Goal: Task Accomplishment & Management: Use online tool/utility

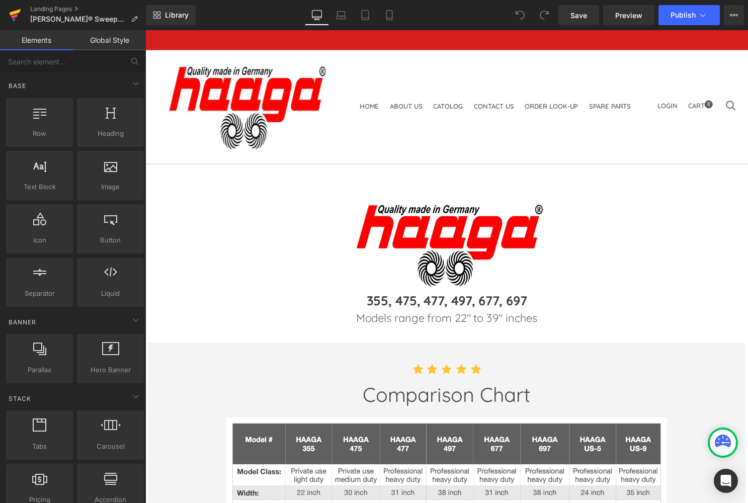
click at [15, 13] on icon at bounding box center [16, 12] width 12 height 7
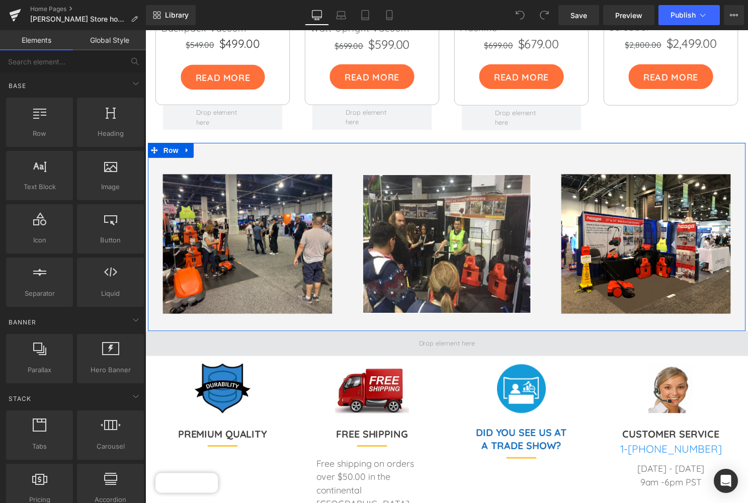
scroll to position [2675, 0]
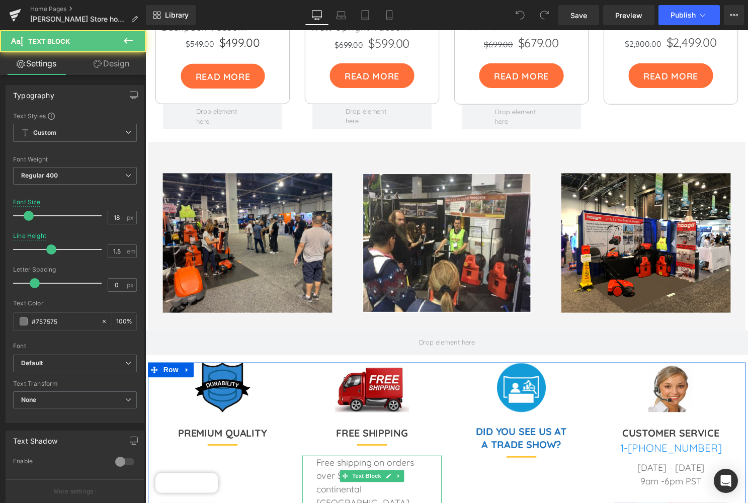
click at [398, 459] on p "Free shipping on orders over $50.00 in the continental USA" at bounding box center [374, 486] width 113 height 54
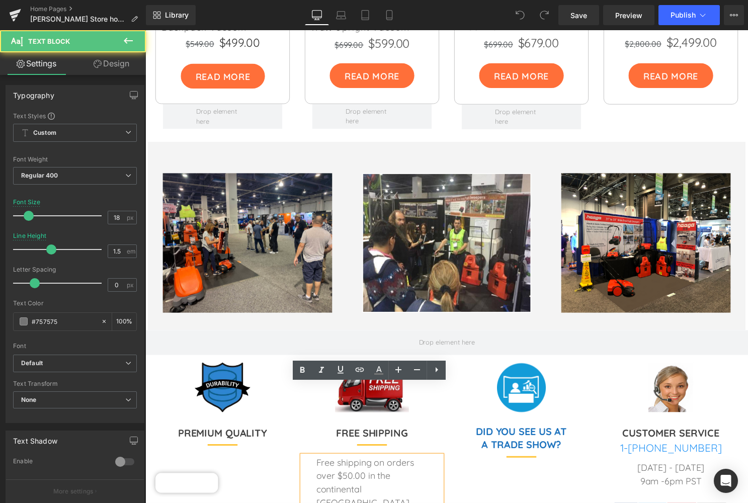
click at [366, 459] on p "Free shipping on orders over $50.00 in the continental USA" at bounding box center [374, 486] width 113 height 54
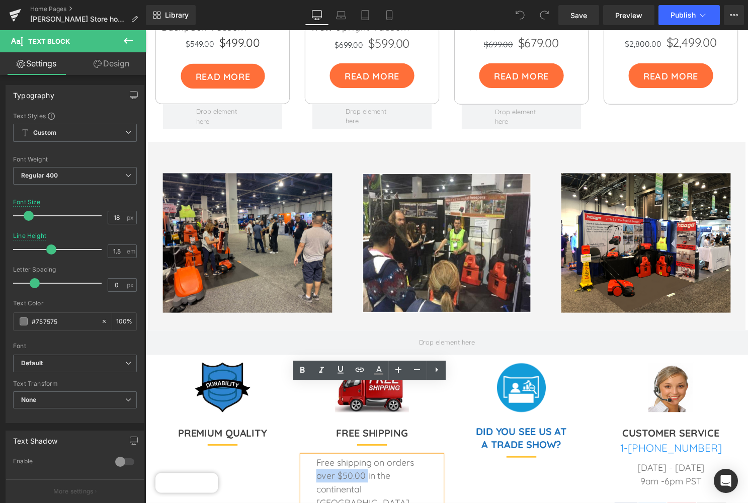
drag, startPoint x: 366, startPoint y: 405, endPoint x: 318, endPoint y: 408, distance: 48.9
click at [318, 459] on p "Free shipping on orders over $50.00 in the continental USA" at bounding box center [374, 486] width 113 height 54
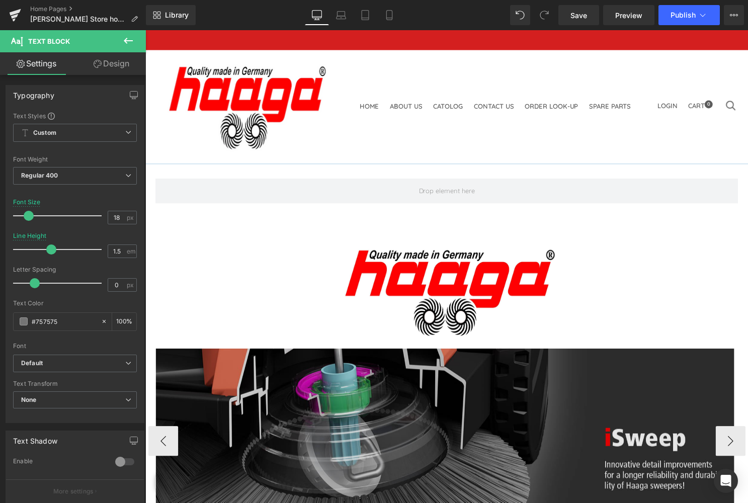
scroll to position [0, 0]
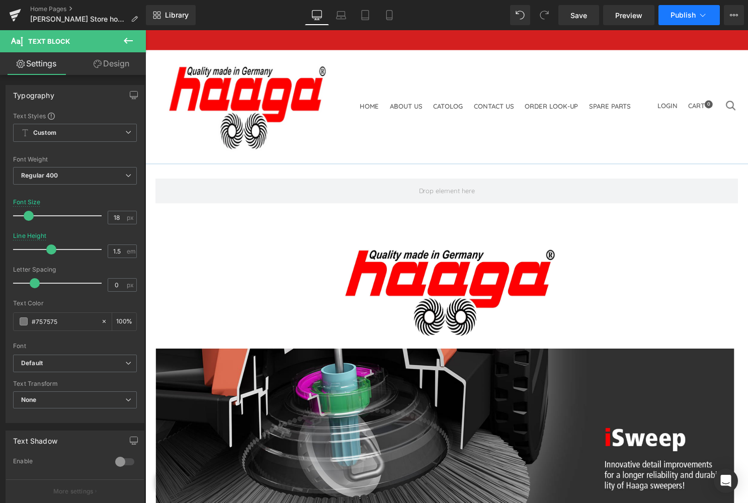
click at [686, 12] on span "Publish" at bounding box center [682, 15] width 25 height 8
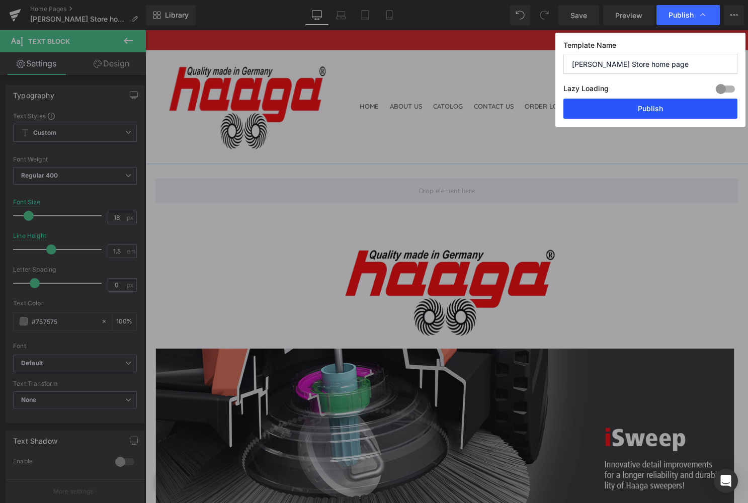
click at [655, 108] on button "Publish" at bounding box center [650, 109] width 174 height 20
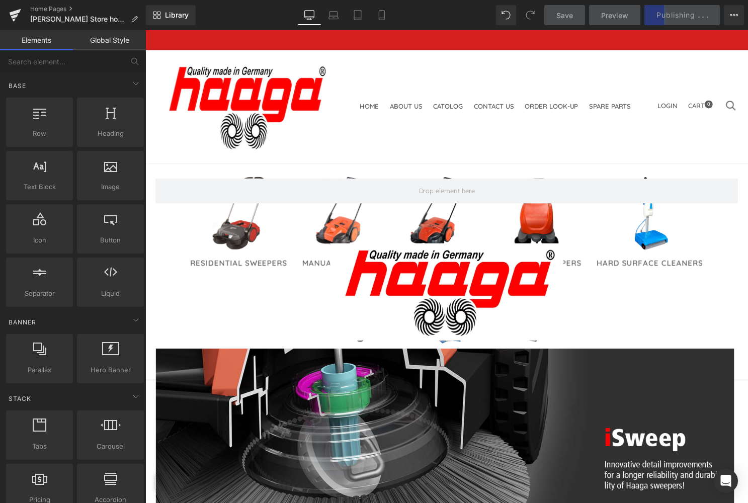
click at [436, 103] on link "Catolog" at bounding box center [451, 122] width 30 height 38
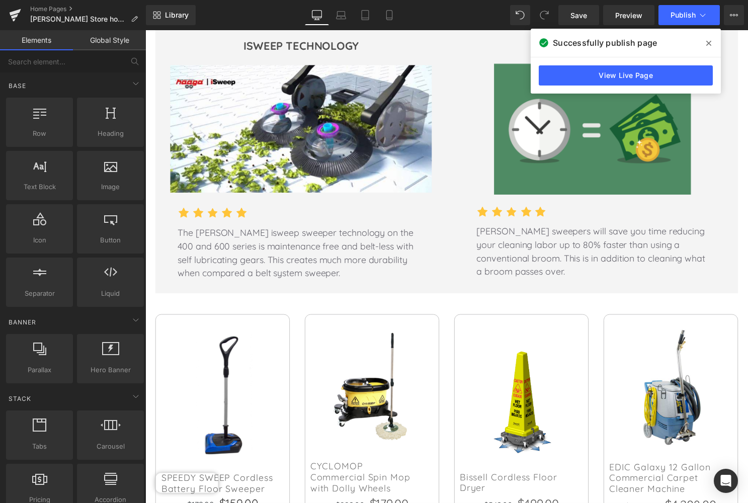
scroll to position [1867, 0]
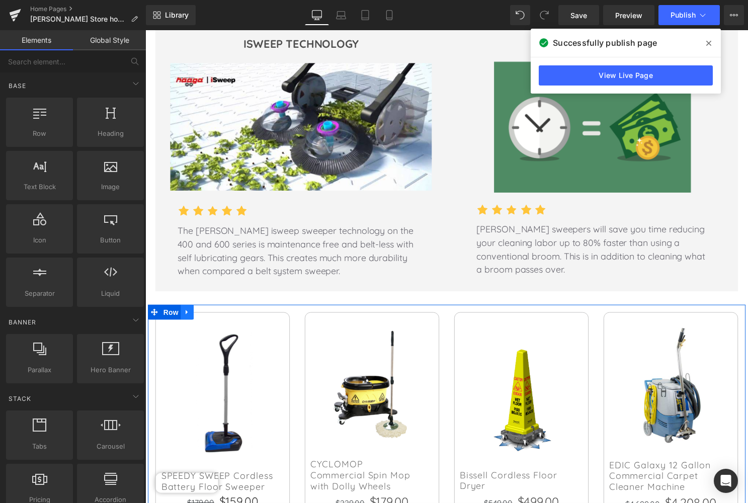
click at [188, 311] on icon at bounding box center [187, 315] width 7 height 8
click at [213, 311] on icon at bounding box center [213, 315] width 7 height 8
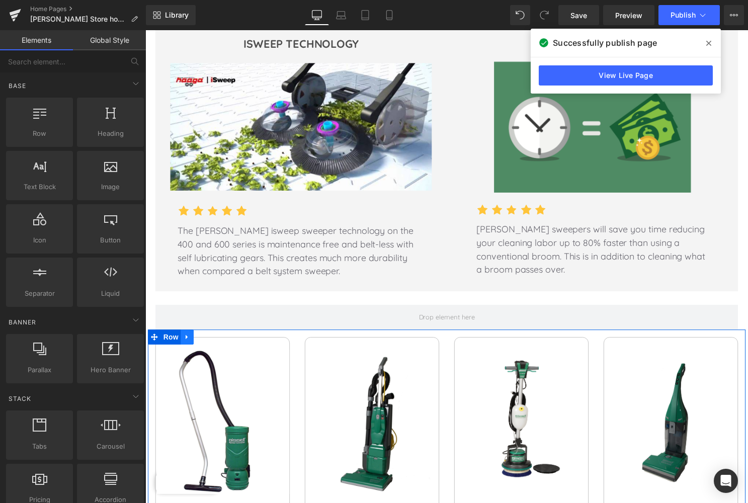
click at [187, 336] on icon at bounding box center [187, 340] width 7 height 8
click at [214, 336] on icon at bounding box center [213, 339] width 7 height 7
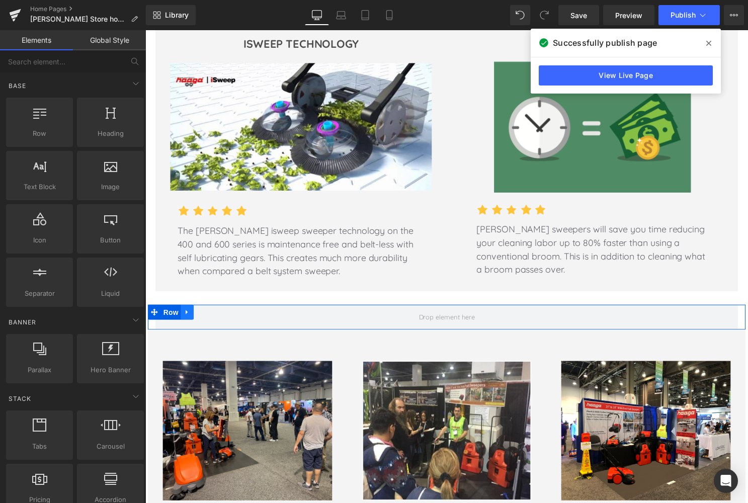
click at [190, 307] on link at bounding box center [187, 314] width 13 height 15
click at [212, 311] on icon at bounding box center [213, 314] width 7 height 7
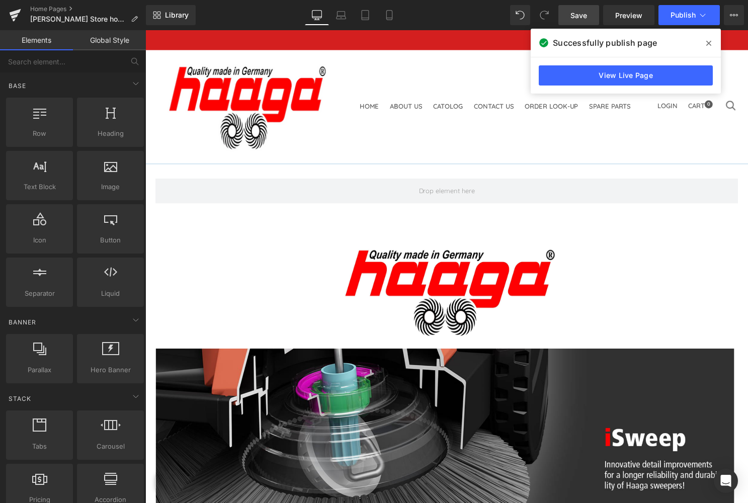
scroll to position [0, 0]
click at [706, 41] on icon at bounding box center [708, 43] width 5 height 8
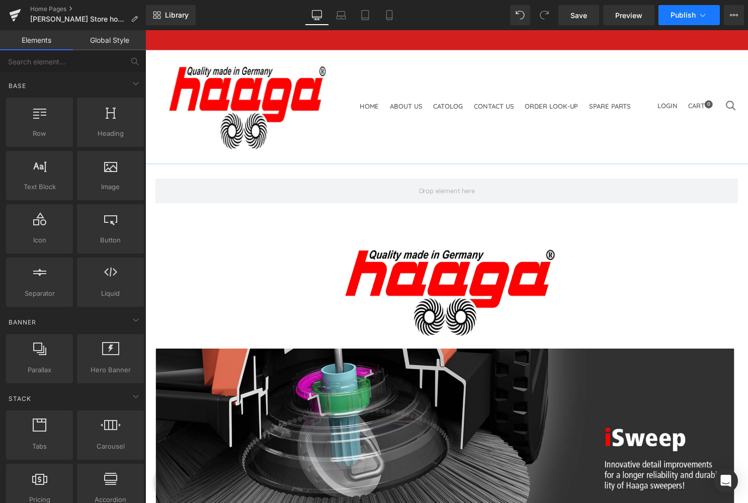
click at [691, 13] on span "Publish" at bounding box center [682, 15] width 25 height 8
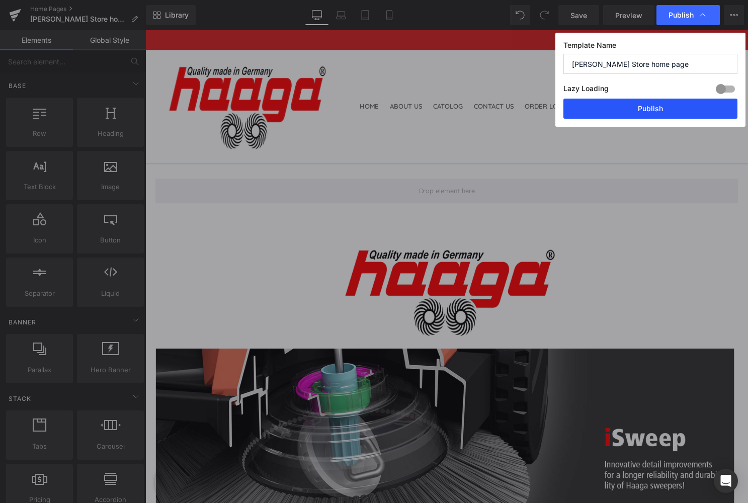
click at [657, 108] on button "Publish" at bounding box center [650, 109] width 174 height 20
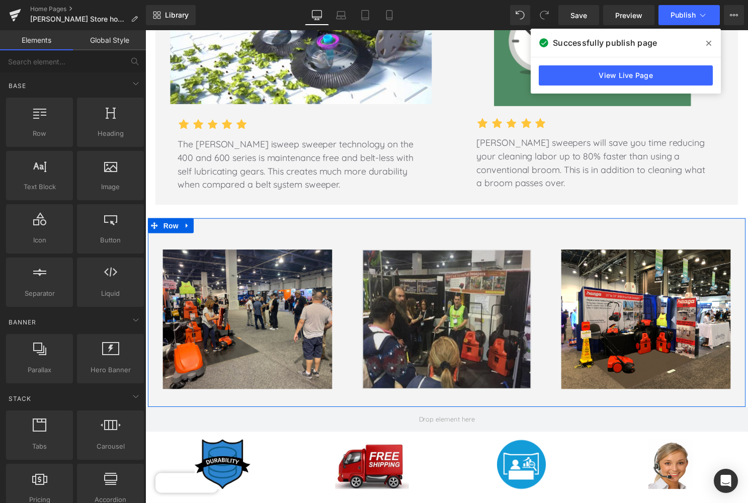
scroll to position [1952, 0]
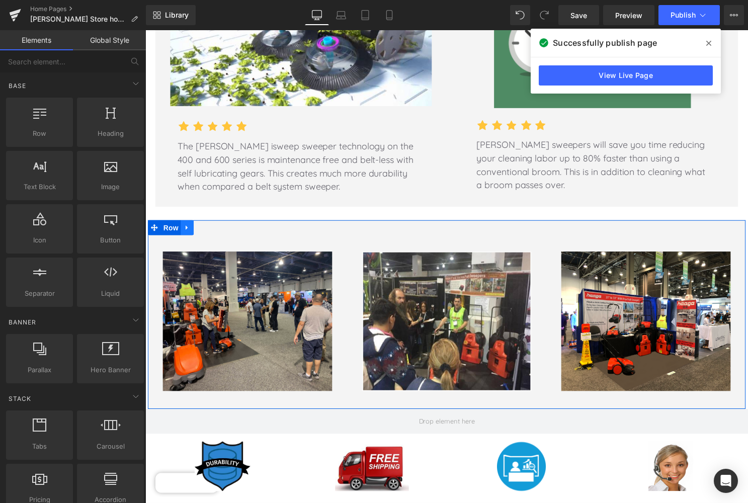
click at [188, 222] on link at bounding box center [187, 229] width 13 height 15
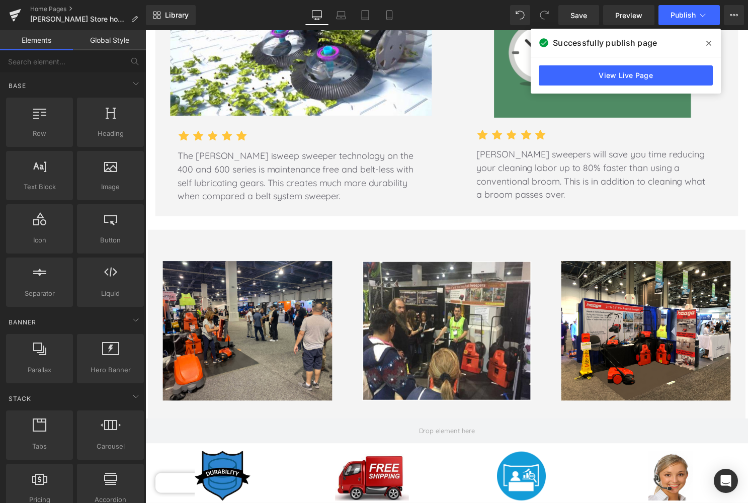
scroll to position [1955, 0]
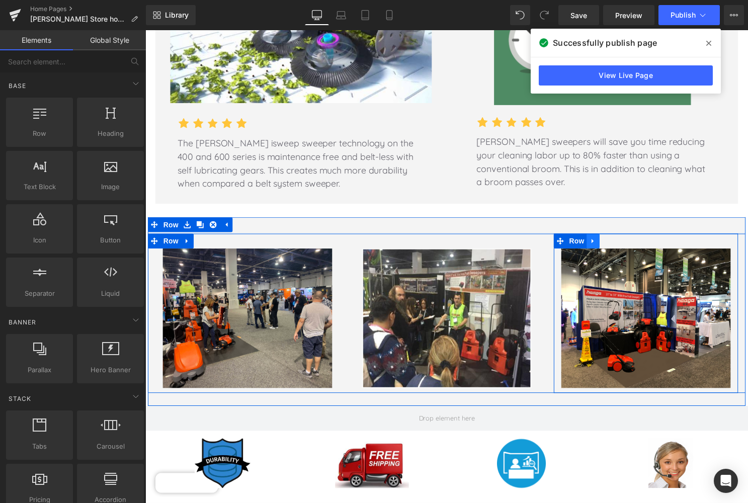
click at [596, 241] on icon at bounding box center [597, 243] width 2 height 5
click at [622, 239] on icon at bounding box center [623, 243] width 7 height 8
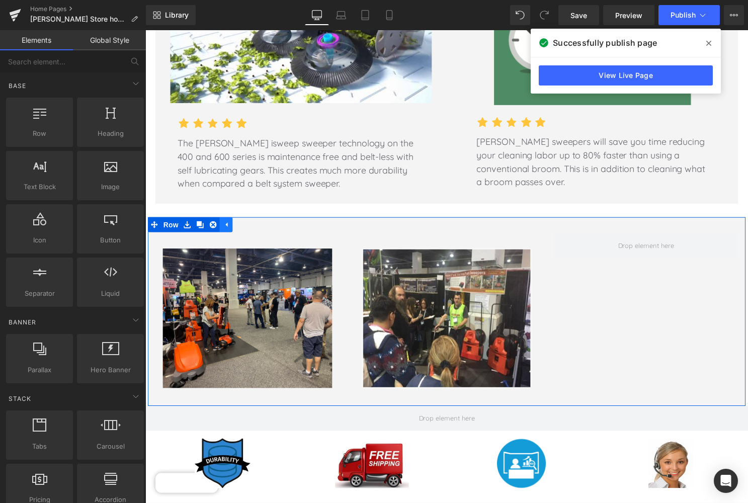
click at [229, 219] on link at bounding box center [226, 226] width 13 height 15
click at [229, 219] on div "33px" at bounding box center [449, 227] width 603 height 17
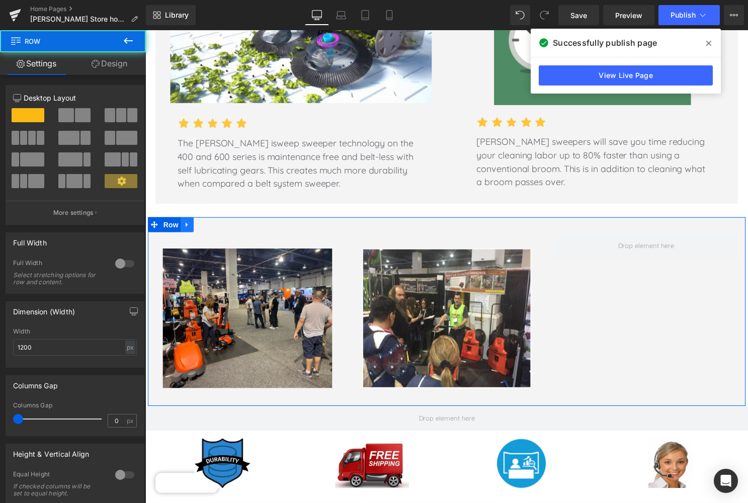
click at [191, 219] on link at bounding box center [187, 226] width 13 height 15
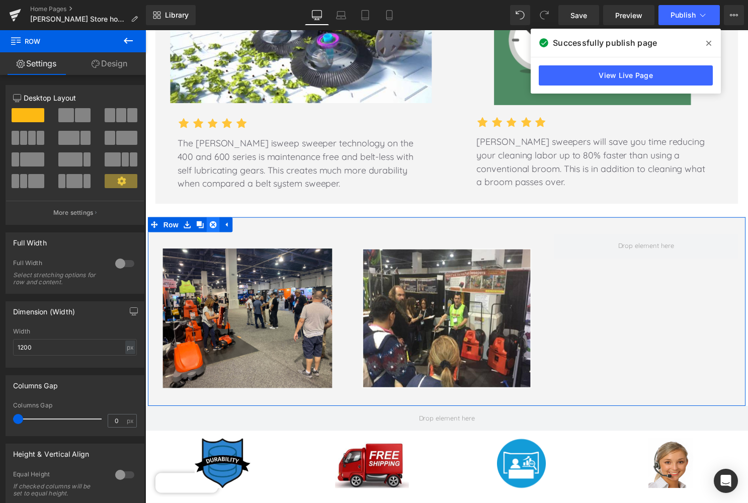
click at [212, 223] on icon at bounding box center [213, 226] width 7 height 7
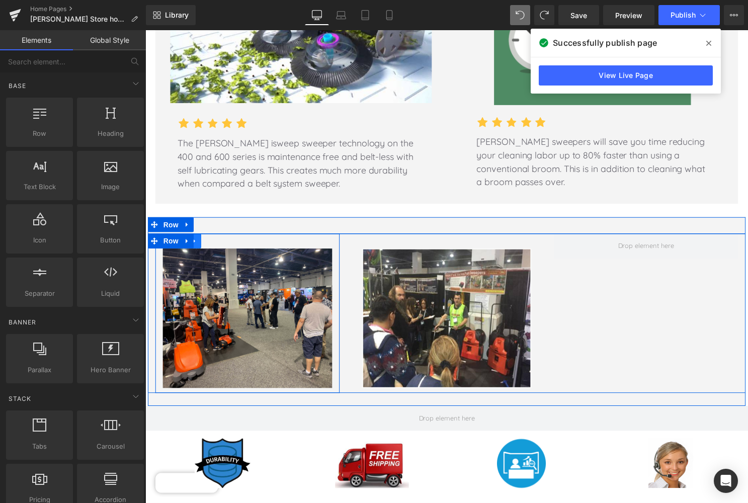
click at [197, 239] on icon at bounding box center [195, 243] width 7 height 8
click at [220, 239] on icon at bounding box center [221, 242] width 7 height 7
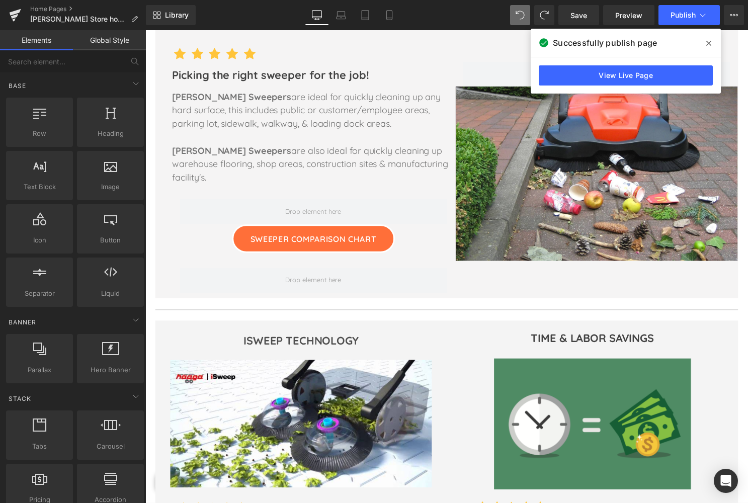
scroll to position [1528, 0]
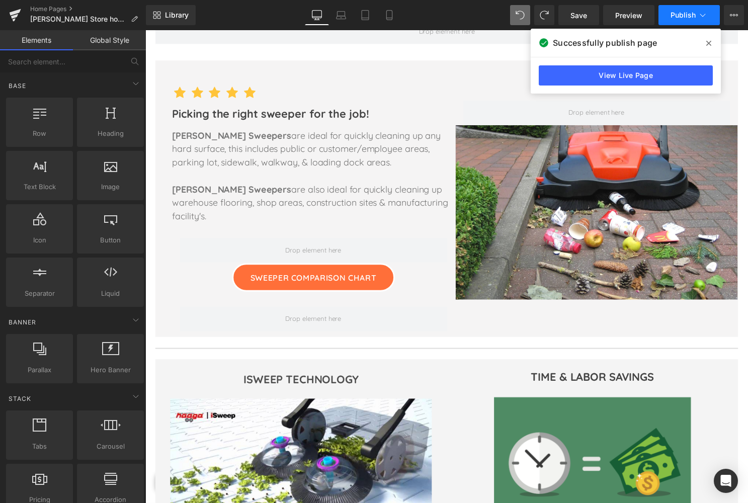
click at [687, 14] on span "Publish" at bounding box center [682, 15] width 25 height 8
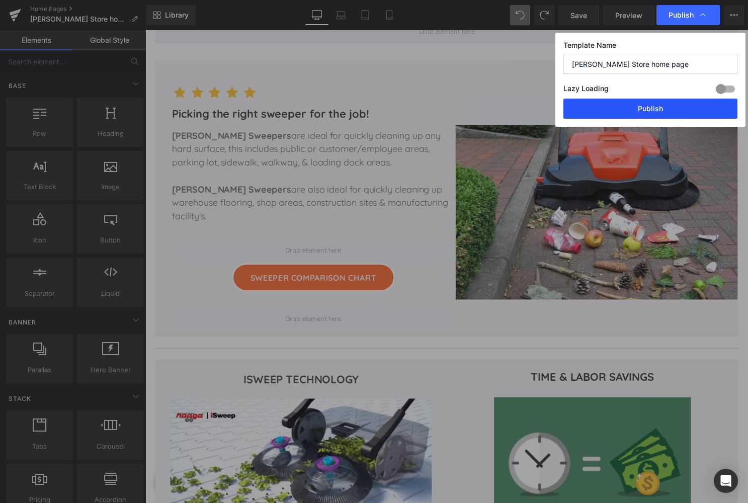
click at [657, 105] on button "Publish" at bounding box center [650, 109] width 174 height 20
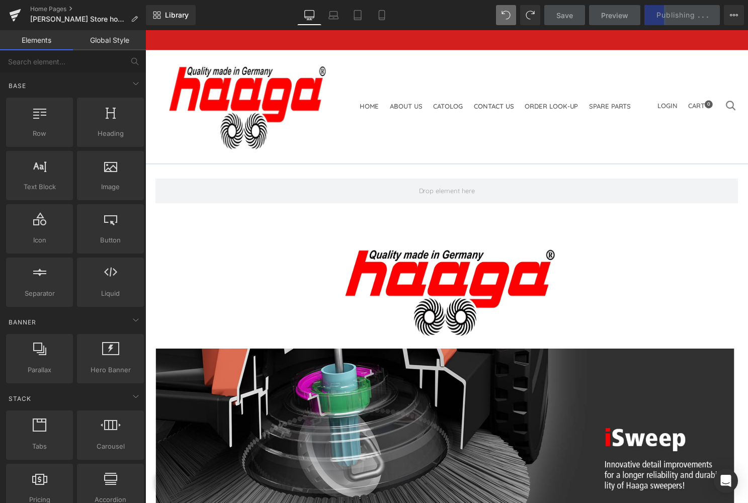
scroll to position [0, 0]
click at [663, 14] on div "Save Preview Publishing . . . Scheduled View Live Page View with current Templa…" at bounding box center [644, 15] width 208 height 20
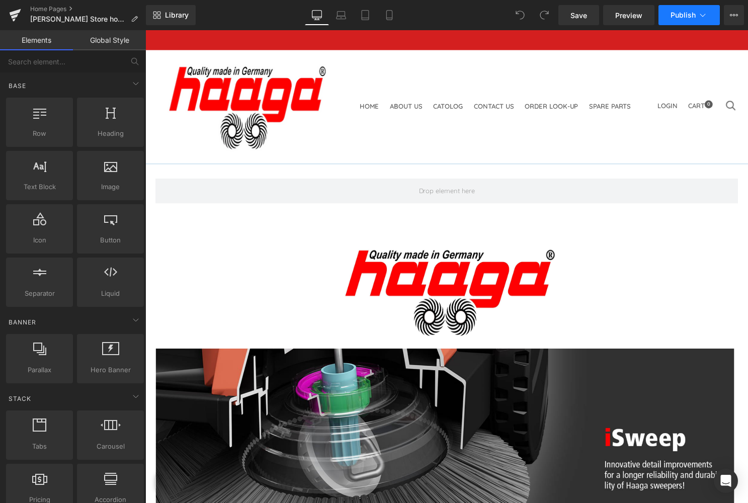
click at [685, 18] on span "Publish" at bounding box center [682, 15] width 25 height 8
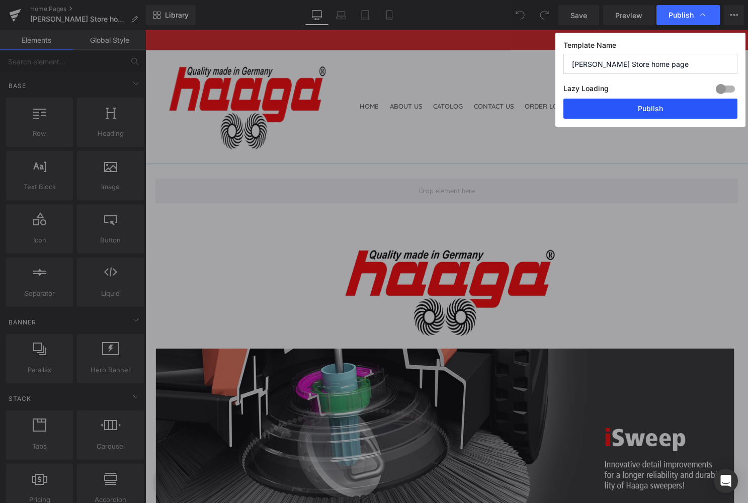
click at [650, 108] on button "Publish" at bounding box center [650, 109] width 174 height 20
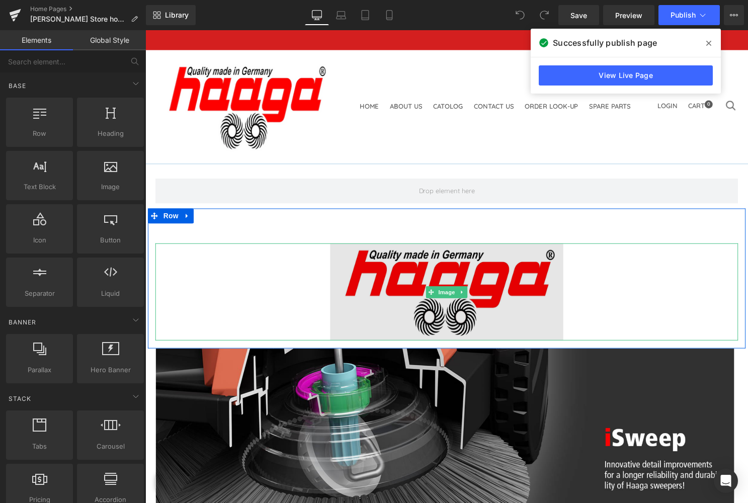
click at [536, 246] on img at bounding box center [449, 294] width 235 height 98
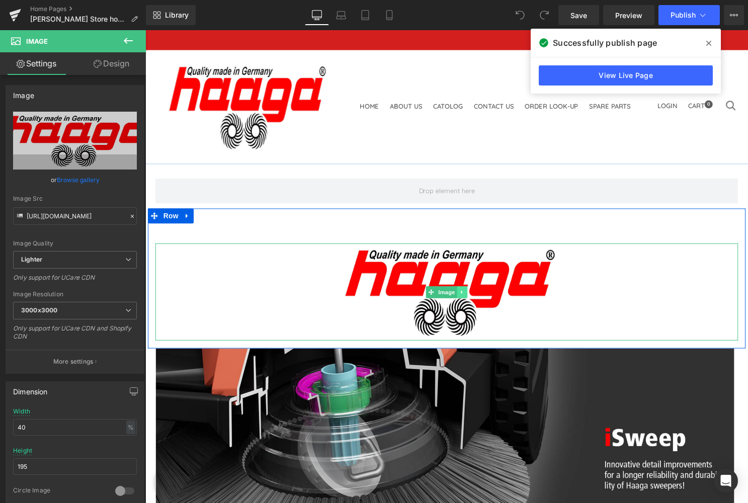
click at [464, 292] on icon at bounding box center [465, 295] width 6 height 6
click at [482, 292] on icon at bounding box center [481, 295] width 6 height 6
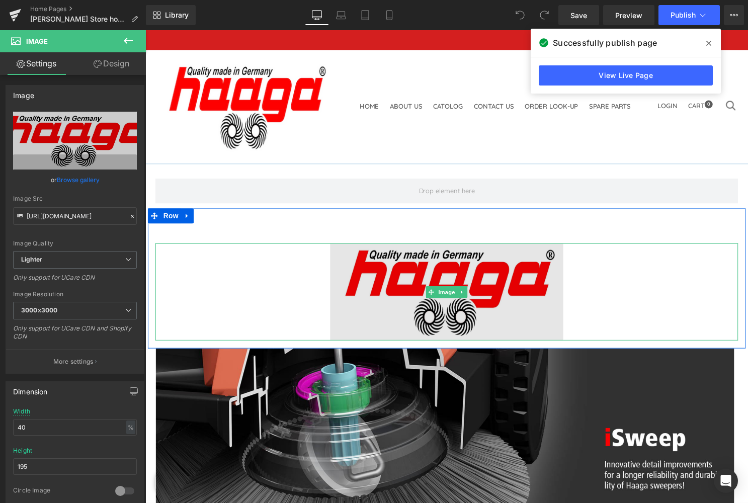
scroll to position [4, 0]
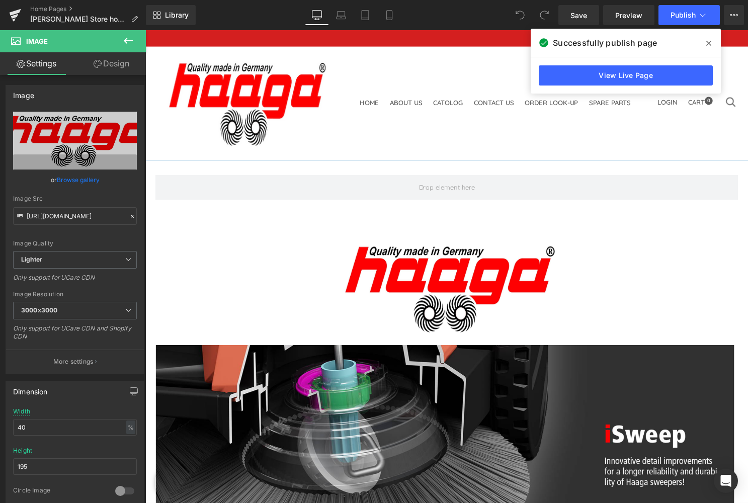
click at [392, 100] on link "About Us" at bounding box center [408, 104] width 33 height 8
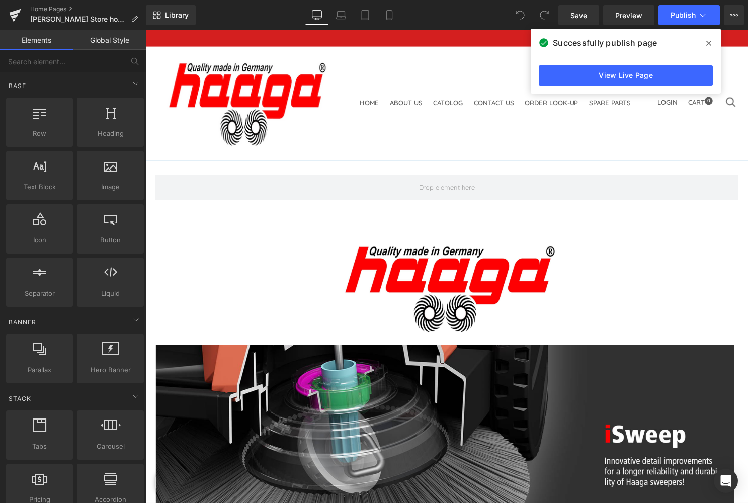
click at [392, 100] on link "About Us" at bounding box center [408, 104] width 33 height 8
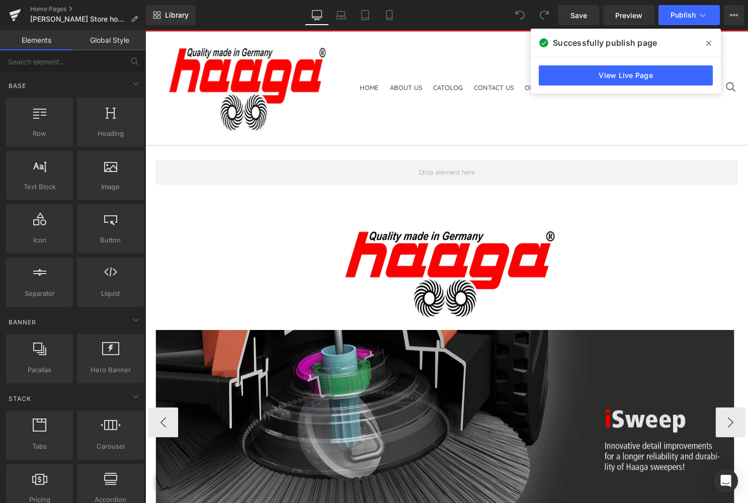
scroll to position [18, 0]
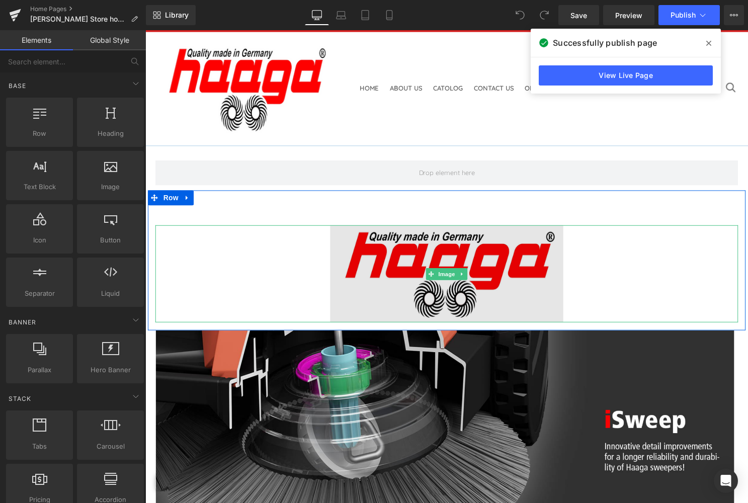
click at [480, 227] on img at bounding box center [449, 276] width 235 height 98
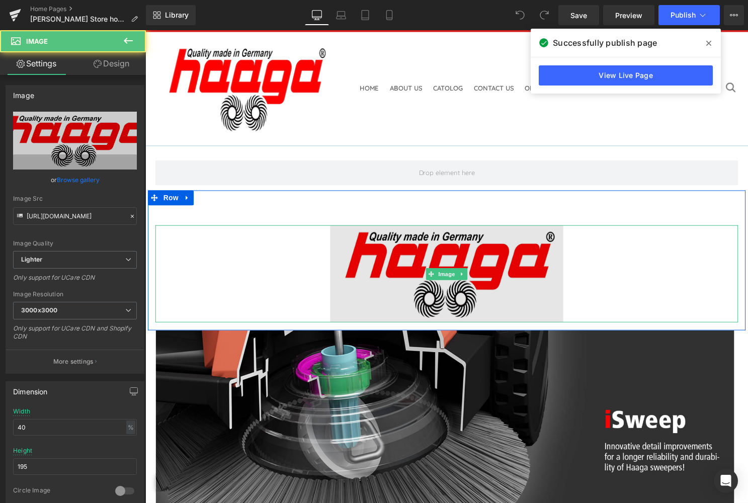
click at [476, 227] on img at bounding box center [449, 276] width 235 height 98
click at [343, 227] on img at bounding box center [449, 276] width 235 height 98
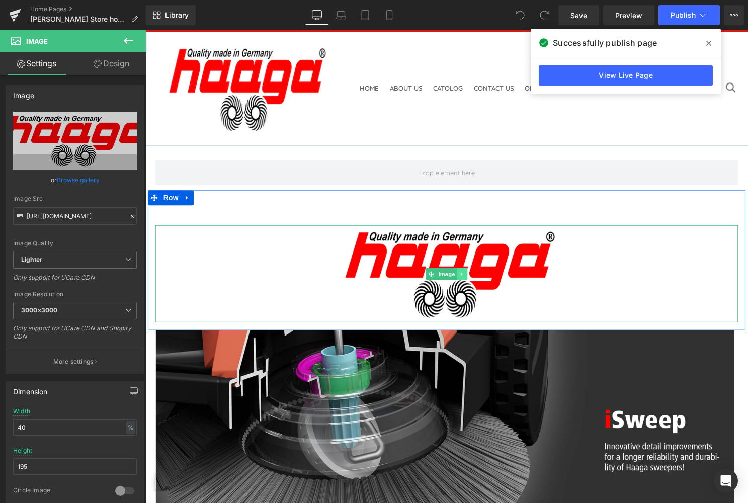
click at [467, 270] on link at bounding box center [465, 276] width 11 height 12
click at [469, 273] on icon at bounding box center [471, 276] width 6 height 6
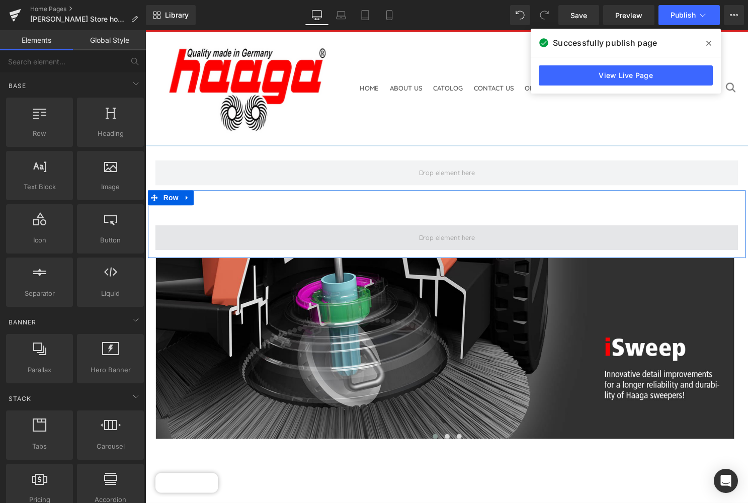
click at [457, 232] on span at bounding box center [449, 239] width 63 height 15
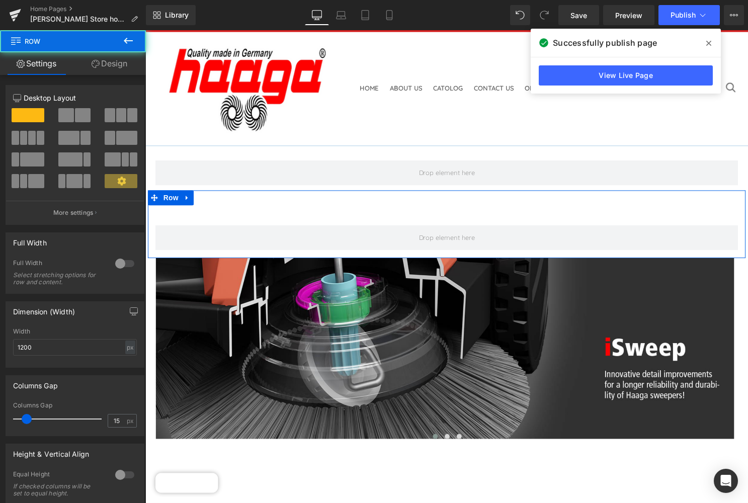
click at [454, 192] on div "Row" at bounding box center [449, 226] width 603 height 68
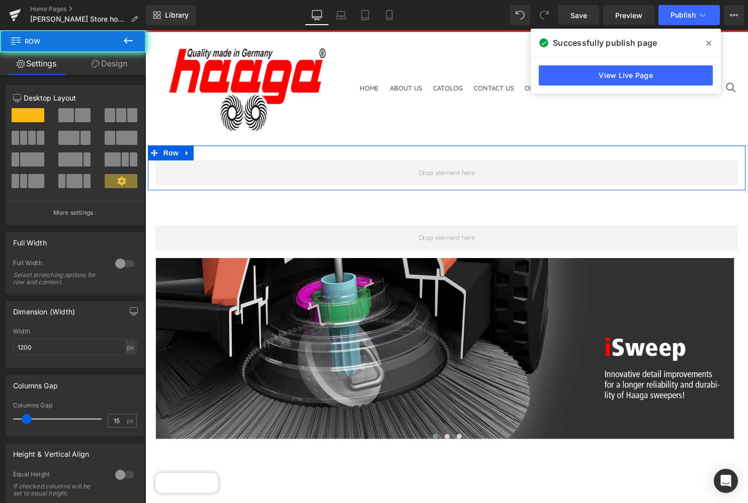
click at [451, 159] on div "Row" at bounding box center [449, 169] width 603 height 45
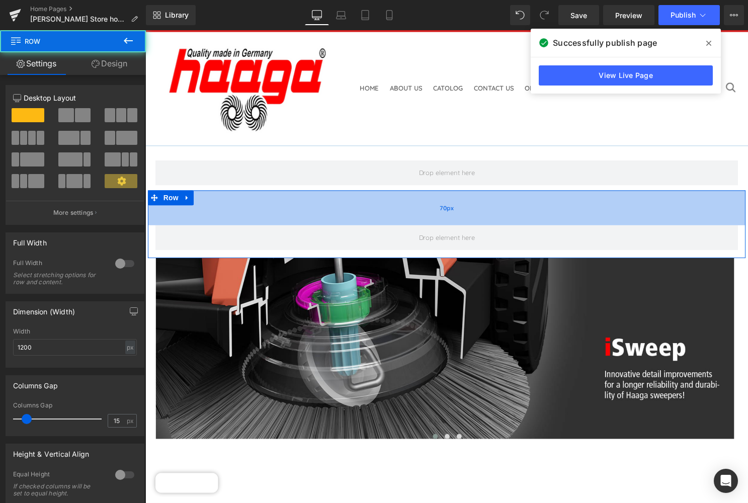
click at [439, 192] on div "70px" at bounding box center [449, 209] width 603 height 35
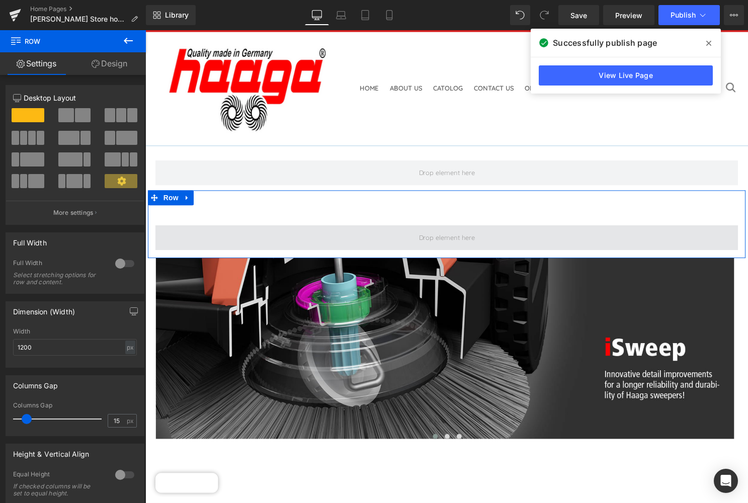
click at [442, 232] on span at bounding box center [449, 239] width 63 height 15
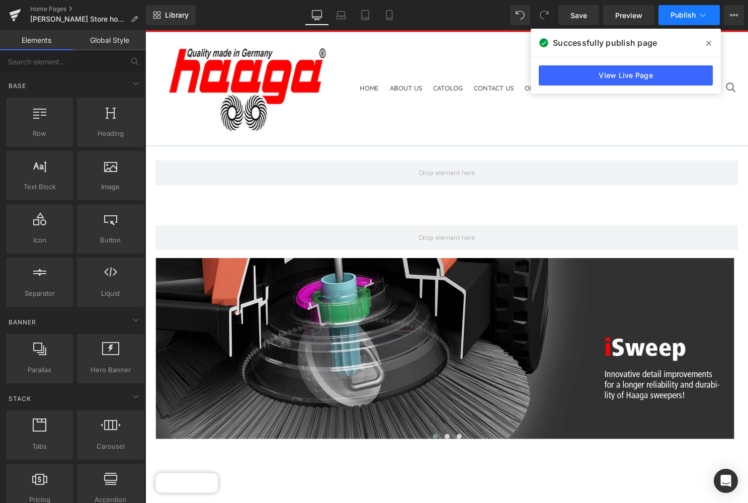
click at [682, 12] on span "Publish" at bounding box center [682, 15] width 25 height 8
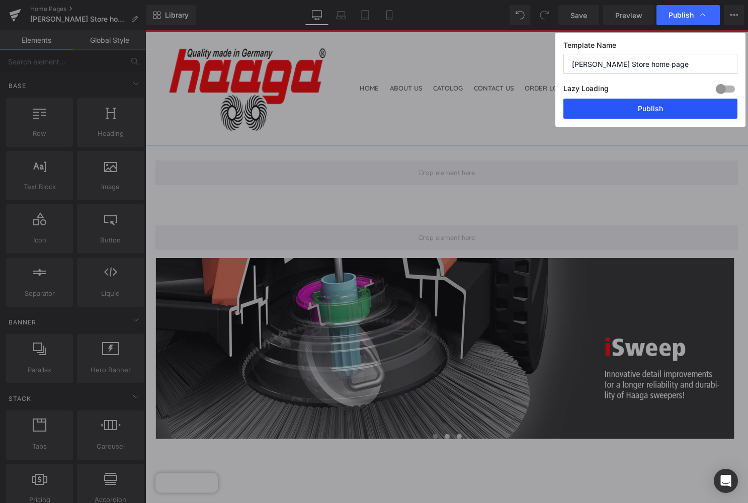
click at [651, 107] on button "Publish" at bounding box center [650, 109] width 174 height 20
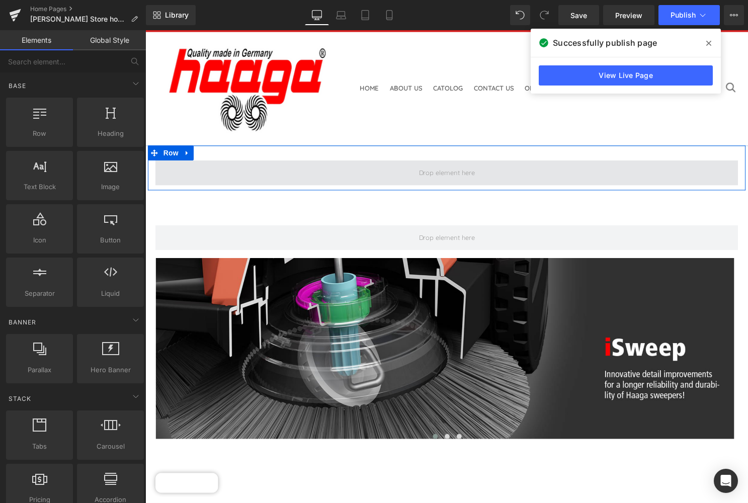
click at [472, 167] on span at bounding box center [449, 174] width 63 height 15
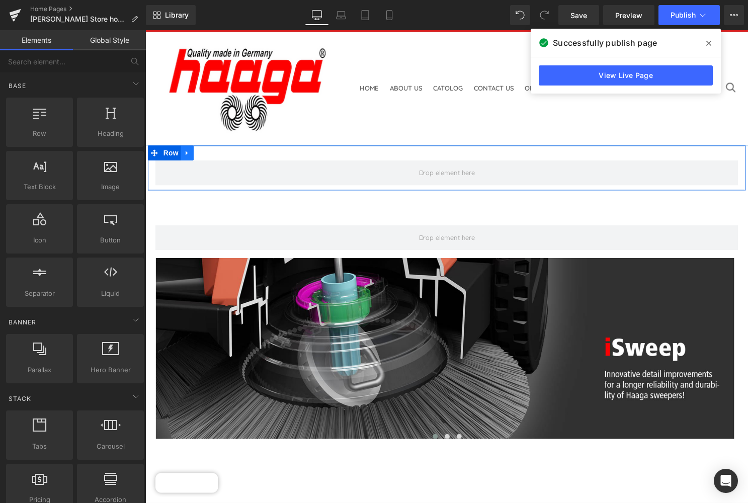
click at [188, 151] on icon at bounding box center [187, 155] width 7 height 8
click at [213, 151] on icon at bounding box center [213, 154] width 7 height 7
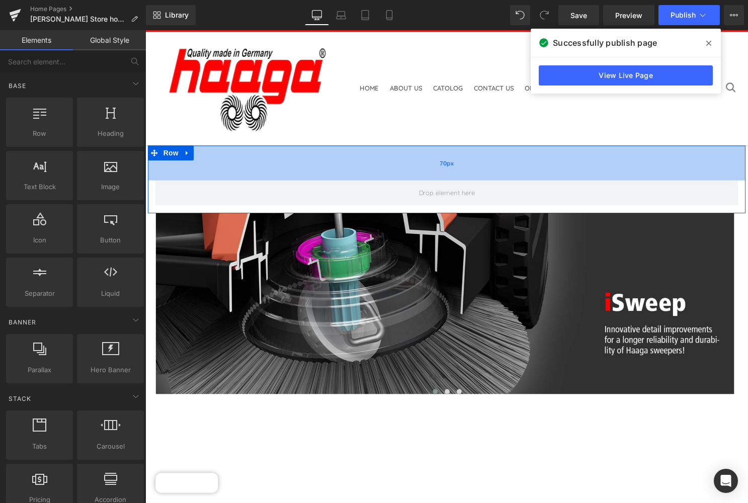
click at [447, 147] on div "70px" at bounding box center [449, 164] width 603 height 35
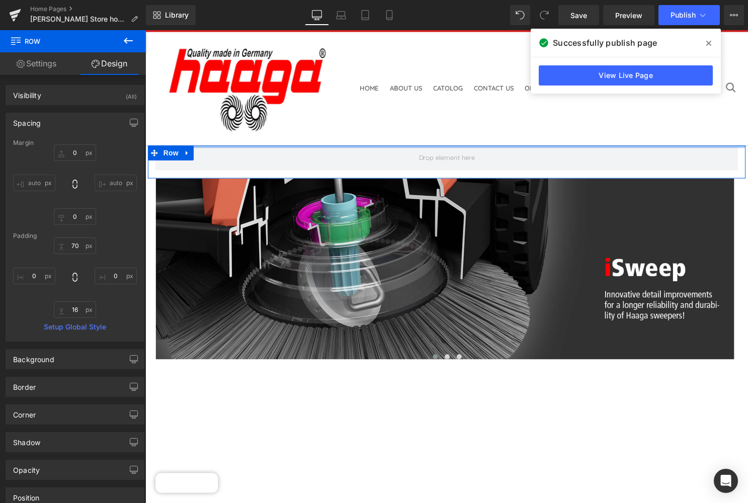
drag, startPoint x: 447, startPoint y: 150, endPoint x: 447, endPoint y: 103, distance: 47.3
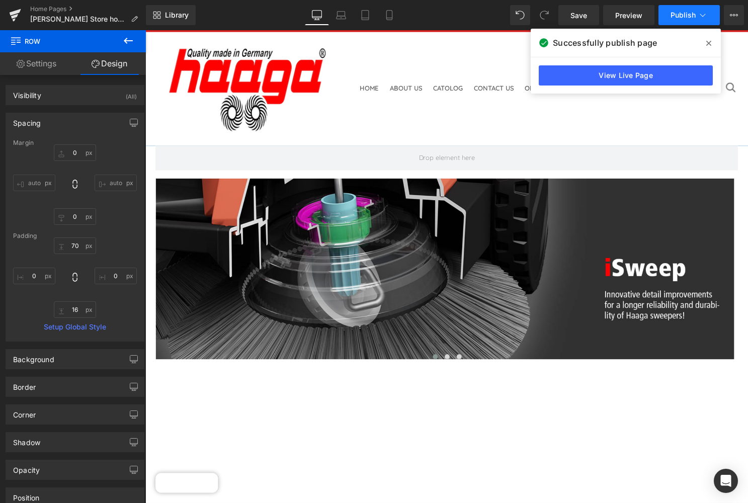
click at [684, 11] on span "Publish" at bounding box center [682, 15] width 25 height 8
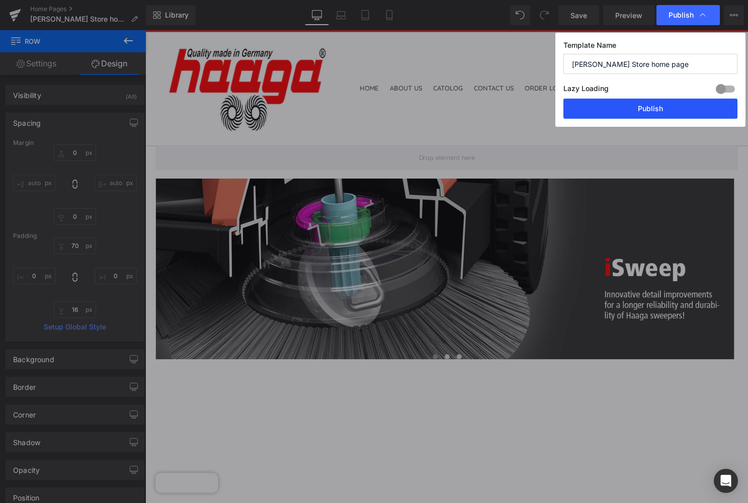
click at [654, 107] on button "Publish" at bounding box center [650, 109] width 174 height 20
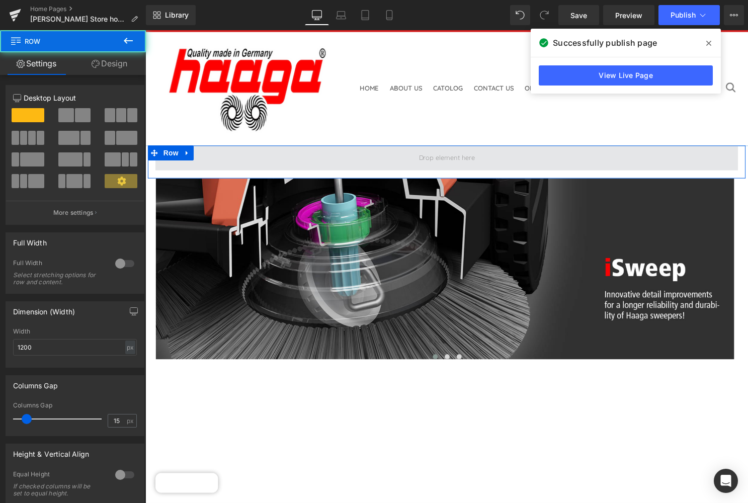
click at [498, 147] on span at bounding box center [449, 159] width 588 height 25
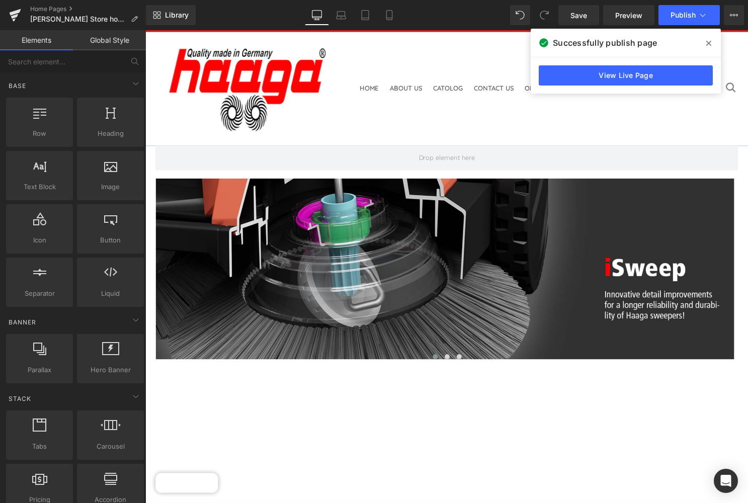
click at [484, 113] on header "Home About Us Catolog Residential Sweepers Manual Sweepers Battery Sweepers Dus…" at bounding box center [449, 89] width 608 height 115
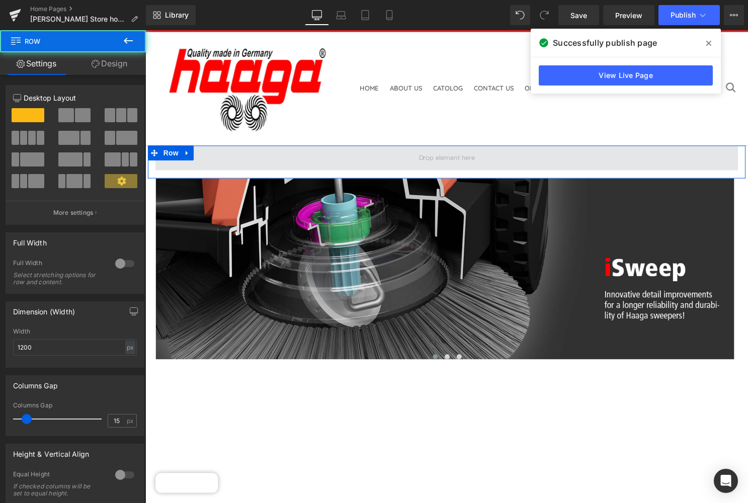
click at [483, 147] on span at bounding box center [449, 159] width 588 height 25
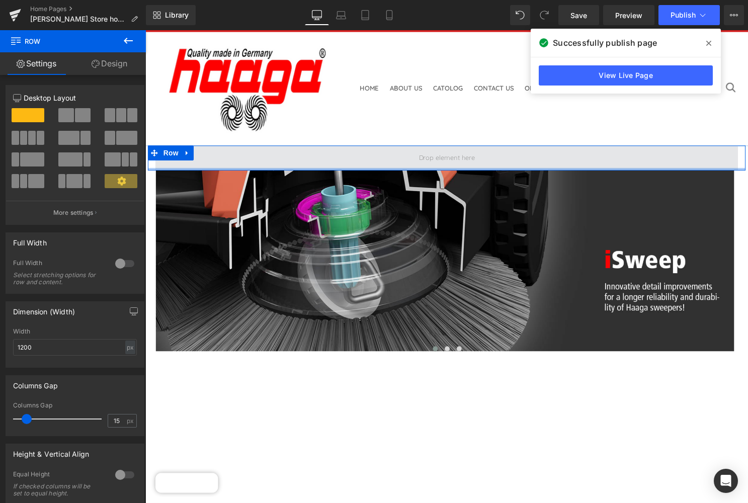
drag, startPoint x: 471, startPoint y: 142, endPoint x: 471, endPoint y: 129, distance: 13.6
click at [471, 147] on div "Row" at bounding box center [449, 159] width 603 height 25
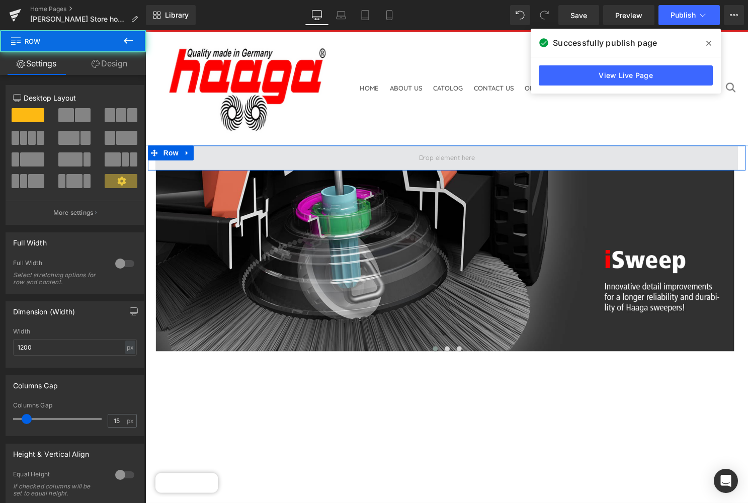
click at [496, 147] on span at bounding box center [449, 159] width 588 height 25
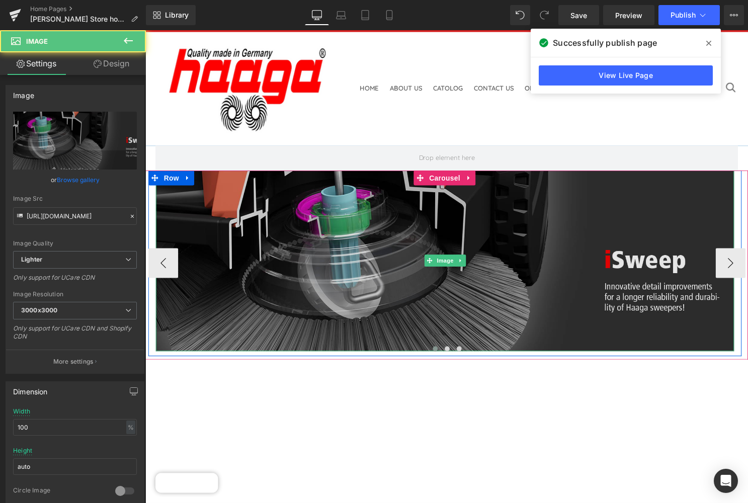
click at [499, 172] on img at bounding box center [448, 263] width 584 height 182
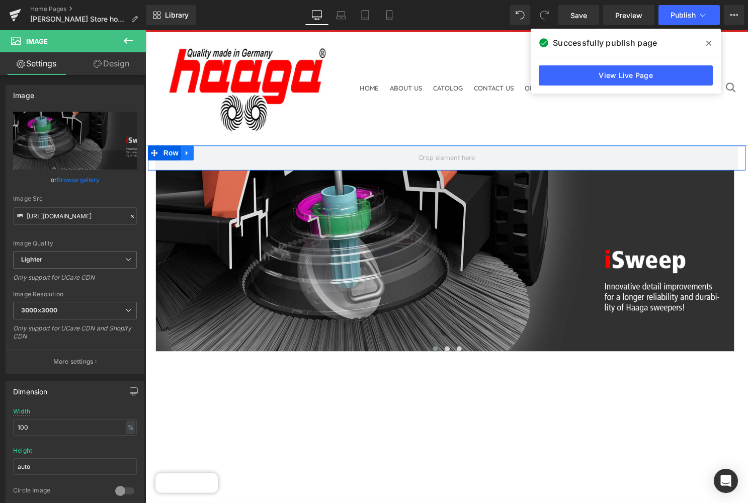
click at [188, 151] on icon at bounding box center [187, 155] width 7 height 8
click at [211, 151] on icon at bounding box center [213, 154] width 7 height 7
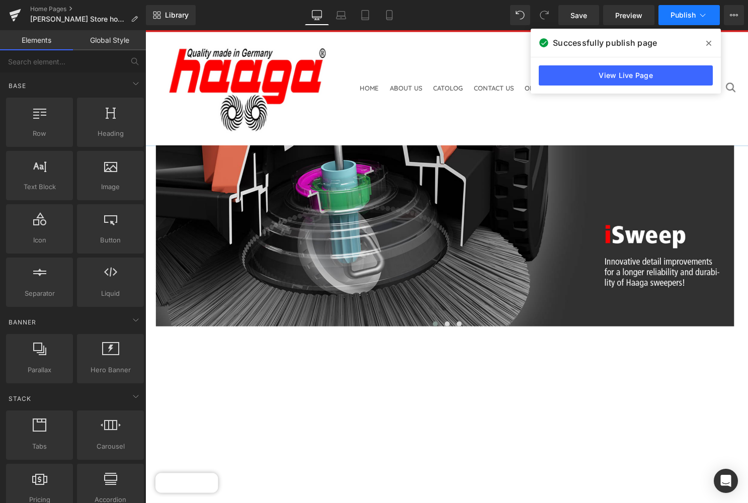
click at [683, 15] on span "Publish" at bounding box center [682, 15] width 25 height 8
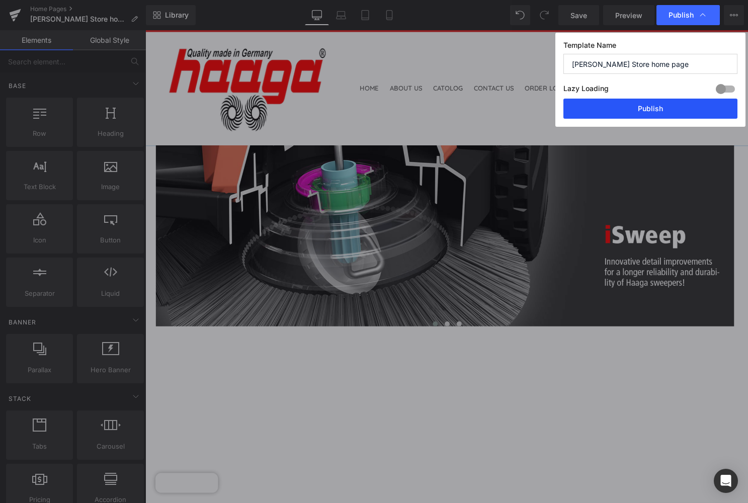
click at [655, 109] on button "Publish" at bounding box center [650, 109] width 174 height 20
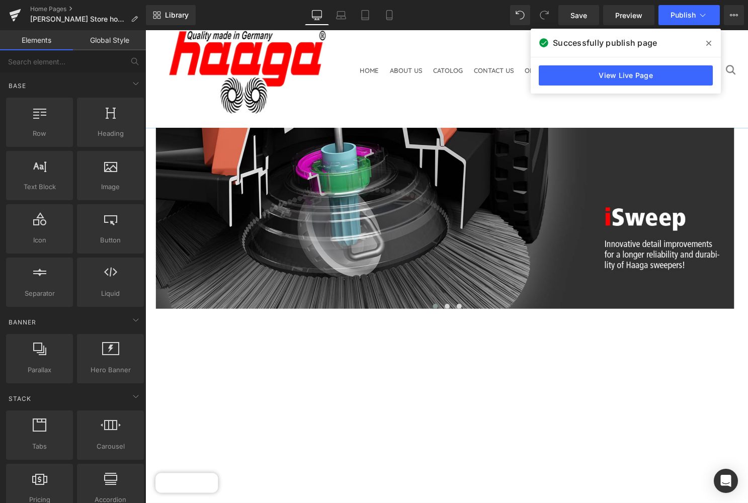
scroll to position [48, 0]
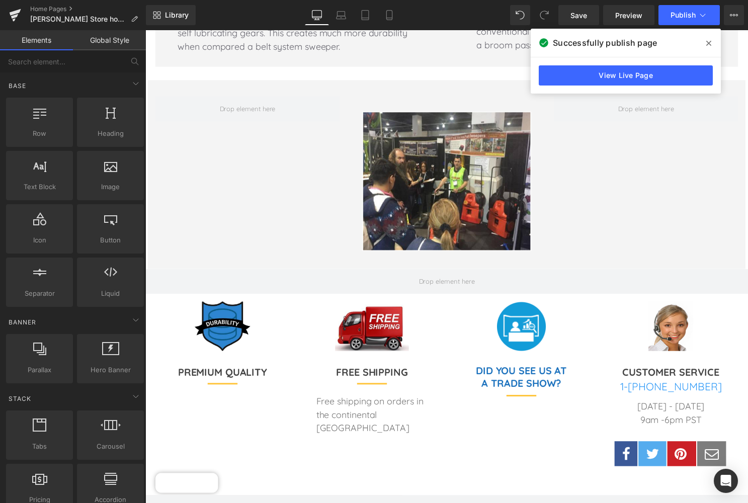
scroll to position [1899, 0]
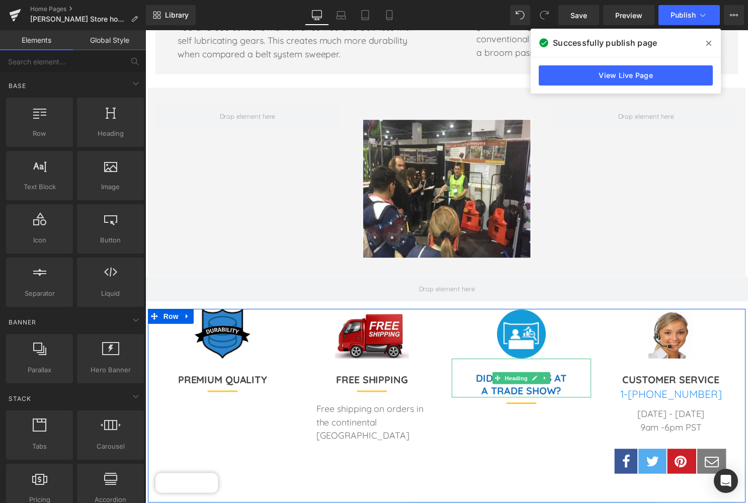
click at [567, 388] on h1 "A TRADE SHOW?" at bounding box center [524, 394] width 141 height 13
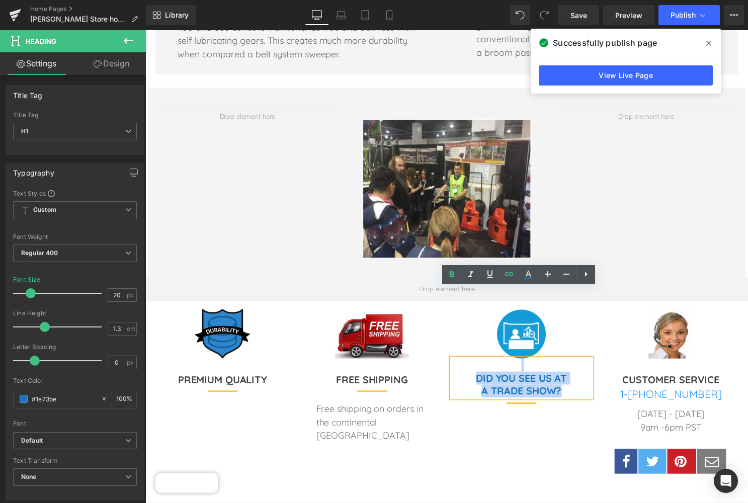
drag, startPoint x: 564, startPoint y: 322, endPoint x: 476, endPoint y: 303, distance: 90.5
click at [476, 362] on div "DID YOU SEE US AT A TRADE SHOW?" at bounding box center [524, 381] width 141 height 39
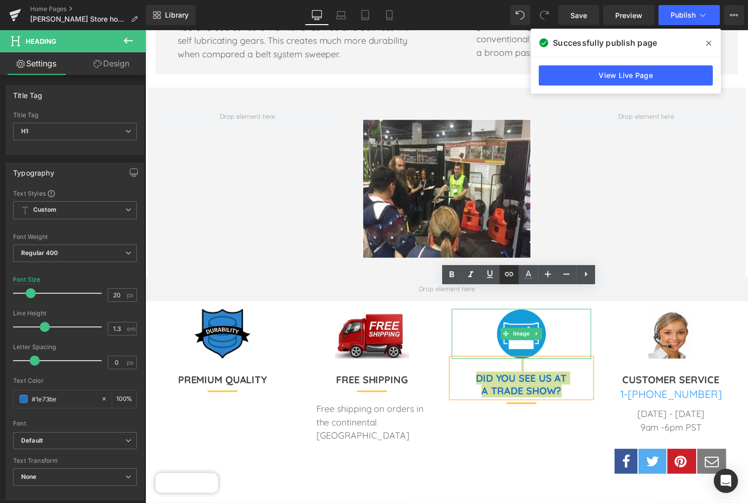
click at [513, 272] on icon at bounding box center [509, 274] width 12 height 12
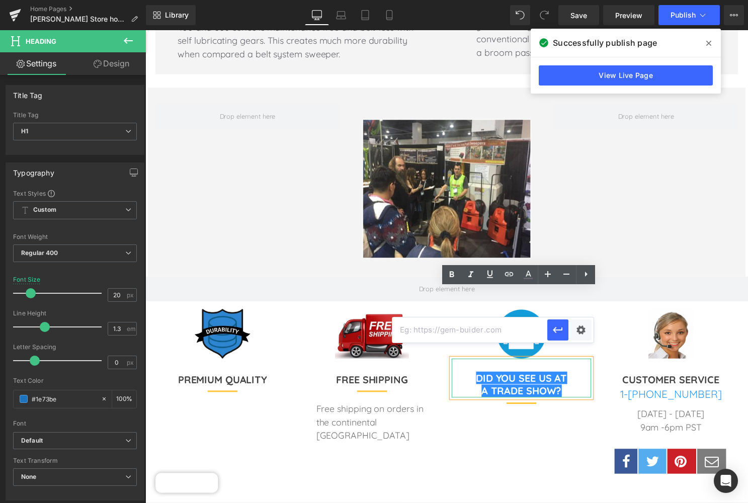
click at [580, 362] on h1 at bounding box center [524, 368] width 141 height 13
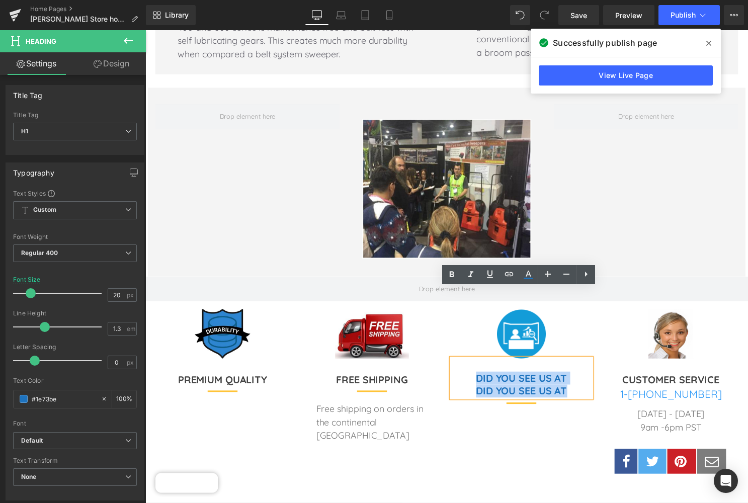
drag, startPoint x: 568, startPoint y: 320, endPoint x: 470, endPoint y: 309, distance: 99.1
click at [470, 362] on div "DID YOU SEE US AT DID YOU SEE US AT" at bounding box center [524, 381] width 141 height 39
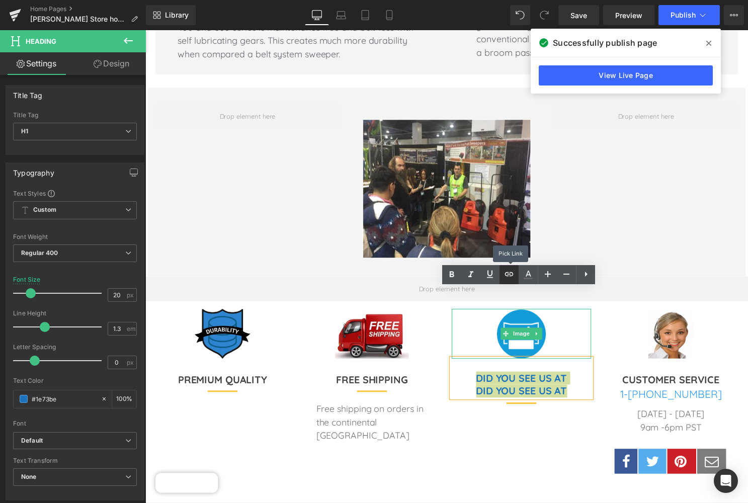
click at [511, 272] on icon at bounding box center [509, 274] width 12 height 12
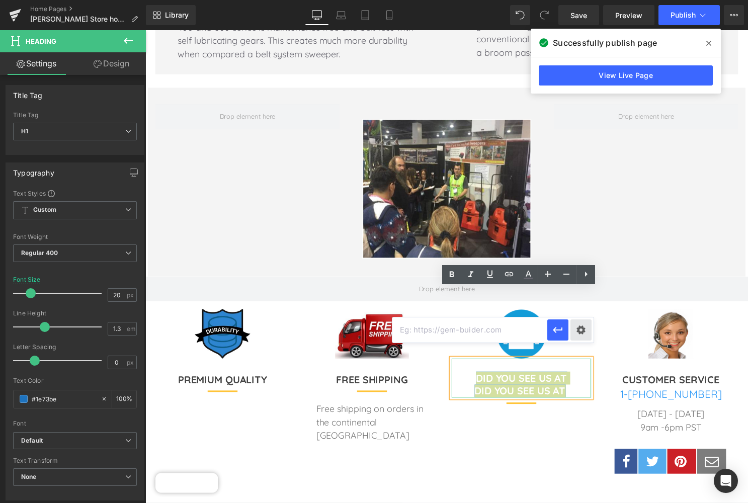
click at [582, 0] on div "Text Color Highlight Color #333333 Edit or remove link: Edit - Unlink - Cancel" at bounding box center [374, 0] width 748 height 0
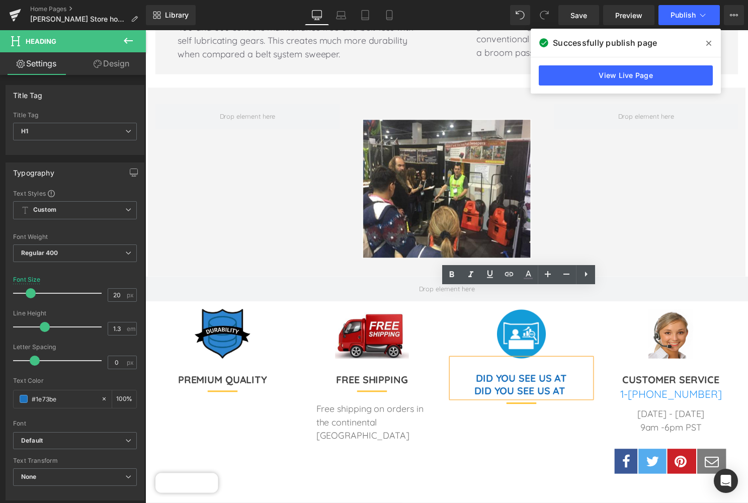
click at [567, 388] on b "DID YOU SEE US AT" at bounding box center [525, 394] width 95 height 13
drag, startPoint x: 567, startPoint y: 322, endPoint x: 465, endPoint y: 322, distance: 101.5
click at [465, 388] on h1 "DID YOU SEE US AT" at bounding box center [524, 394] width 141 height 13
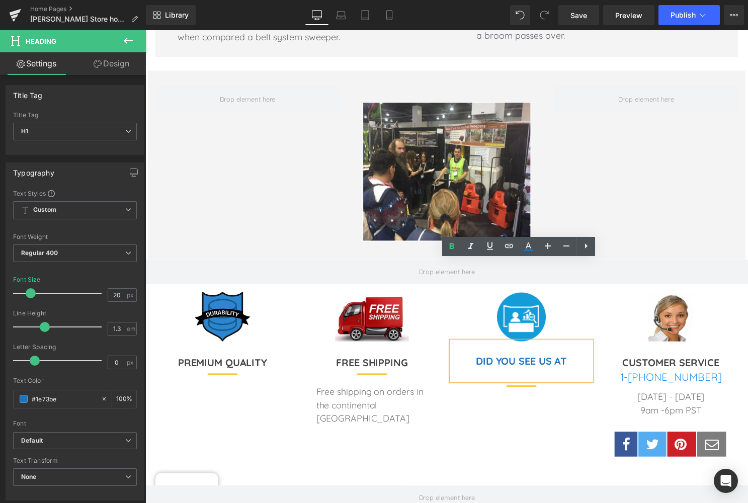
scroll to position [1906, 0]
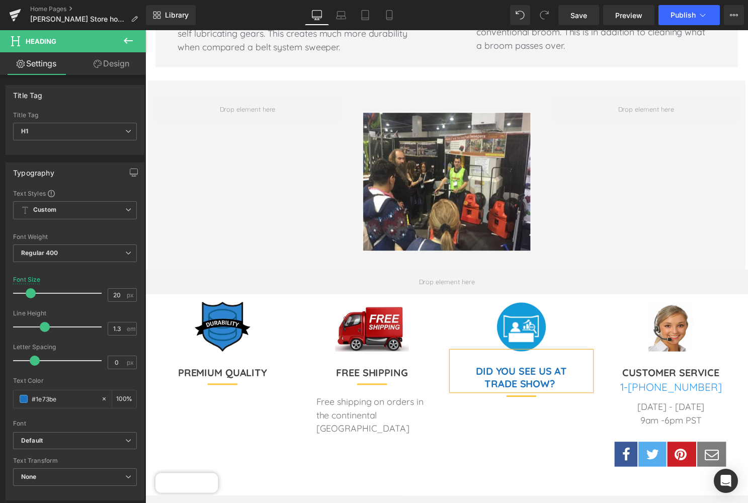
click at [494, 356] on div "Image DID YOU SEE US AT TRADE SHOW? Heading Separator Text Block Row" at bounding box center [524, 401] width 151 height 195
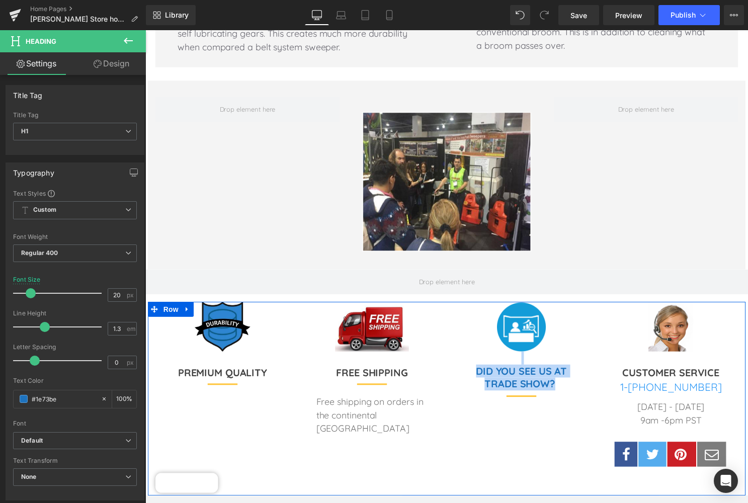
drag, startPoint x: 556, startPoint y: 315, endPoint x: 452, endPoint y: 284, distance: 109.3
click at [452, 304] on div "Image DID YOU SEE US AT TRADE SHOW? Heading Separator Text Block Row" at bounding box center [524, 401] width 151 height 195
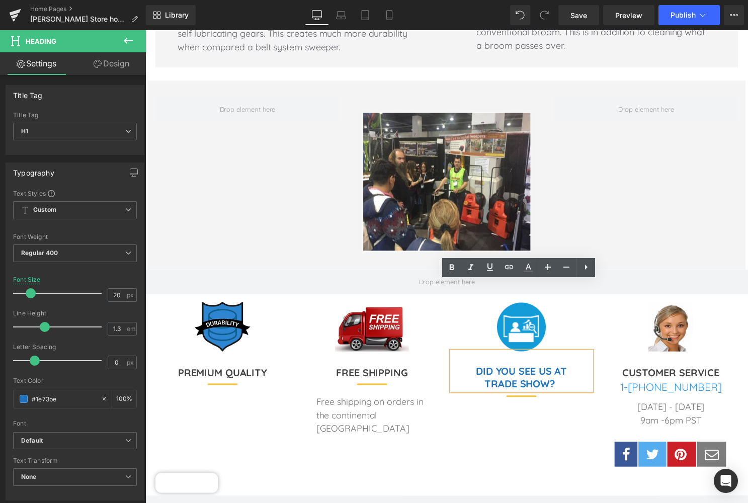
click at [573, 381] on h1 "TRADE SHOW?" at bounding box center [524, 387] width 141 height 13
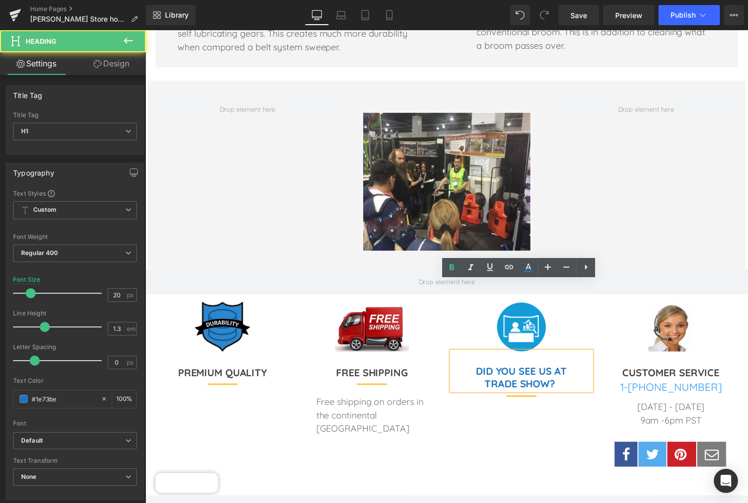
click at [529, 367] on b "DID YOU SEE US AT" at bounding box center [525, 373] width 92 height 13
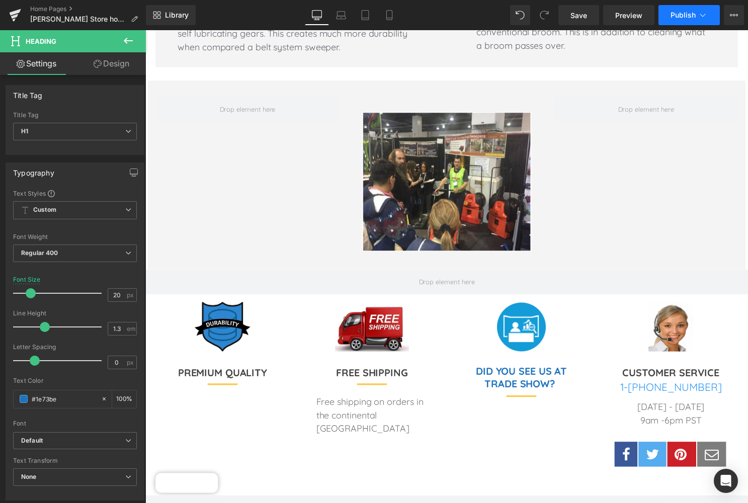
click at [698, 10] on icon at bounding box center [702, 15] width 10 height 10
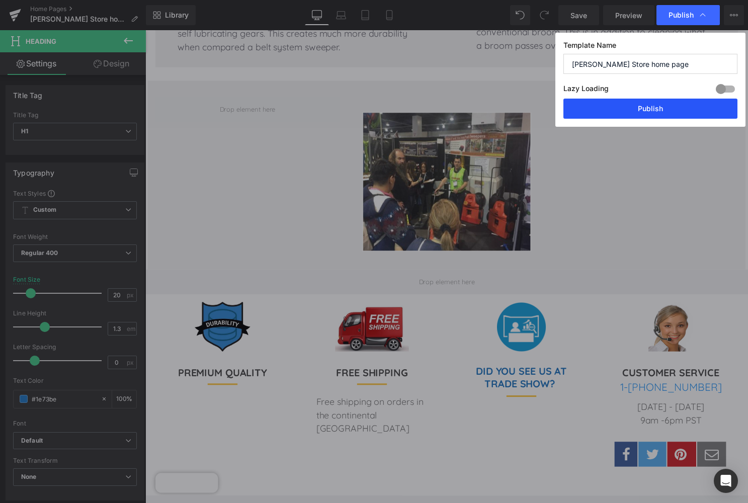
click at [650, 107] on button "Publish" at bounding box center [650, 109] width 174 height 20
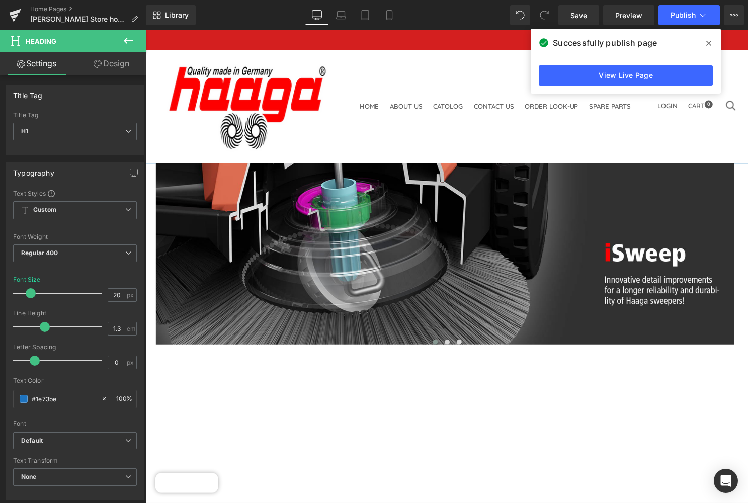
scroll to position [0, 0]
click at [709, 41] on icon at bounding box center [708, 43] width 5 height 8
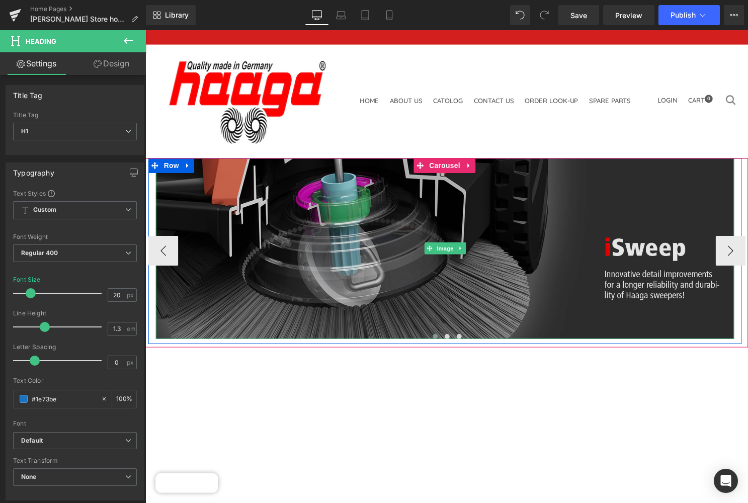
scroll to position [7, 0]
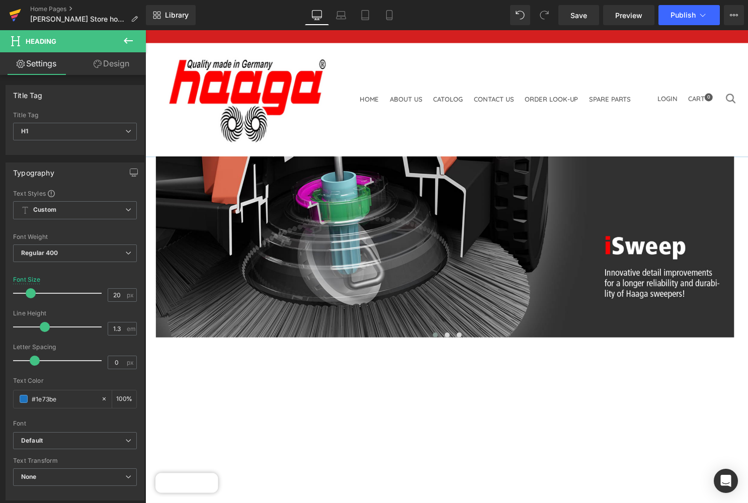
click at [16, 12] on icon at bounding box center [16, 12] width 12 height 7
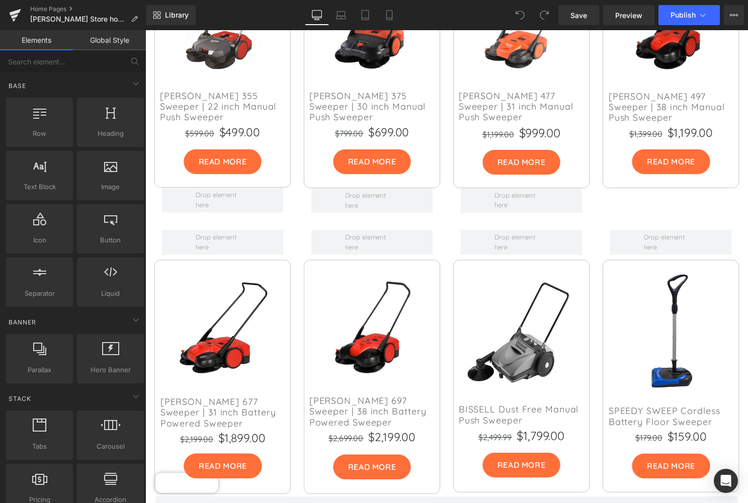
scroll to position [866, 0]
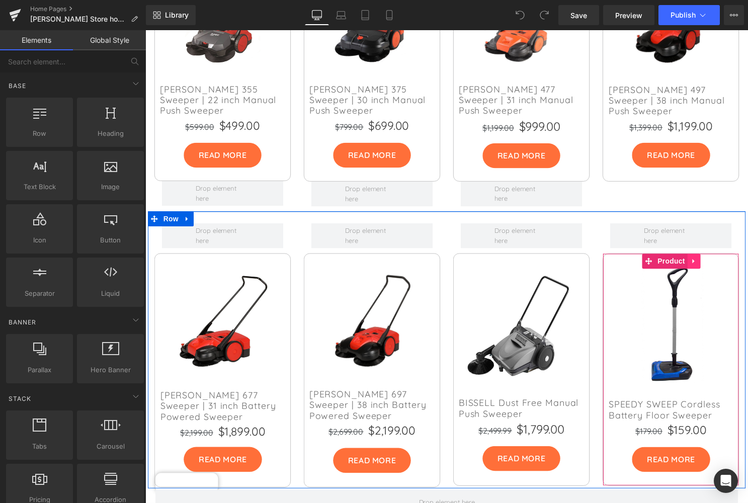
click at [698, 260] on icon at bounding box center [699, 264] width 7 height 8
click at [704, 260] on icon at bounding box center [705, 264] width 7 height 8
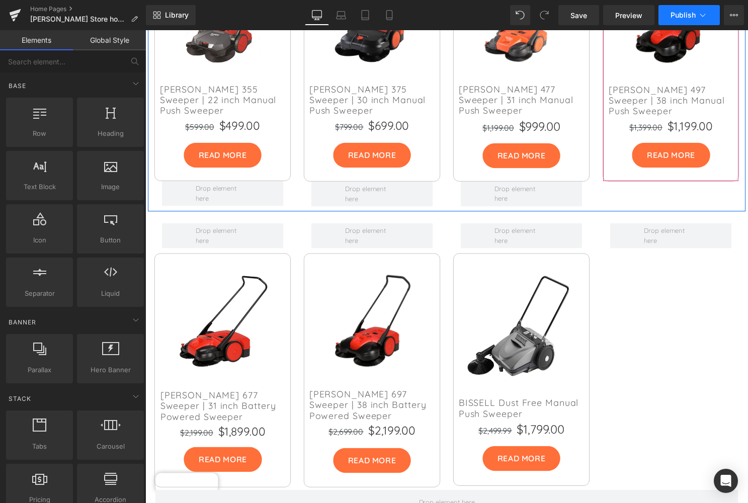
click at [682, 13] on span "Publish" at bounding box center [682, 15] width 25 height 8
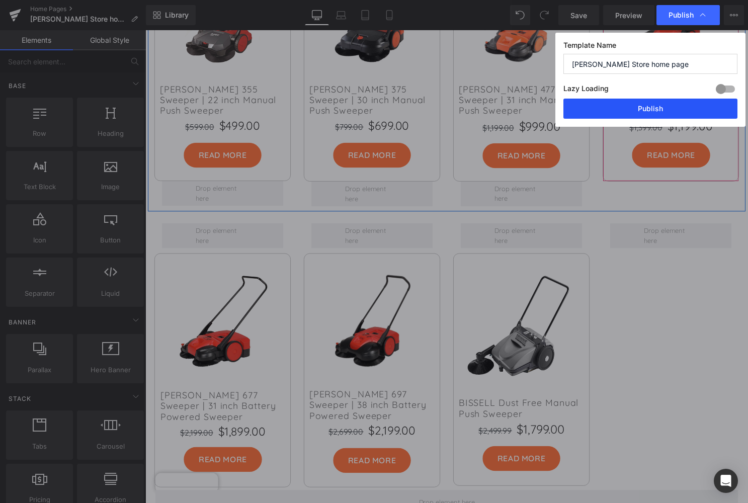
click at [656, 106] on button "Publish" at bounding box center [650, 109] width 174 height 20
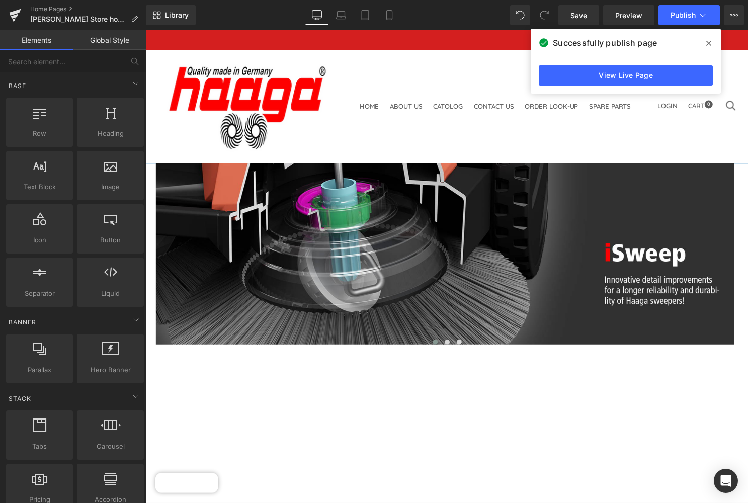
scroll to position [0, 0]
click at [45, 6] on link "Home Pages" at bounding box center [88, 9] width 116 height 8
click at [70, 8] on link "Home Pages" at bounding box center [88, 9] width 116 height 8
click at [15, 14] on icon at bounding box center [16, 12] width 12 height 7
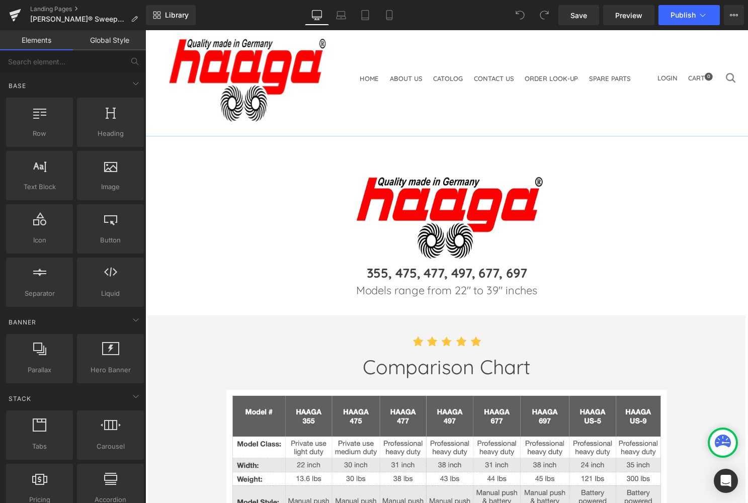
scroll to position [22, 0]
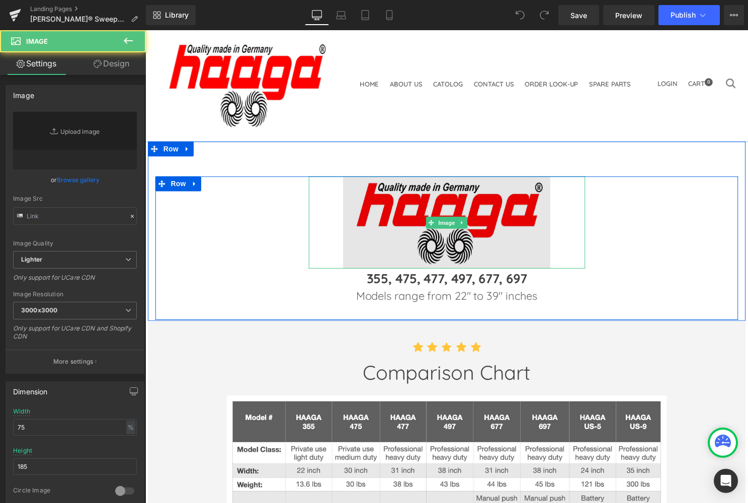
click at [453, 178] on img at bounding box center [449, 224] width 209 height 93
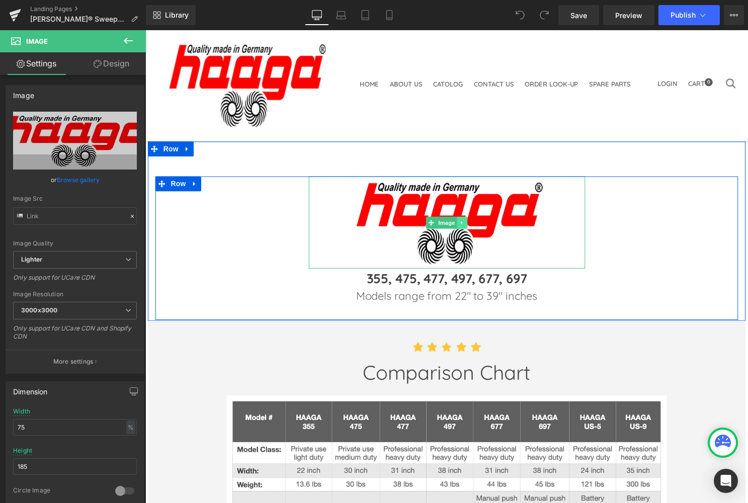
click at [465, 222] on icon at bounding box center [465, 225] width 6 height 6
click at [468, 222] on icon at bounding box center [471, 225] width 6 height 6
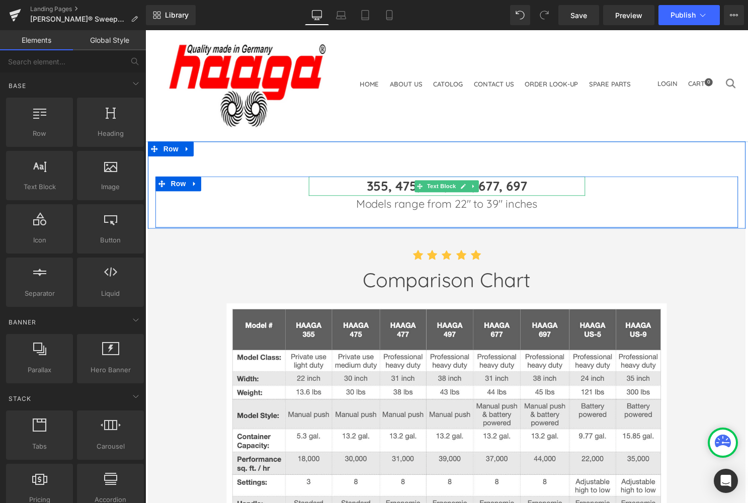
click at [351, 178] on p "355, 475, 477, 497, 677, 697" at bounding box center [449, 188] width 279 height 20
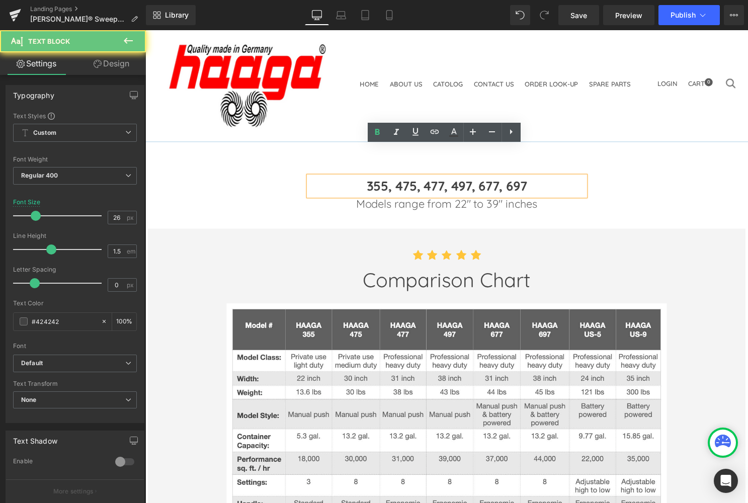
click at [351, 178] on p "355, 475, 477, 497, 677, 697" at bounding box center [449, 188] width 279 height 20
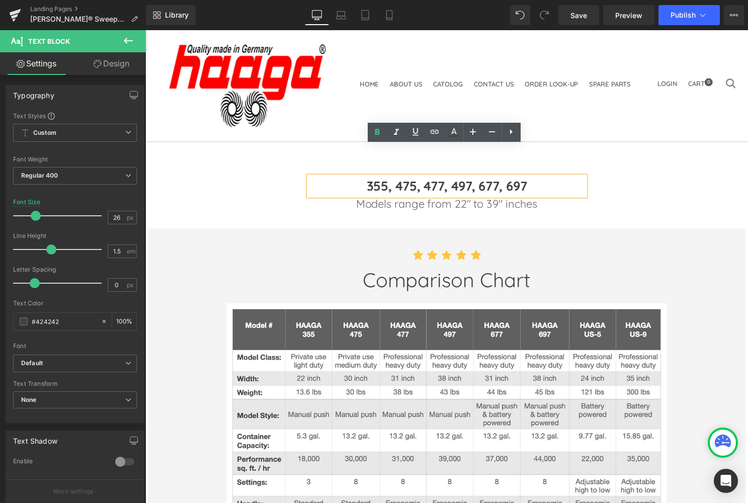
click at [360, 178] on p "355, 475, 477, 497, 677, 697" at bounding box center [449, 188] width 279 height 20
click at [361, 178] on p "355, 475, 477, 497, 677, 697" at bounding box center [449, 188] width 279 height 20
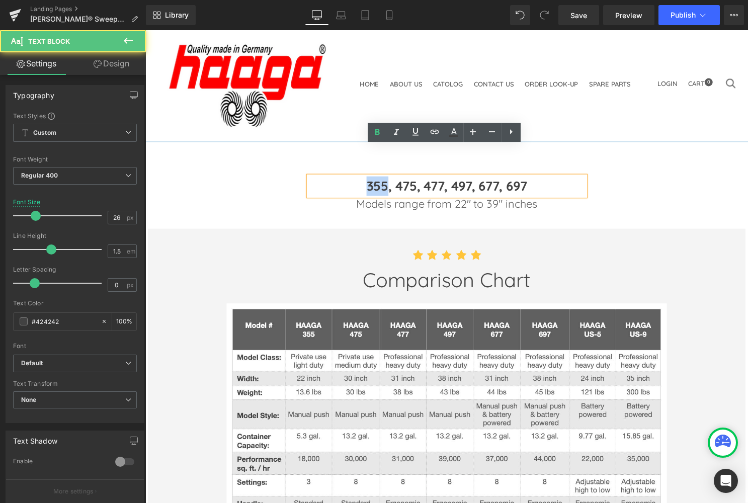
click at [361, 178] on p "355, 475, 477, 497, 677, 697" at bounding box center [449, 188] width 279 height 20
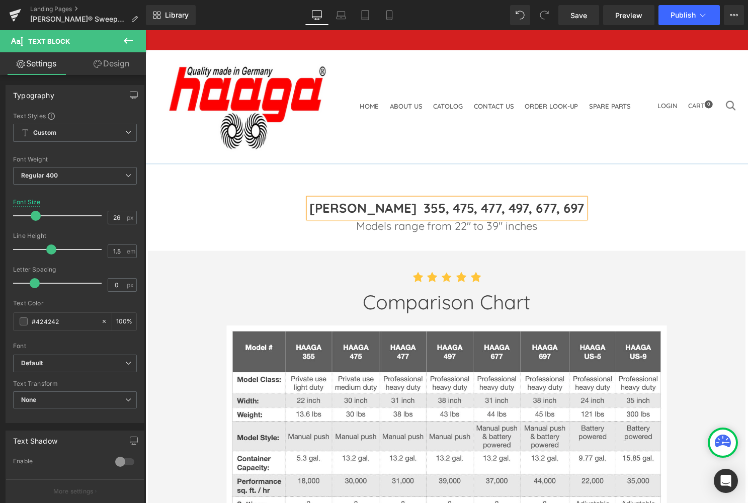
scroll to position [0, 0]
click at [439, 165] on div "Heading HAAGA 355, 475, 477, 497, 677, 697 Text Block Models range from 22" to …" at bounding box center [449, 209] width 603 height 88
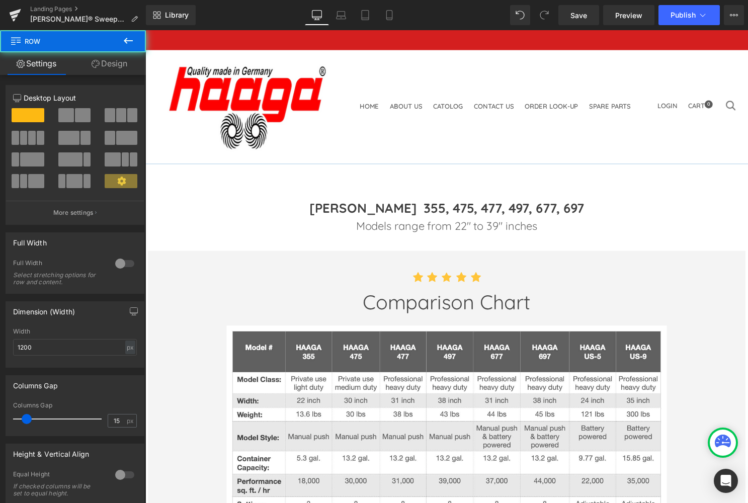
click at [436, 165] on div "Heading HAAGA 355, 475, 477, 497, 677, 697 Text Block Models range from 22" to …" at bounding box center [449, 209] width 603 height 88
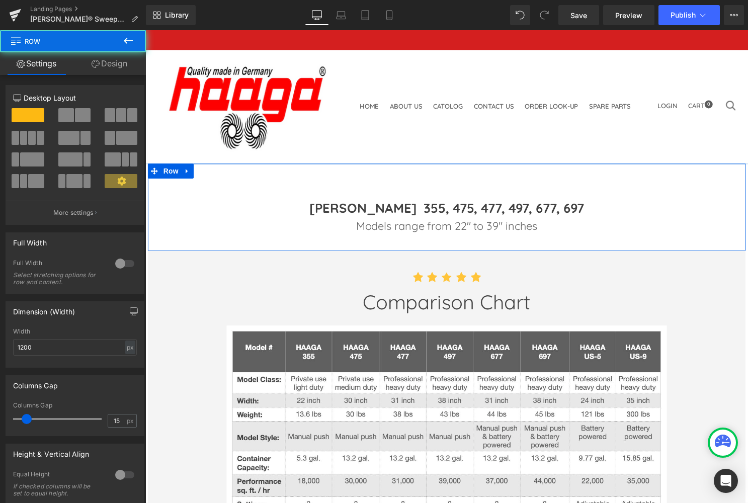
click at [433, 165] on div "Heading HAAGA 355, 475, 477, 497, 677, 697 Text Block Models range from 22" to …" at bounding box center [449, 209] width 603 height 88
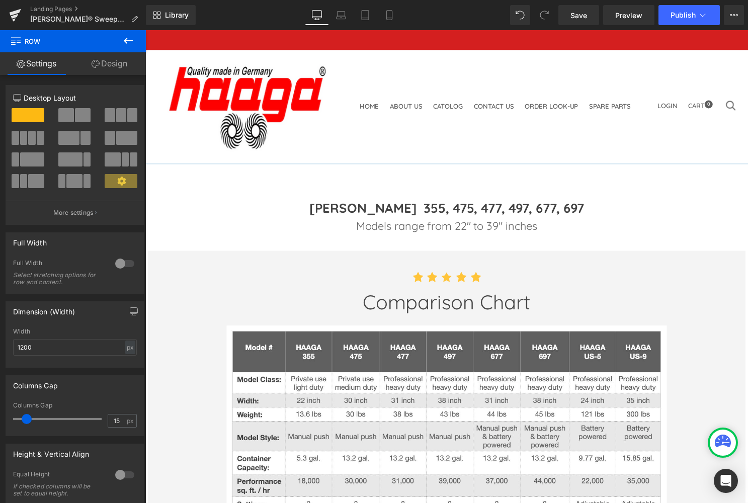
click at [428, 130] on header "Home About Us Catolog Residential Sweepers Manual Sweepers Battery Sweepers Dus…" at bounding box center [449, 107] width 608 height 115
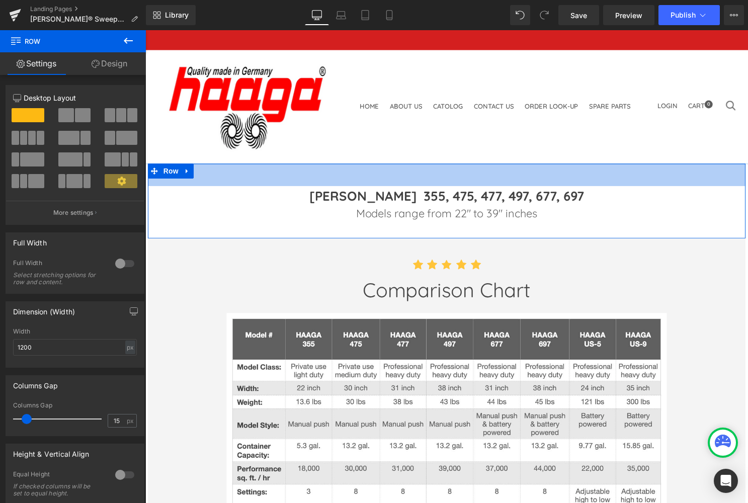
drag, startPoint x: 435, startPoint y: 139, endPoint x: 435, endPoint y: 127, distance: 12.6
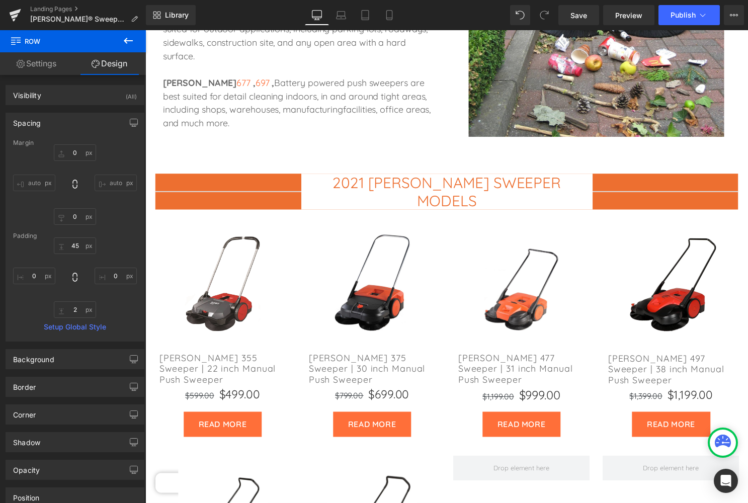
scroll to position [796, 0]
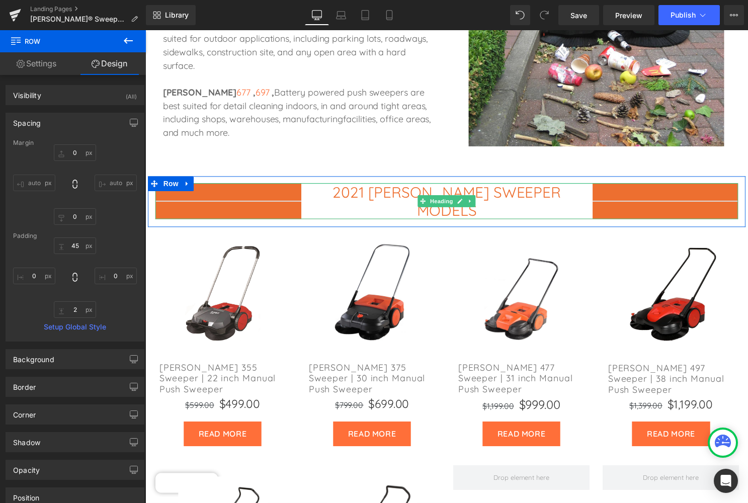
click at [372, 184] on font "2021 HAAGA SWEEPER MODELS" at bounding box center [449, 202] width 230 height 37
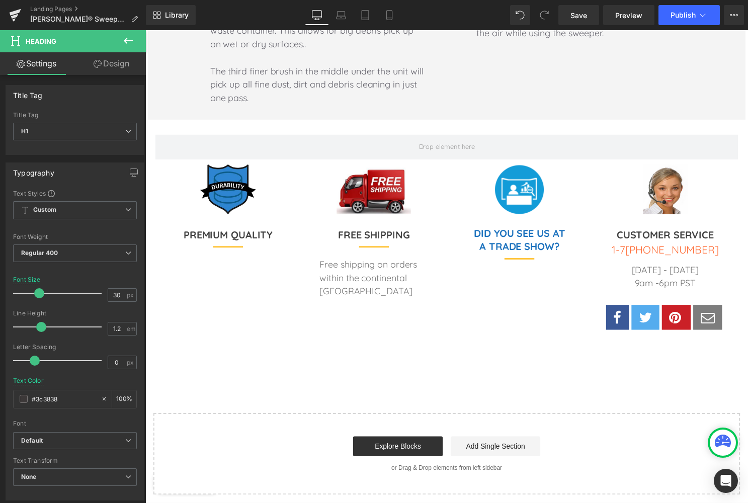
scroll to position [2039, 0]
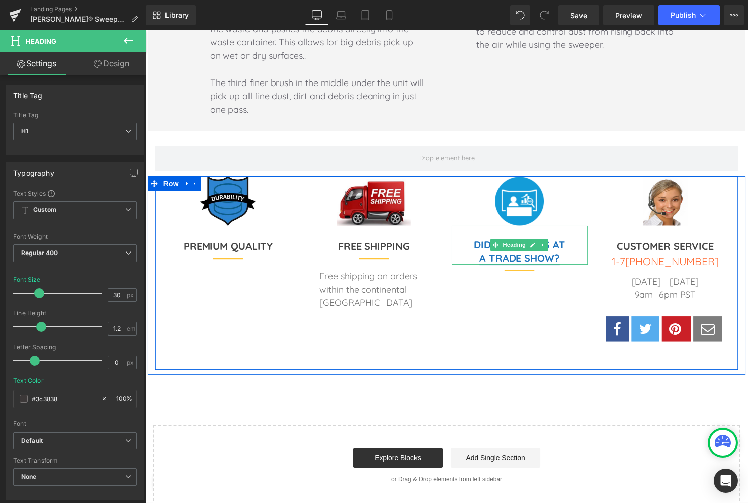
click at [556, 254] on link "A TRADE SHOW?" at bounding box center [523, 260] width 81 height 13
drag, startPoint x: 564, startPoint y: 195, endPoint x: 467, endPoint y: 169, distance: 99.9
click at [467, 228] on div "DID YOU SEE US AT A TRADE SHOW?" at bounding box center [522, 247] width 137 height 39
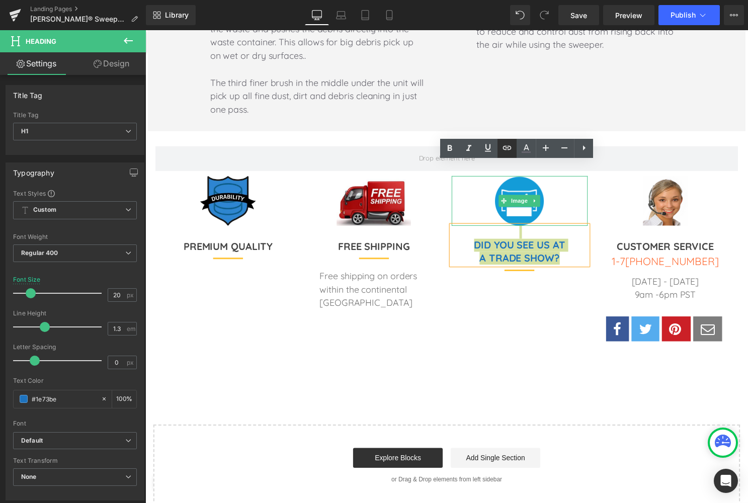
click at [505, 148] on icon at bounding box center [507, 148] width 12 height 12
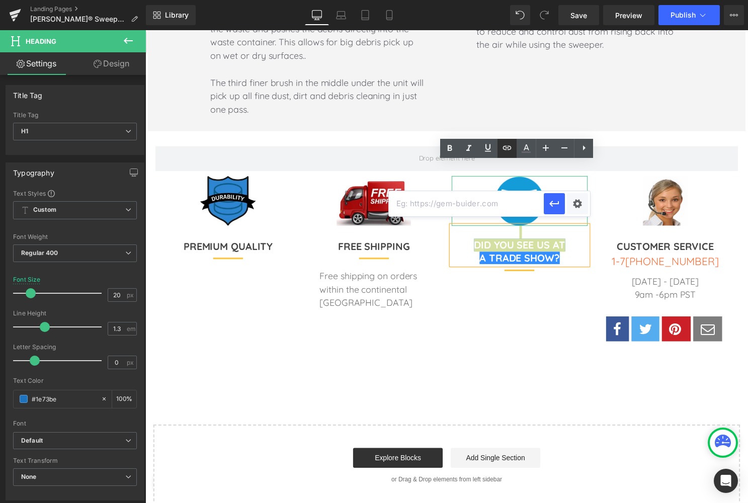
click at [506, 146] on icon at bounding box center [507, 148] width 9 height 4
click at [577, 228] on h1 at bounding box center [522, 234] width 137 height 13
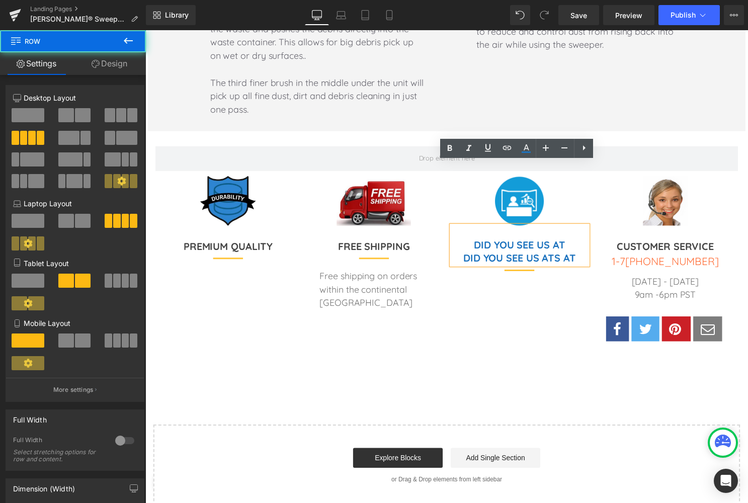
click at [599, 177] on div "Image CUSTOMER SERVICE Heading 1-7 25-256-5377 Heading Row Monday - Saturday 9a…" at bounding box center [670, 275] width 147 height 196
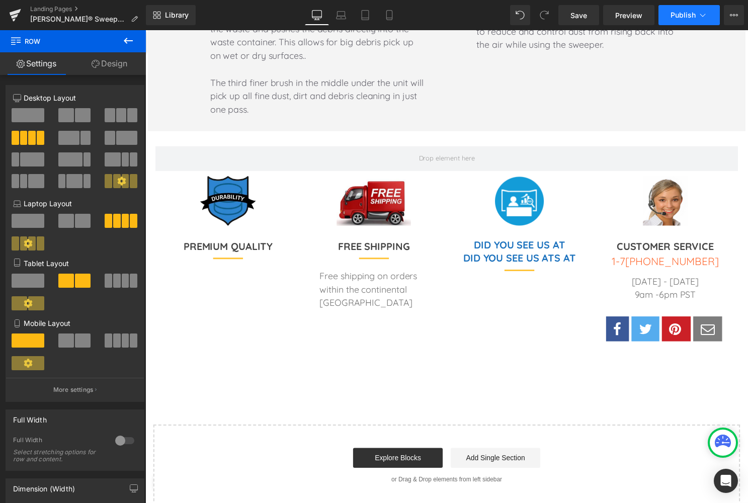
click at [685, 15] on span "Publish" at bounding box center [682, 15] width 25 height 8
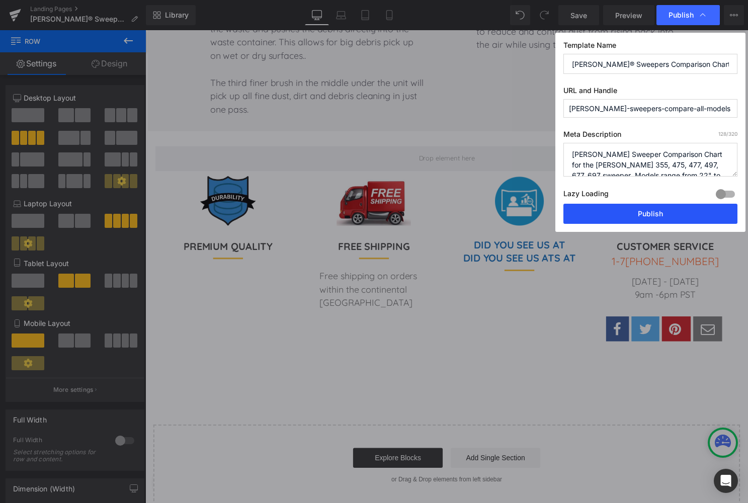
click at [652, 212] on button "Publish" at bounding box center [650, 214] width 174 height 20
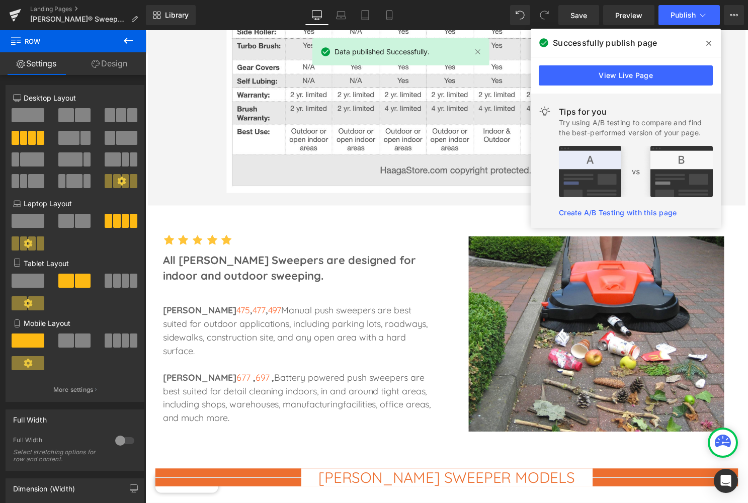
scroll to position [501, 0]
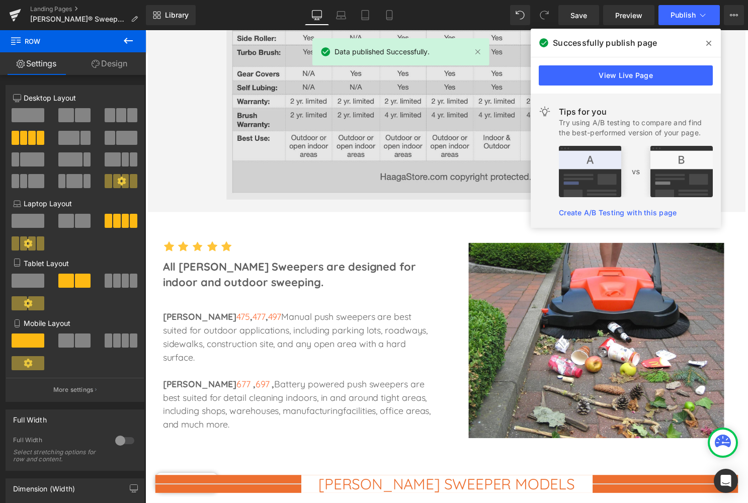
click at [481, 125] on img at bounding box center [449, 8] width 444 height 387
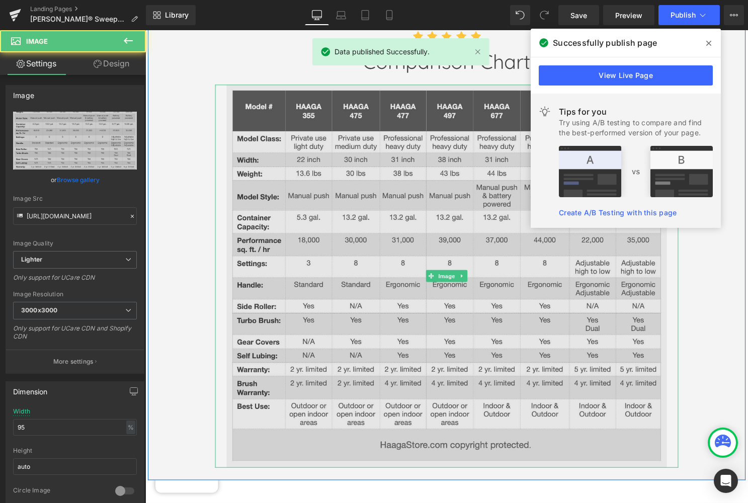
scroll to position [215, 0]
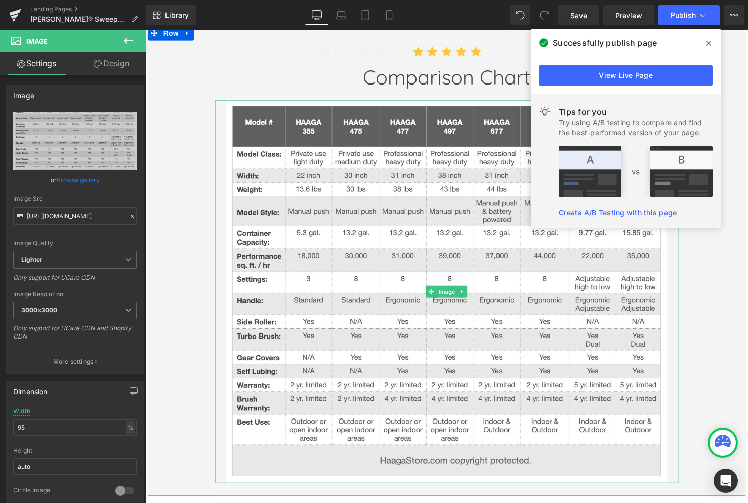
click at [708, 42] on icon at bounding box center [708, 43] width 5 height 5
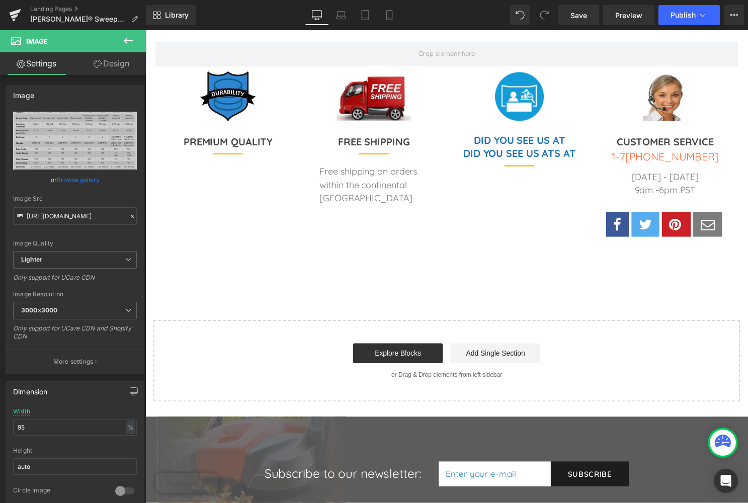
scroll to position [2139, 0]
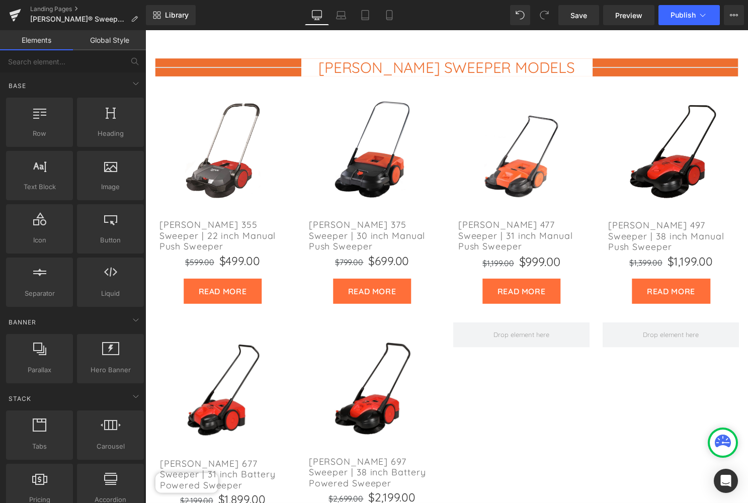
scroll to position [897, 0]
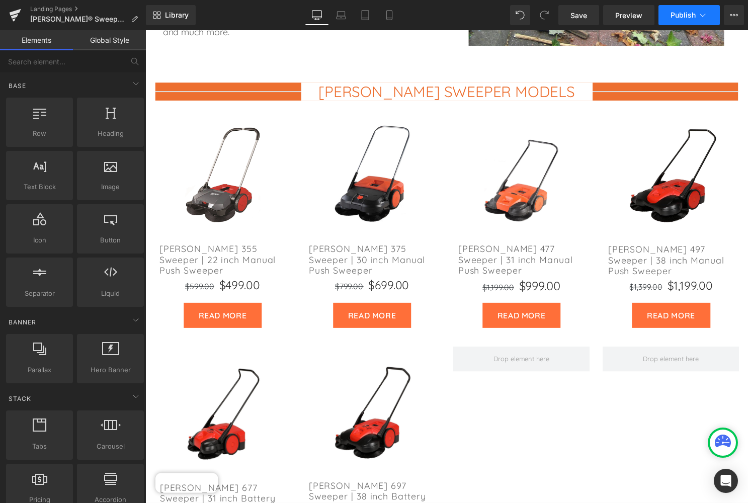
click at [683, 15] on span "Publish" at bounding box center [682, 15] width 25 height 8
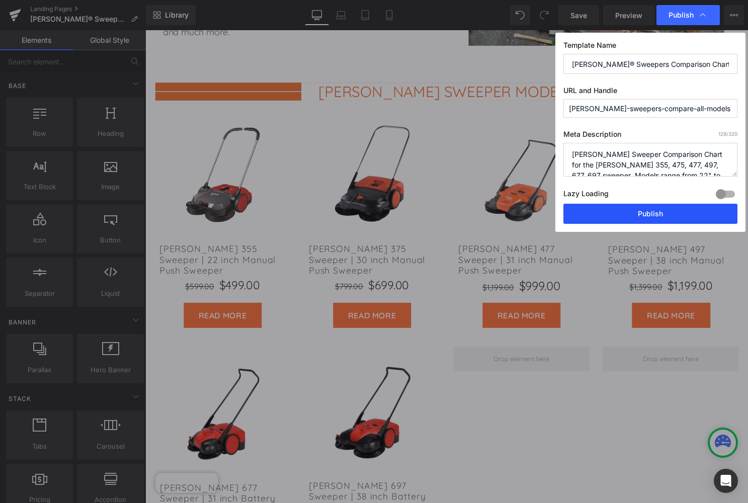
click at [654, 211] on button "Publish" at bounding box center [650, 214] width 174 height 20
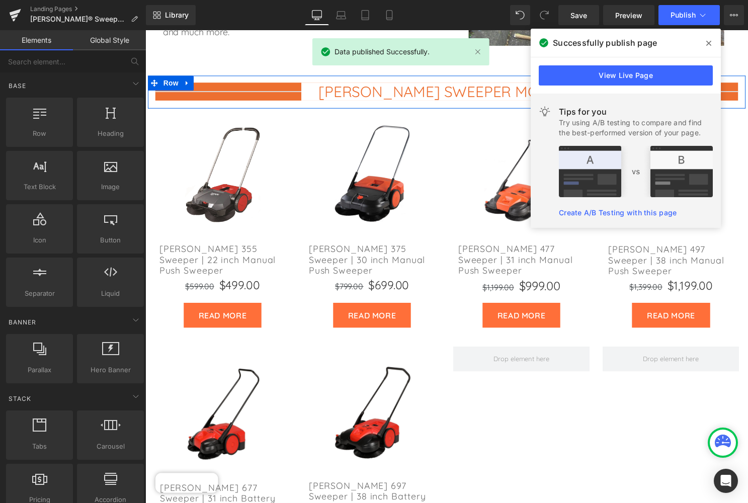
click at [707, 38] on span at bounding box center [708, 43] width 16 height 16
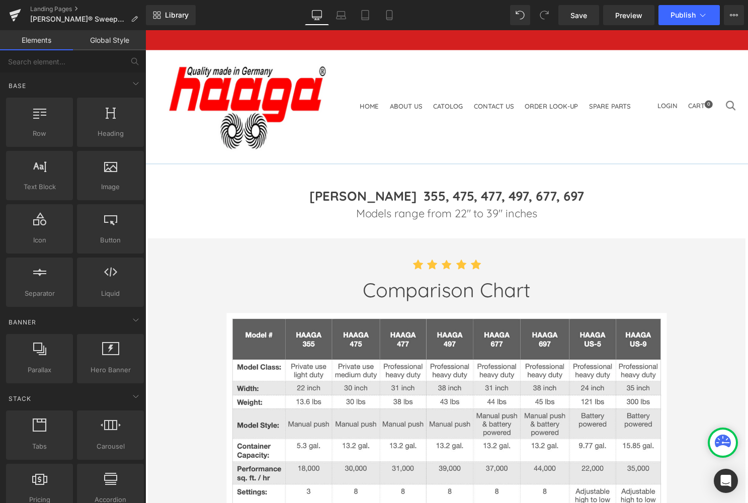
scroll to position [0, 0]
click at [57, 8] on link "Landing Pages" at bounding box center [88, 9] width 116 height 8
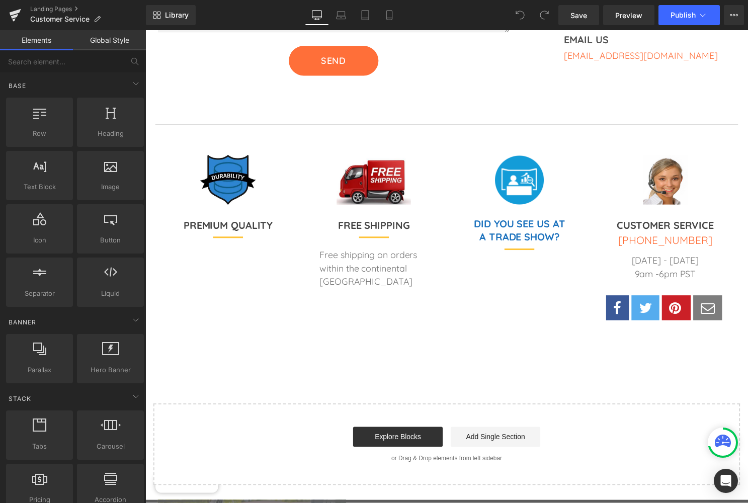
scroll to position [595, 0]
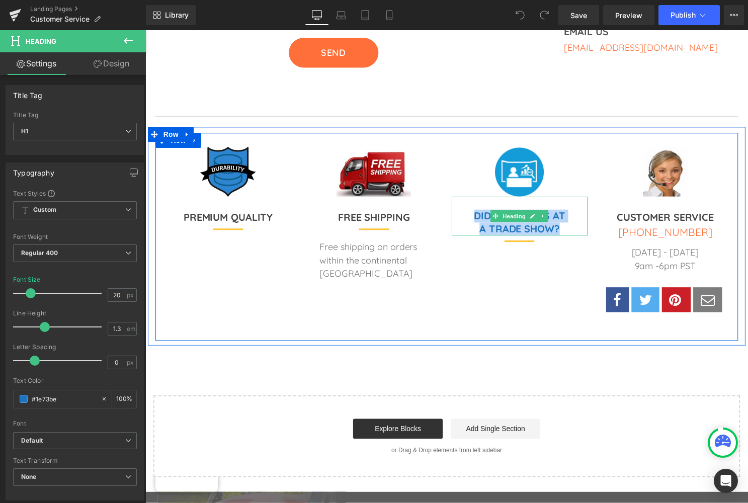
drag, startPoint x: 471, startPoint y: 181, endPoint x: 570, endPoint y: 197, distance: 100.7
click at [570, 198] on div "DID YOU SEE US AT A TRADE SHOW?" at bounding box center [522, 217] width 137 height 39
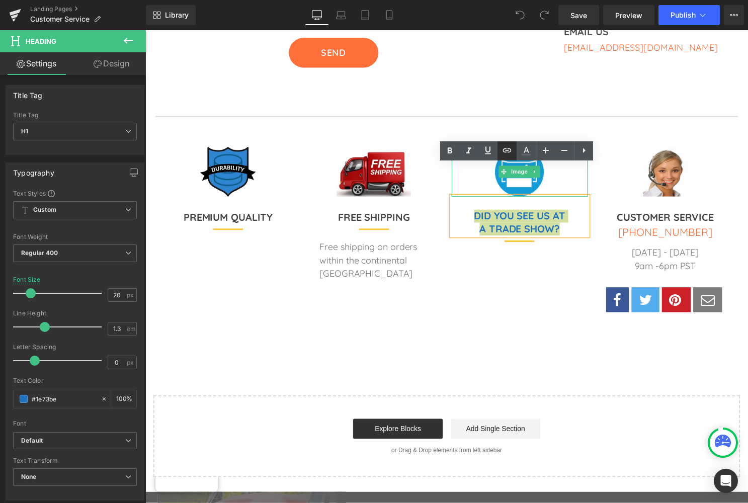
click at [507, 149] on icon at bounding box center [507, 150] width 12 height 12
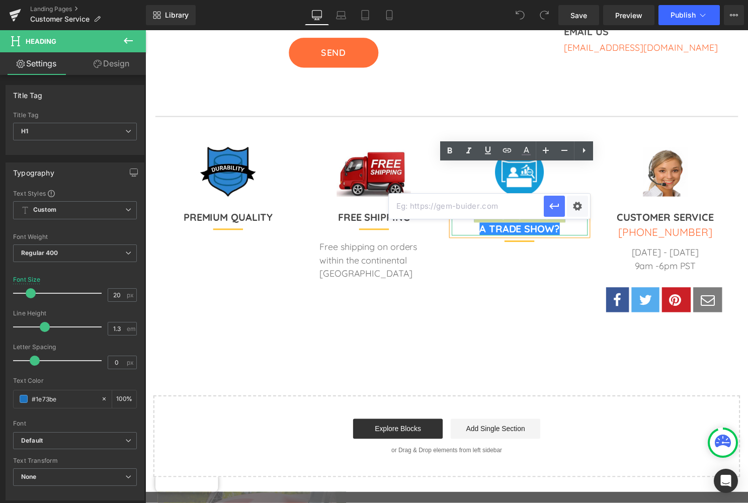
click at [555, 206] on icon "button" at bounding box center [554, 206] width 10 height 6
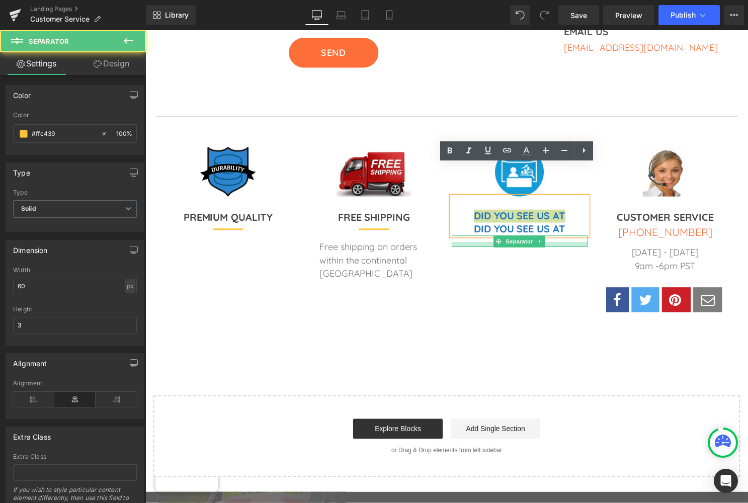
click at [560, 244] on div at bounding box center [522, 246] width 137 height 5
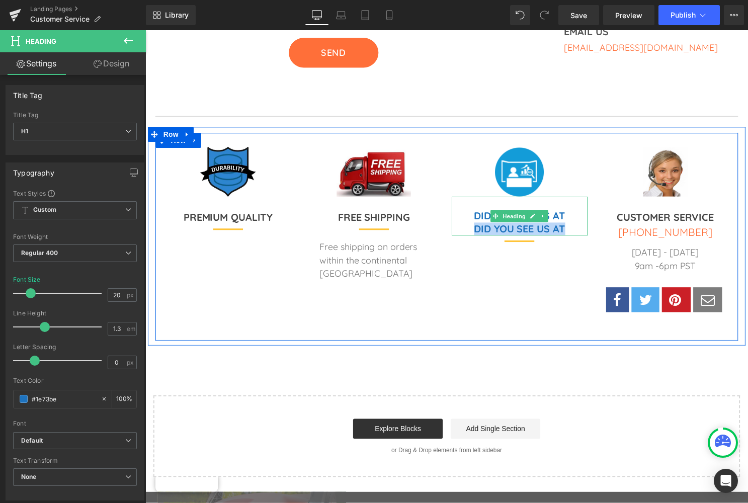
drag, startPoint x: 565, startPoint y: 198, endPoint x: 474, endPoint y: 195, distance: 91.5
click at [477, 224] on b "DID YOU SEE US AT" at bounding box center [523, 230] width 92 height 13
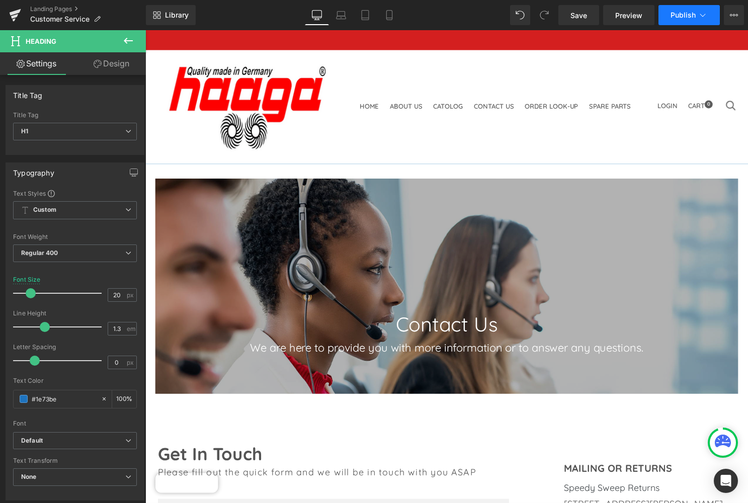
scroll to position [0, 0]
click at [684, 17] on span "Publish" at bounding box center [682, 15] width 25 height 8
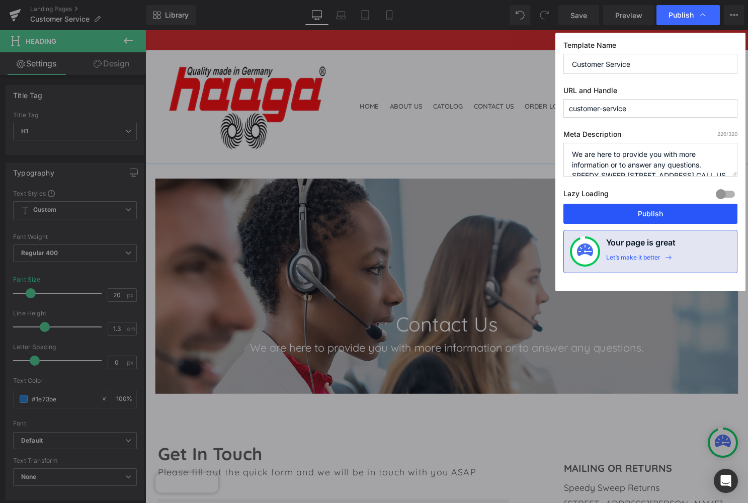
click at [651, 214] on button "Publish" at bounding box center [650, 214] width 174 height 20
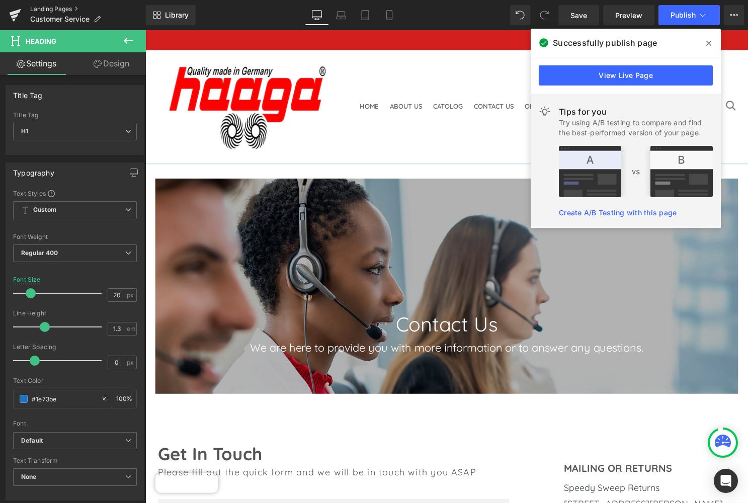
click at [62, 8] on link "Landing Pages" at bounding box center [88, 9] width 116 height 8
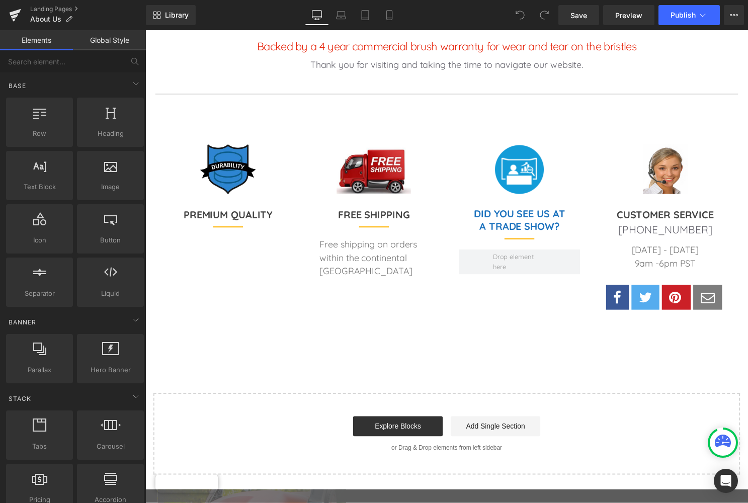
scroll to position [689, 0]
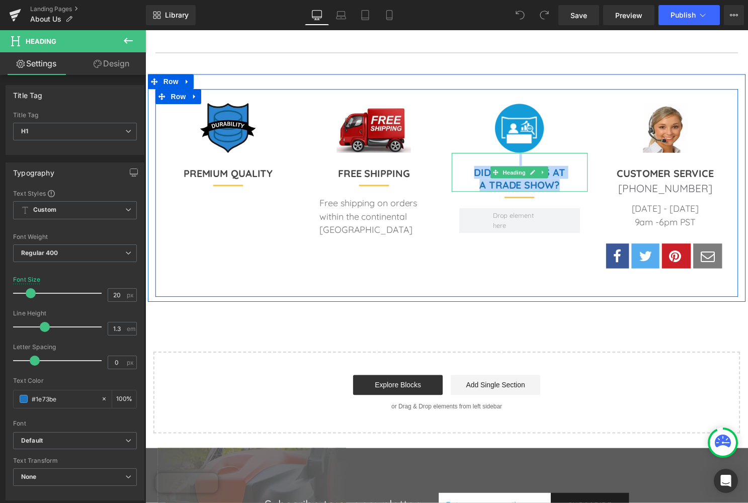
drag, startPoint x: 468, startPoint y: 131, endPoint x: 574, endPoint y: 155, distance: 108.4
click at [574, 155] on div "DID YOU SEE US AT A TRADE SHOW?" at bounding box center [522, 173] width 137 height 39
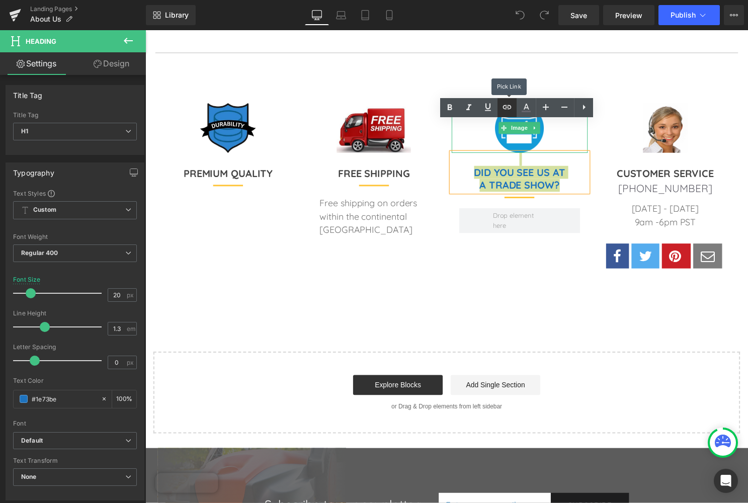
click at [508, 104] on icon at bounding box center [507, 107] width 12 height 12
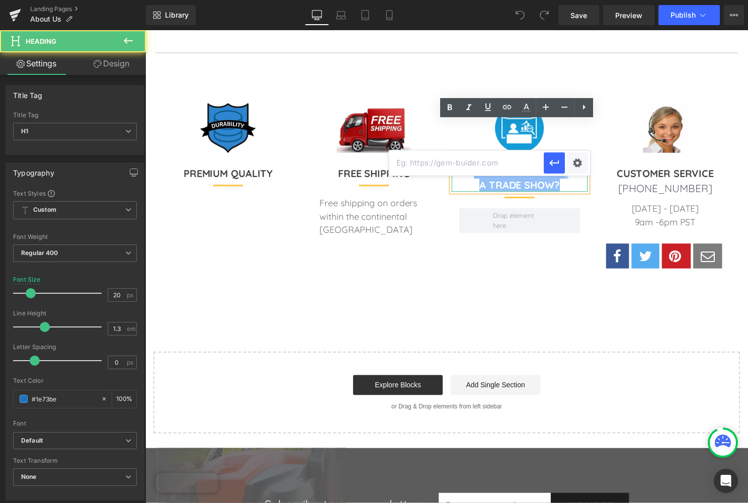
click at [578, 167] on h1 "DID YOU SEE US AT" at bounding box center [522, 173] width 137 height 13
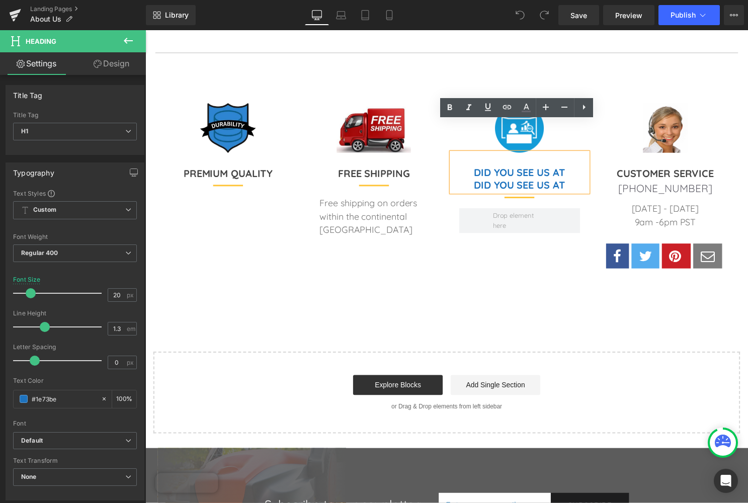
drag, startPoint x: 473, startPoint y: 154, endPoint x: 582, endPoint y: 152, distance: 109.1
click at [582, 180] on h1 "DID YOU SEE US AT" at bounding box center [522, 186] width 137 height 13
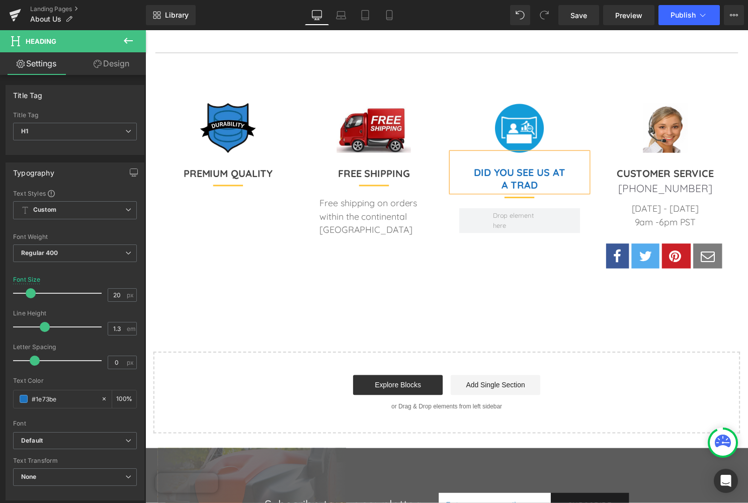
click at [562, 180] on h1 "A TRAD" at bounding box center [522, 186] width 137 height 13
click at [473, 233] on div "Image DID YOU SEE US AT A TRADE SHOW Heading Separator Row" at bounding box center [522, 201] width 147 height 195
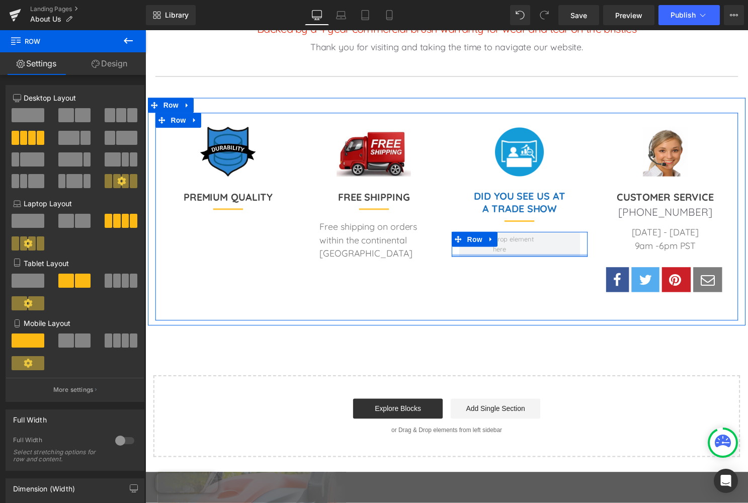
scroll to position [661, 0]
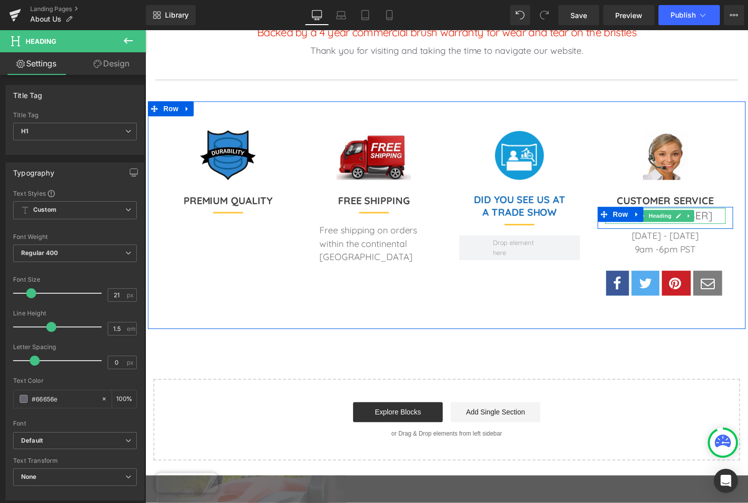
click at [701, 210] on h1 "[PHONE_NUMBER]" at bounding box center [670, 218] width 122 height 16
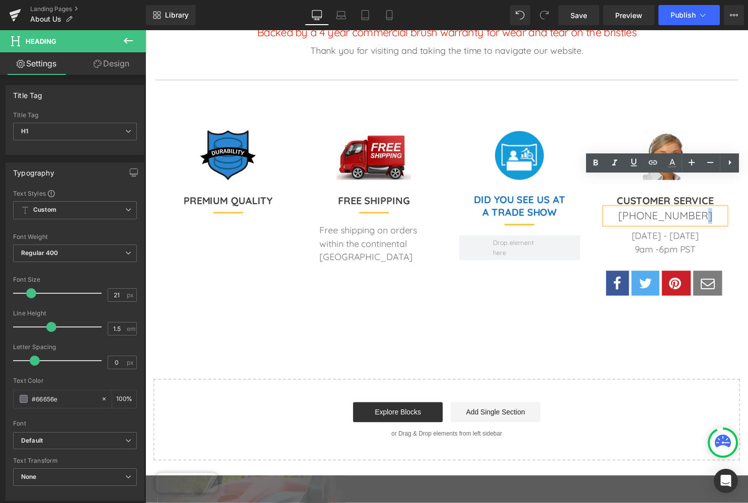
click at [701, 210] on h1 "[PHONE_NUMBER]" at bounding box center [670, 218] width 122 height 16
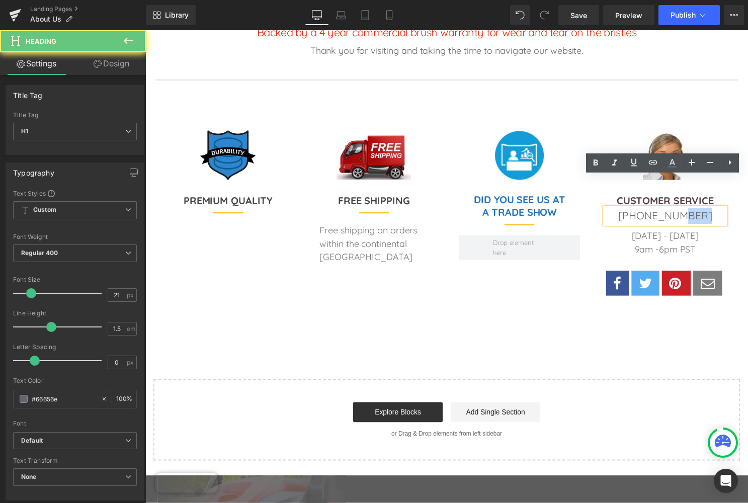
click at [701, 210] on h1 "[PHONE_NUMBER]" at bounding box center [670, 218] width 122 height 16
click at [703, 210] on h1 "[PHONE_NUMBER]" at bounding box center [670, 218] width 122 height 16
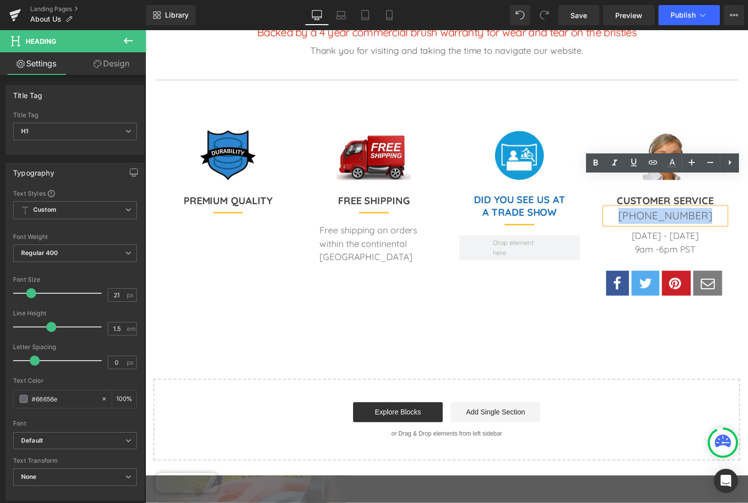
drag, startPoint x: 703, startPoint y: 185, endPoint x: 633, endPoint y: 183, distance: 70.4
click at [633, 210] on h1 "1-725-256-5377" at bounding box center [670, 218] width 122 height 16
click at [654, 162] on icon at bounding box center [652, 162] width 9 height 4
click at [718, 0] on div "Text Color Highlight Color #333333 Edit or remove link: Edit - Unlink - Cancel" at bounding box center [374, 0] width 748 height 0
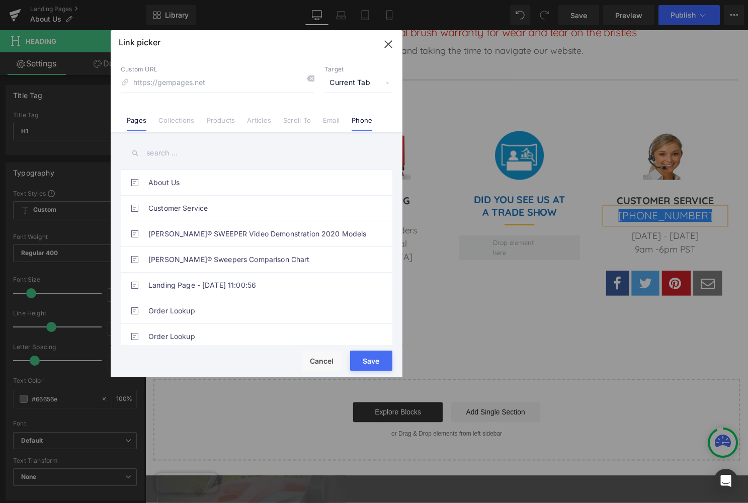
click at [358, 118] on link "Phone" at bounding box center [361, 123] width 21 height 15
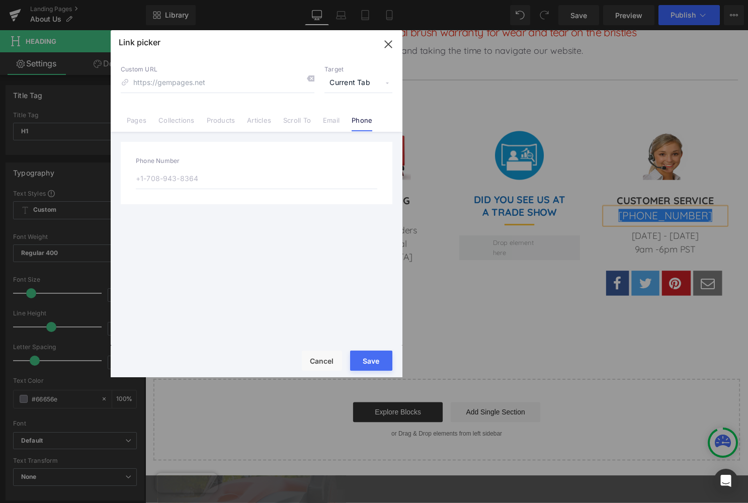
type input "tel:"
type input "1"
type input "tel:1"
type input "1-"
type input "tel:1-"
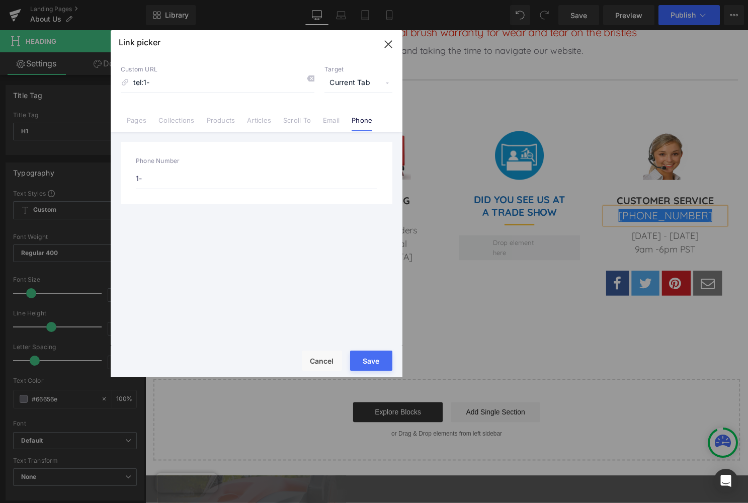
type input "1-7"
type input "tel:1-7"
type input "1-72"
type input "tel:1-72"
type input "1-725"
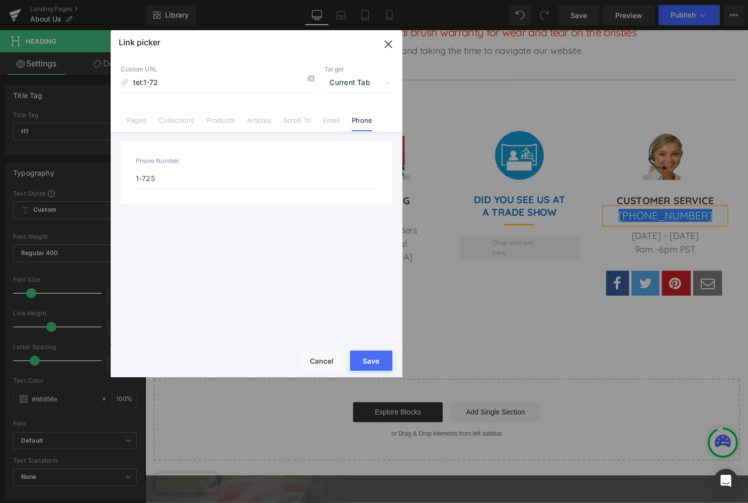
type input "tel:1-725"
type input "1-725-"
type input "tel:1-725-"
type input "1-725-2"
type input "tel:1-725-2"
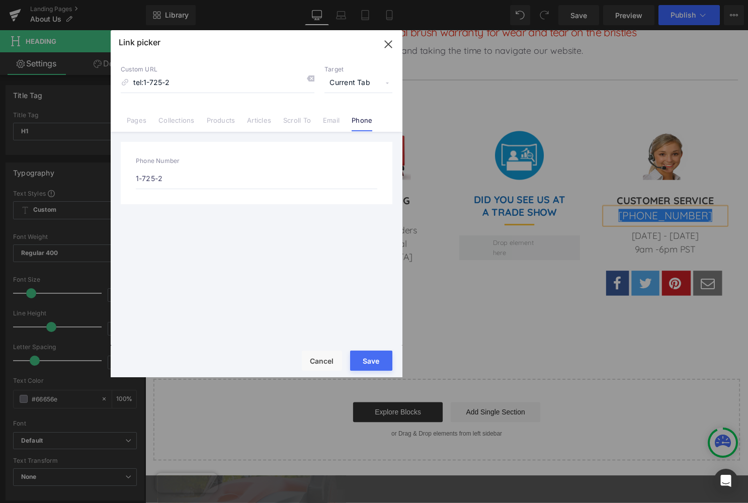
type input "1-725-25"
type input "tel:1-725-25"
type input "1-725-256"
type input "tel:1-725-256"
type input "1-725-256-"
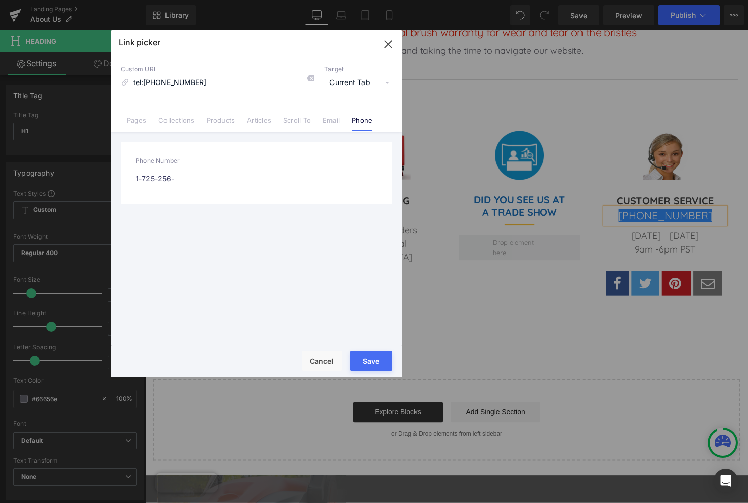
type input "tel:1-725-256-"
type input "1-725-256-5"
type input "tel:1-725-256-5"
type input "1-725-256-53"
type input "tel:1-725-256-53"
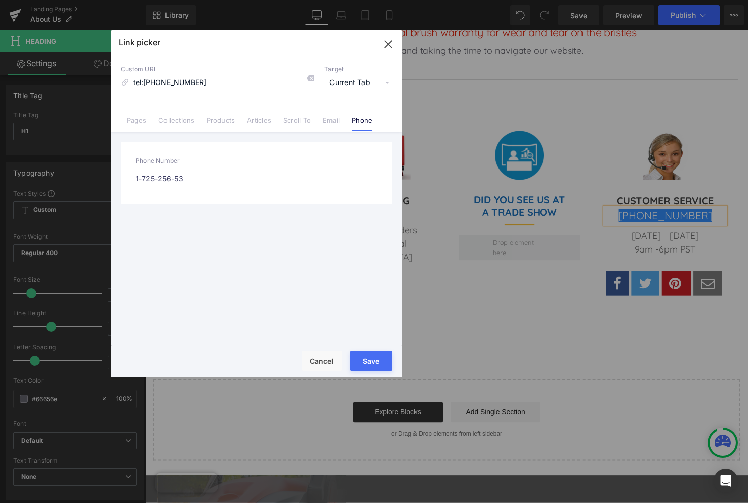
type input "1-725-256-537"
type input "tel:1-725-256-537"
type input "1-725-256-5377"
type input "tel:1-725-256-5377"
type input "1-725-256-5377"
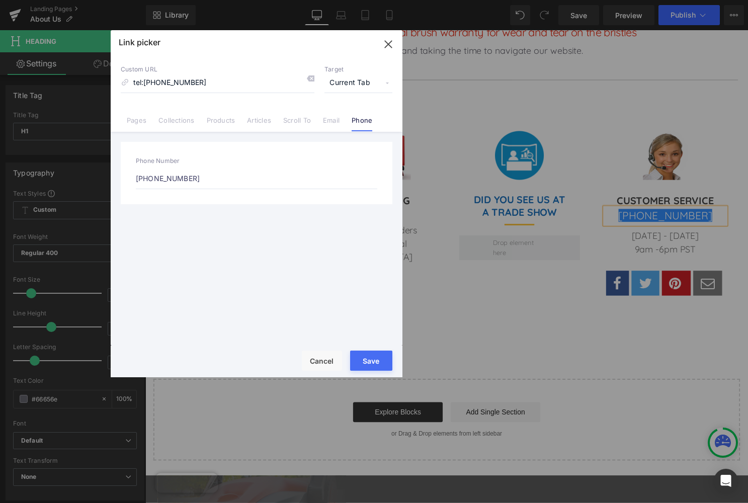
click at [375, 362] on button "Save" at bounding box center [371, 360] width 42 height 20
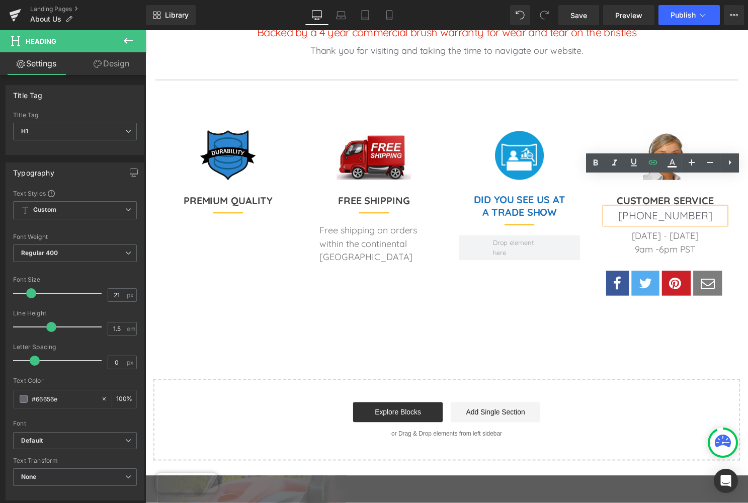
click at [430, 287] on div "Image FREE SHIPPING Heading Separator Free shipping on orders within the contin…" at bounding box center [376, 228] width 147 height 195
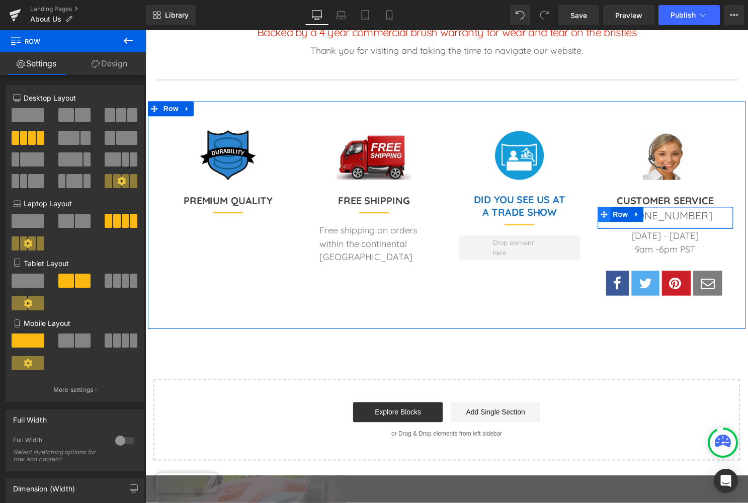
click at [602, 209] on span at bounding box center [608, 216] width 13 height 15
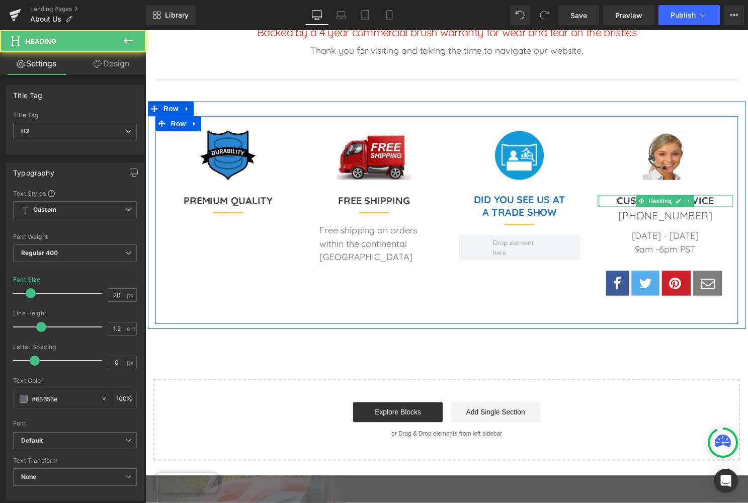
click at [602, 197] on div at bounding box center [603, 203] width 3 height 12
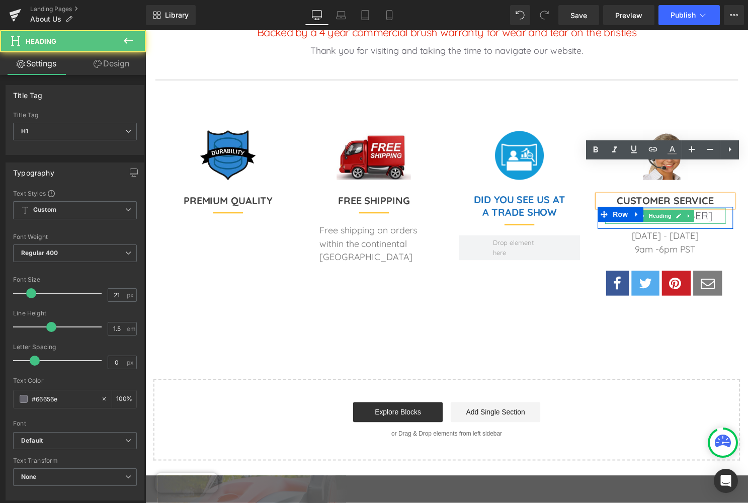
click at [721, 210] on h1 "1-725-256-5377" at bounding box center [670, 218] width 122 height 16
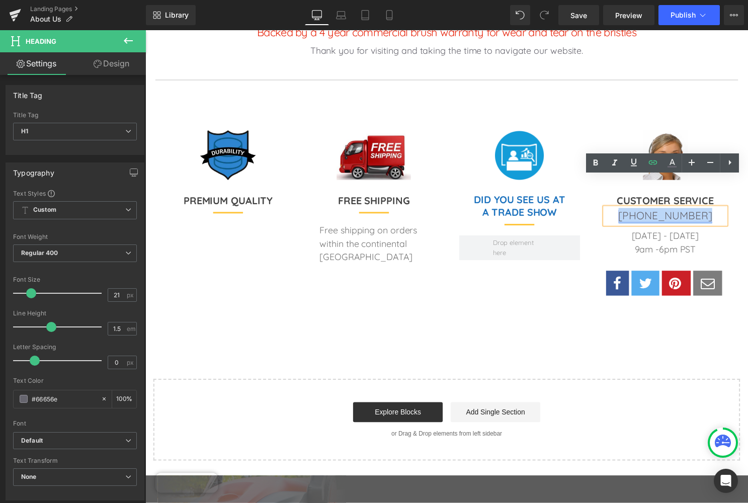
drag, startPoint x: 708, startPoint y: 183, endPoint x: 632, endPoint y: 180, distance: 75.4
click at [632, 210] on h1 "1-725-256-5377" at bounding box center [670, 218] width 122 height 16
click at [653, 164] on icon at bounding box center [652, 162] width 12 height 12
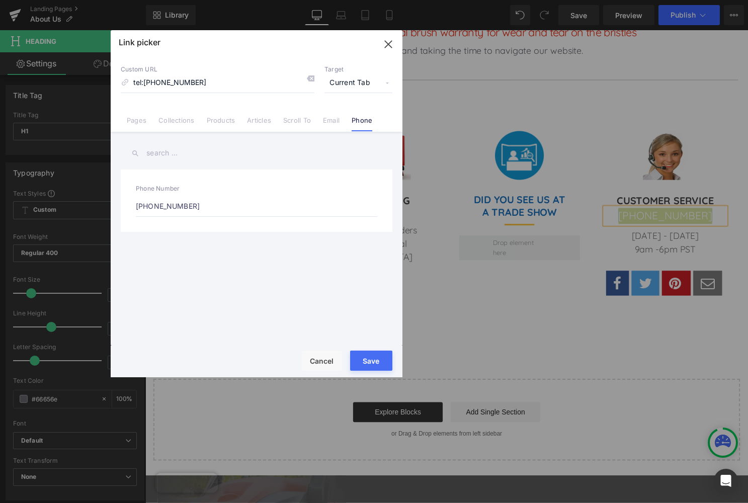
click at [718, 0] on div "Text Color Highlight Color #333333 Edit or remove link: Edit - Unlink - Cancel …" at bounding box center [374, 0] width 748 height 0
click at [375, 359] on button "Save" at bounding box center [371, 360] width 42 height 20
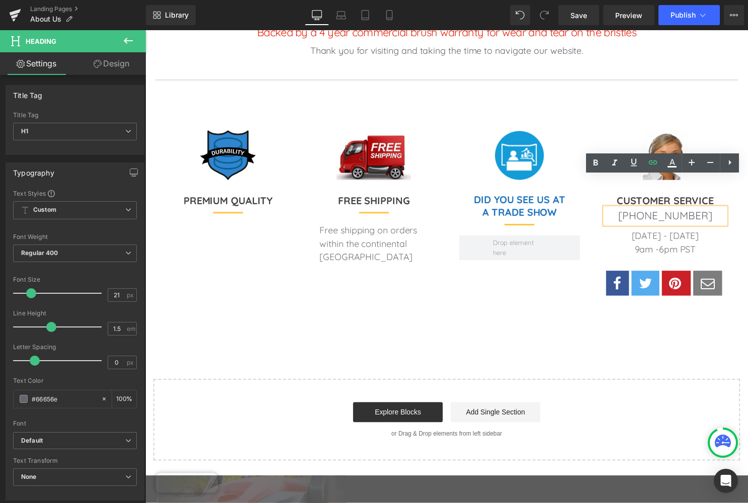
click at [460, 268] on div "Image DID YOU SEE US AT A TRADE SHOW Heading Separator Row" at bounding box center [522, 228] width 147 height 195
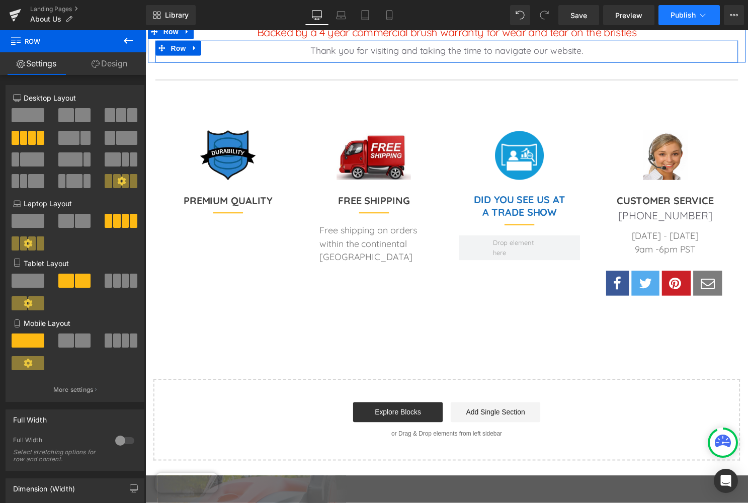
click at [682, 18] on span "Publish" at bounding box center [682, 15] width 25 height 8
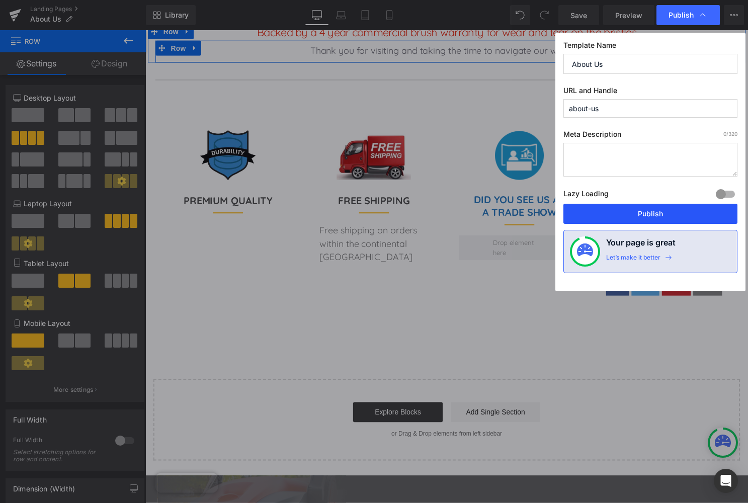
click at [648, 209] on button "Publish" at bounding box center [650, 214] width 174 height 20
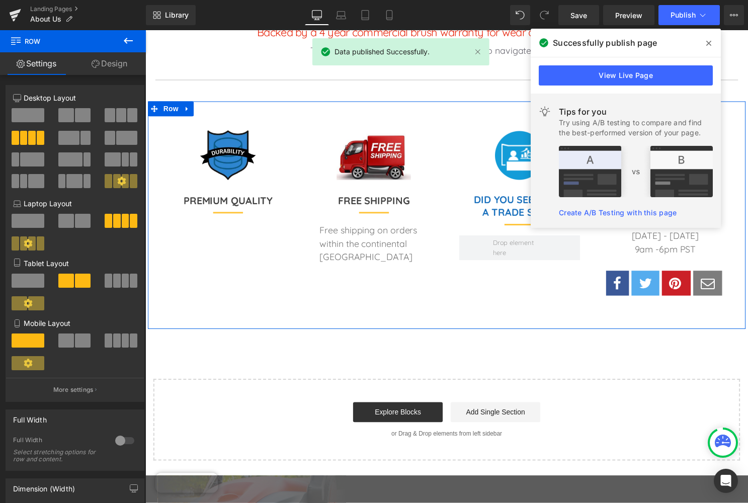
click at [706, 38] on span at bounding box center [708, 43] width 16 height 16
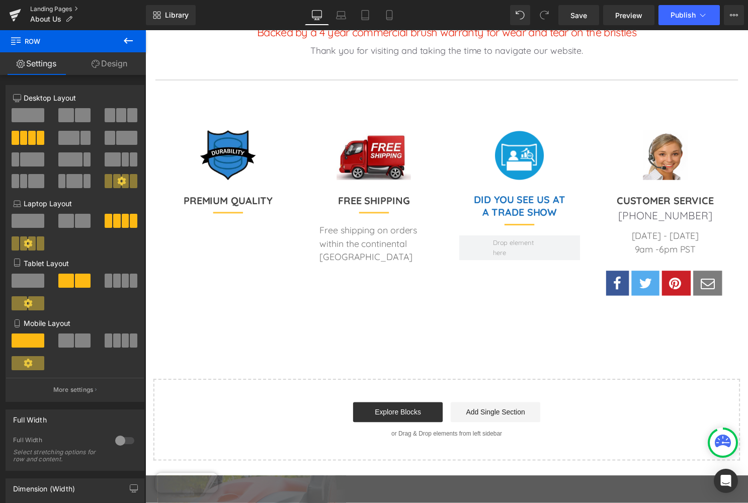
click at [53, 8] on link "Landing Pages" at bounding box center [88, 9] width 116 height 8
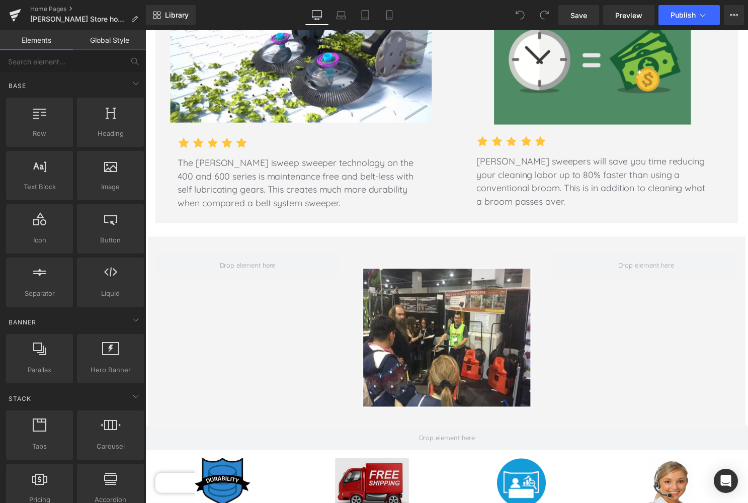
scroll to position [1747, 0]
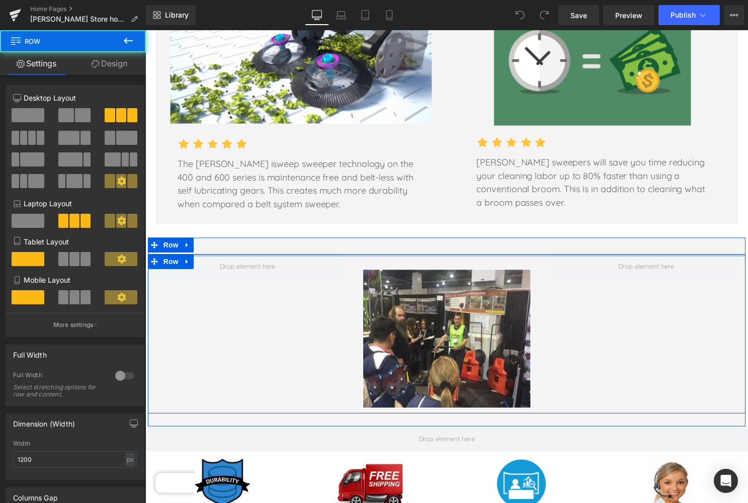
click at [456, 256] on div at bounding box center [449, 257] width 603 height 3
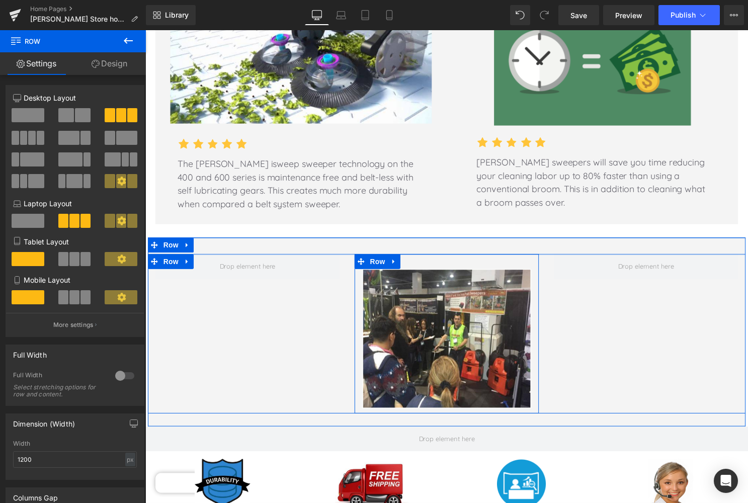
click at [455, 256] on div "Image Row" at bounding box center [449, 336] width 186 height 161
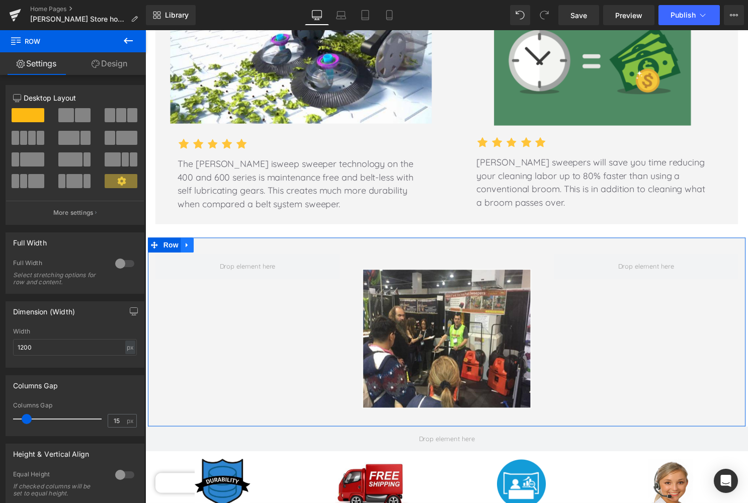
click at [189, 244] on icon at bounding box center [187, 248] width 7 height 8
click at [213, 244] on icon at bounding box center [213, 247] width 7 height 7
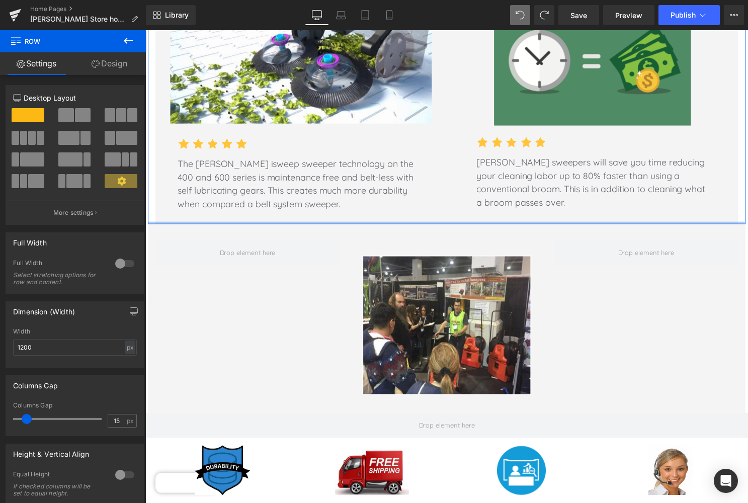
drag, startPoint x: 449, startPoint y: 166, endPoint x: 450, endPoint y: 151, distance: 15.6
click at [450, 151] on div "ISWEEP TECHNOLOGY Heading Row Image Icon Icon Icon Icon Icon Icon List Hoz Text…" at bounding box center [449, 91] width 603 height 270
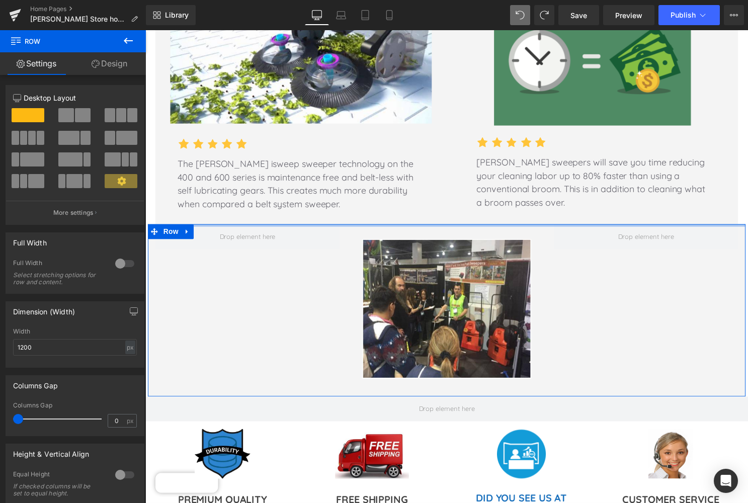
drag, startPoint x: 451, startPoint y: 156, endPoint x: 449, endPoint y: 139, distance: 17.7
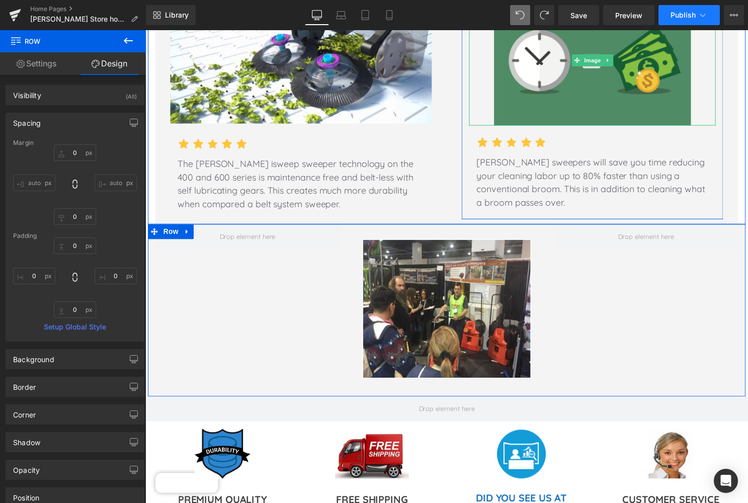
click at [681, 11] on span "Publish" at bounding box center [682, 15] width 25 height 8
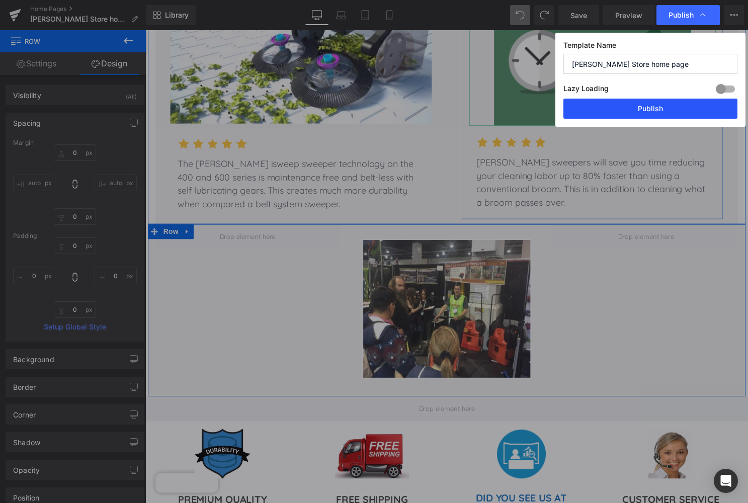
click at [659, 108] on button "Publish" at bounding box center [650, 109] width 174 height 20
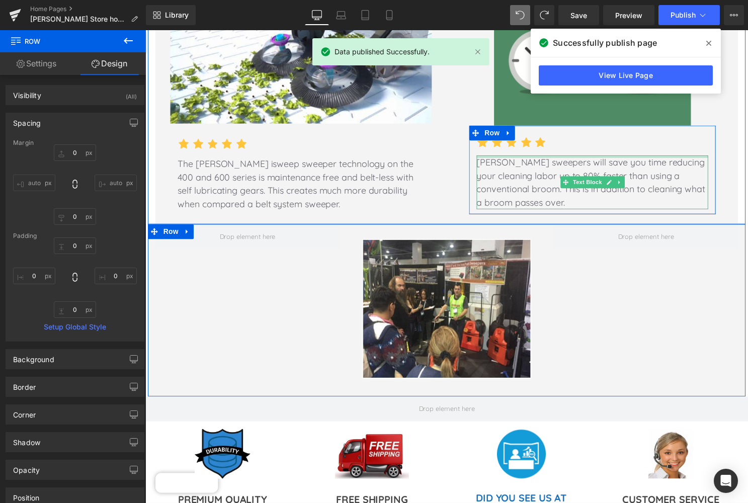
click at [709, 41] on icon at bounding box center [708, 43] width 5 height 8
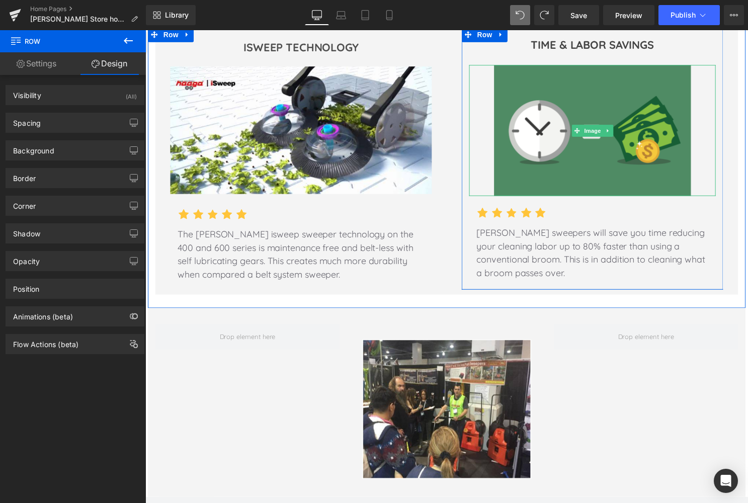
scroll to position [1680, 0]
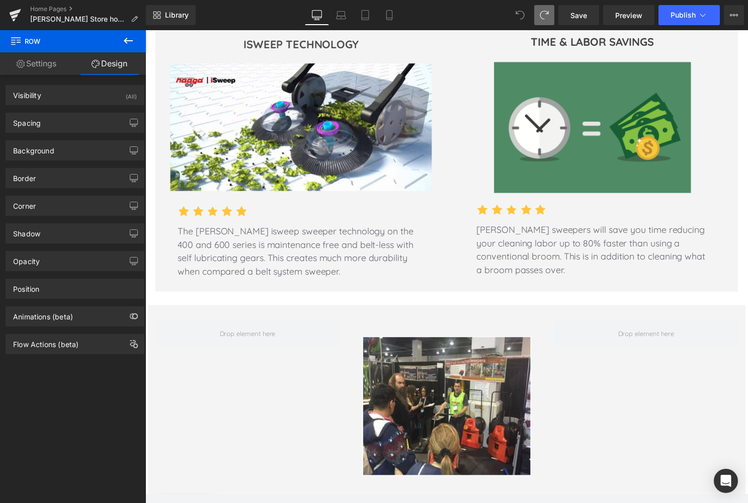
click at [522, 14] on icon at bounding box center [519, 15] width 9 height 9
click at [522, 12] on icon at bounding box center [519, 15] width 9 height 9
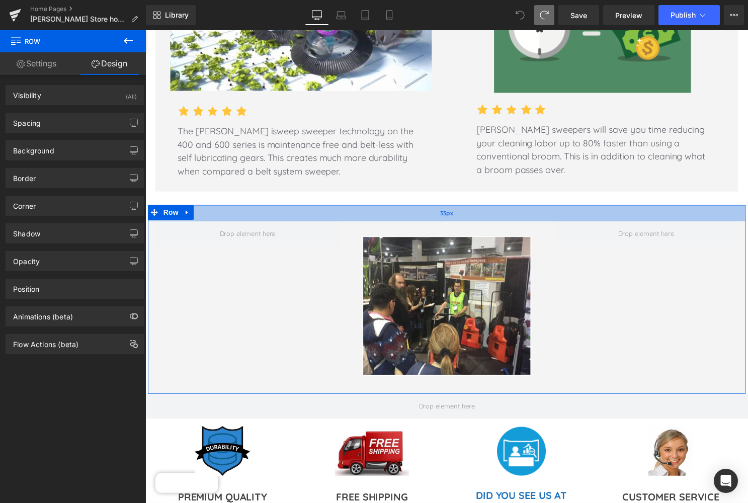
scroll to position [1782, 0]
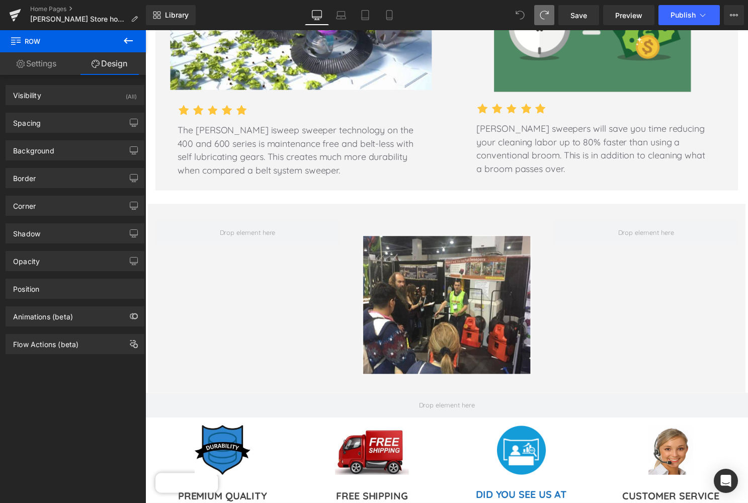
click at [520, 8] on span at bounding box center [520, 15] width 20 height 20
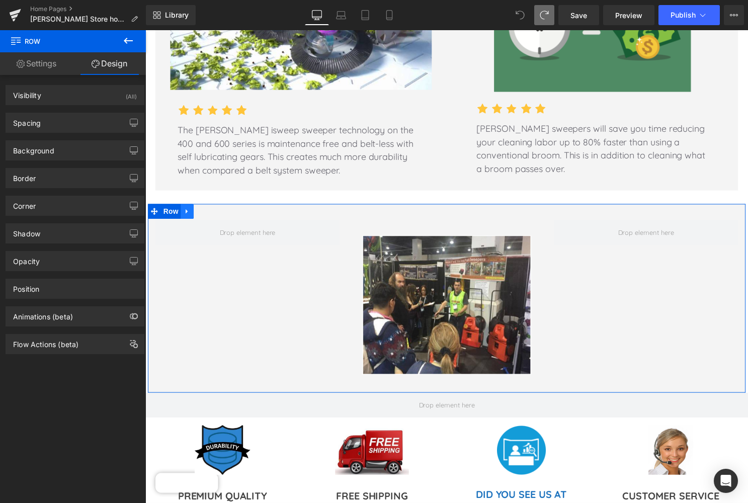
click at [187, 210] on icon at bounding box center [187, 214] width 7 height 8
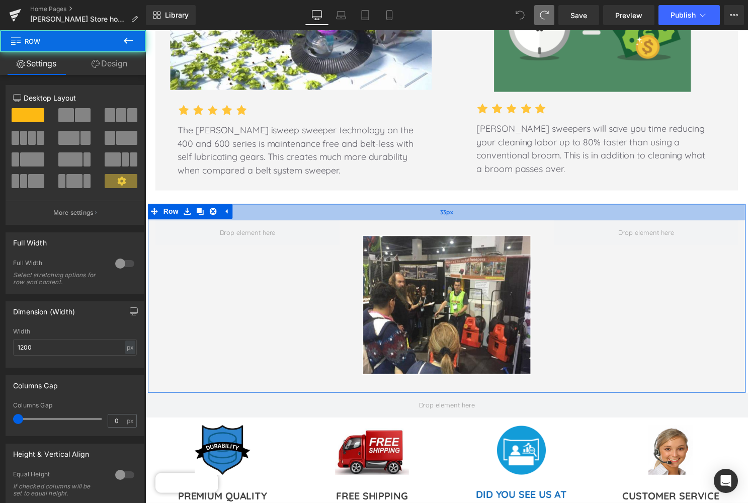
click at [259, 206] on div "33px" at bounding box center [449, 214] width 603 height 17
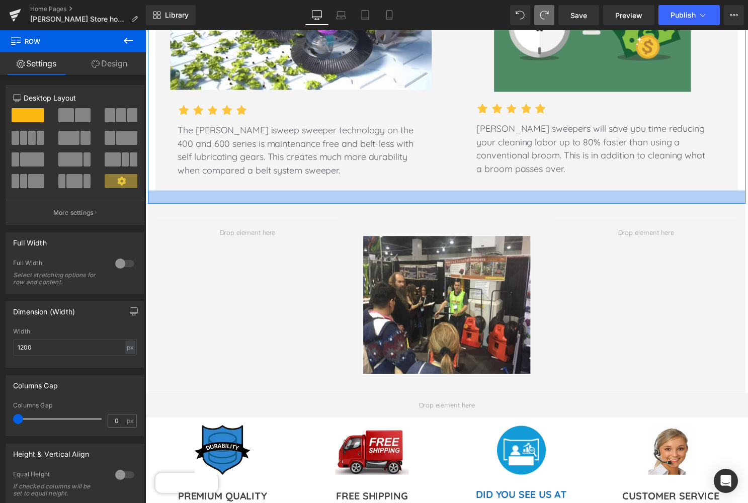
click at [249, 192] on div at bounding box center [449, 199] width 603 height 14
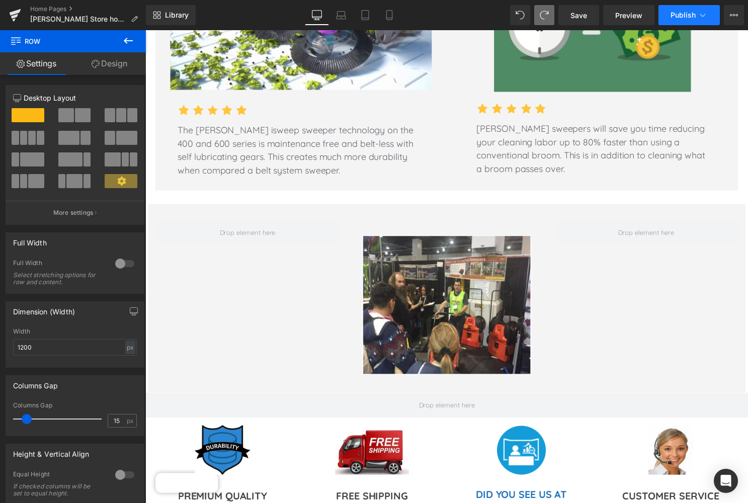
click at [683, 17] on span "Publish" at bounding box center [682, 15] width 25 height 8
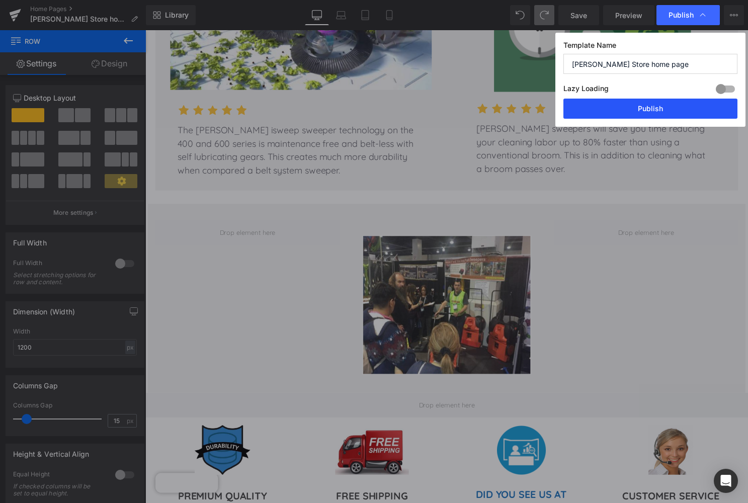
click at [654, 110] on button "Publish" at bounding box center [650, 109] width 174 height 20
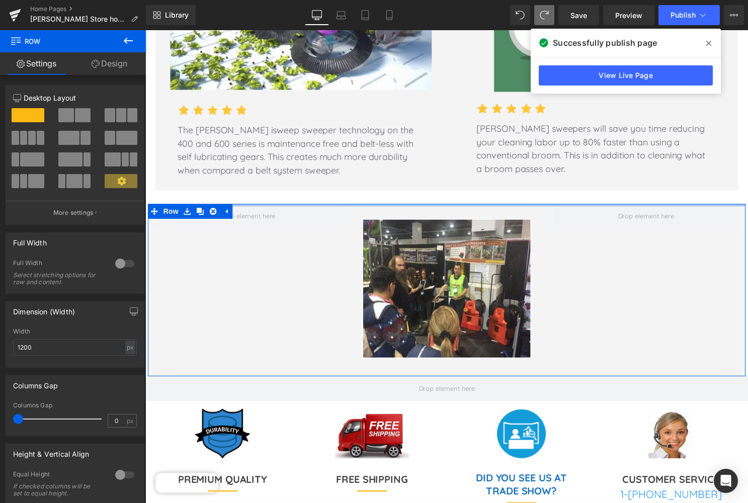
drag, startPoint x: 491, startPoint y: 148, endPoint x: 492, endPoint y: 127, distance: 20.6
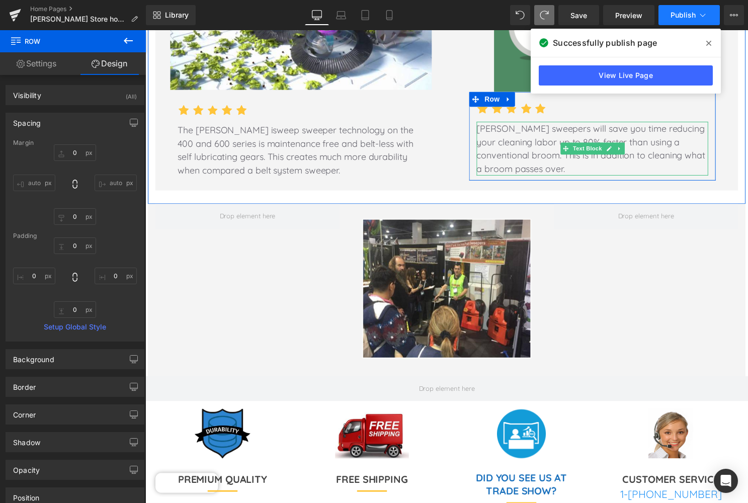
click at [682, 10] on button "Publish" at bounding box center [688, 15] width 61 height 20
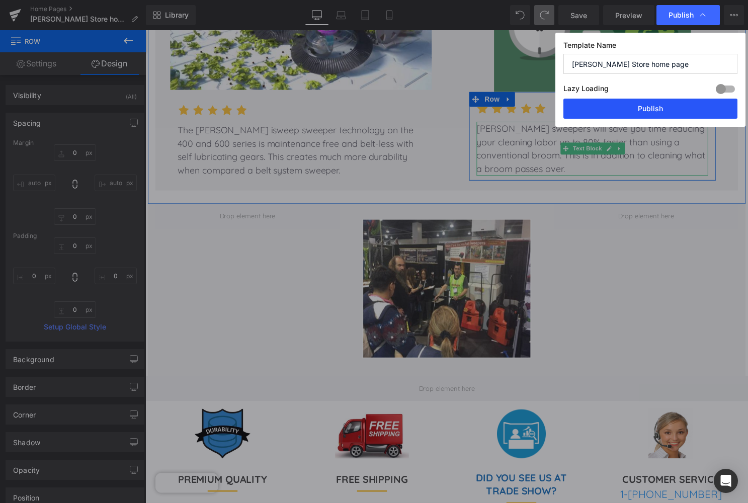
click at [652, 104] on button "Publish" at bounding box center [650, 109] width 174 height 20
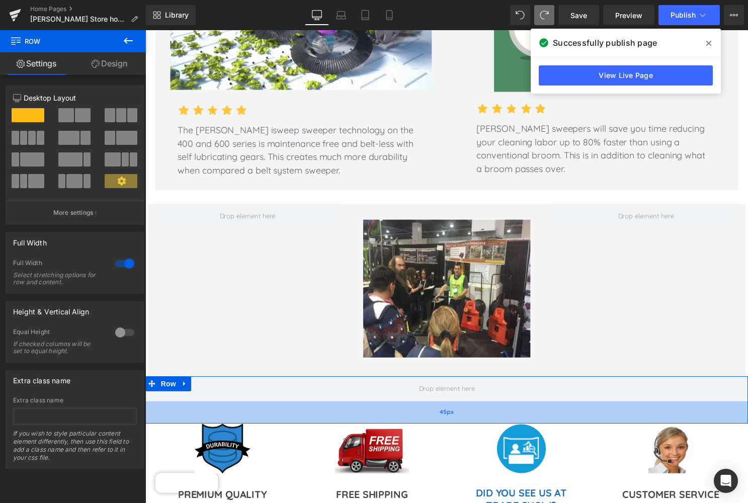
drag, startPoint x: 497, startPoint y: 339, endPoint x: 497, endPoint y: 354, distance: 15.1
click at [497, 405] on div "45px" at bounding box center [449, 416] width 608 height 23
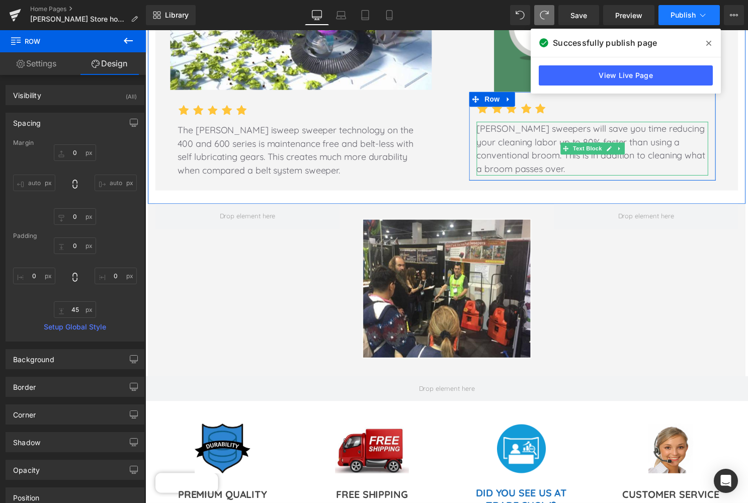
click at [676, 14] on span "Publish" at bounding box center [682, 15] width 25 height 8
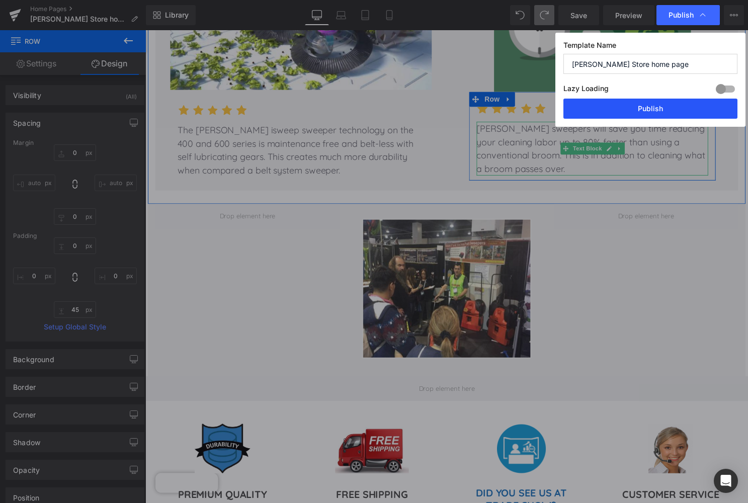
click at [652, 109] on button "Publish" at bounding box center [650, 109] width 174 height 20
